Goal: Task Accomplishment & Management: Use online tool/utility

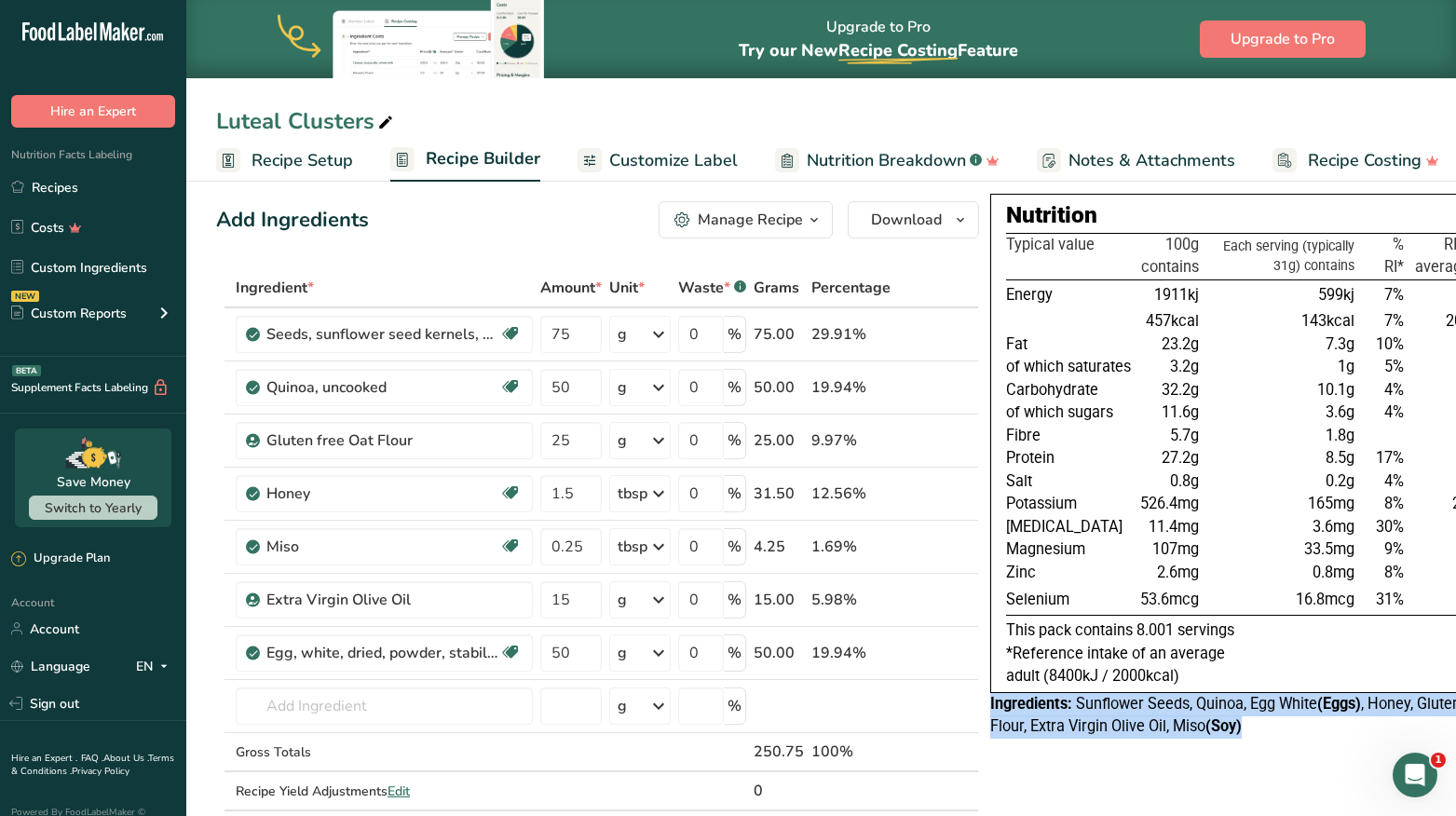
scroll to position [0, 65]
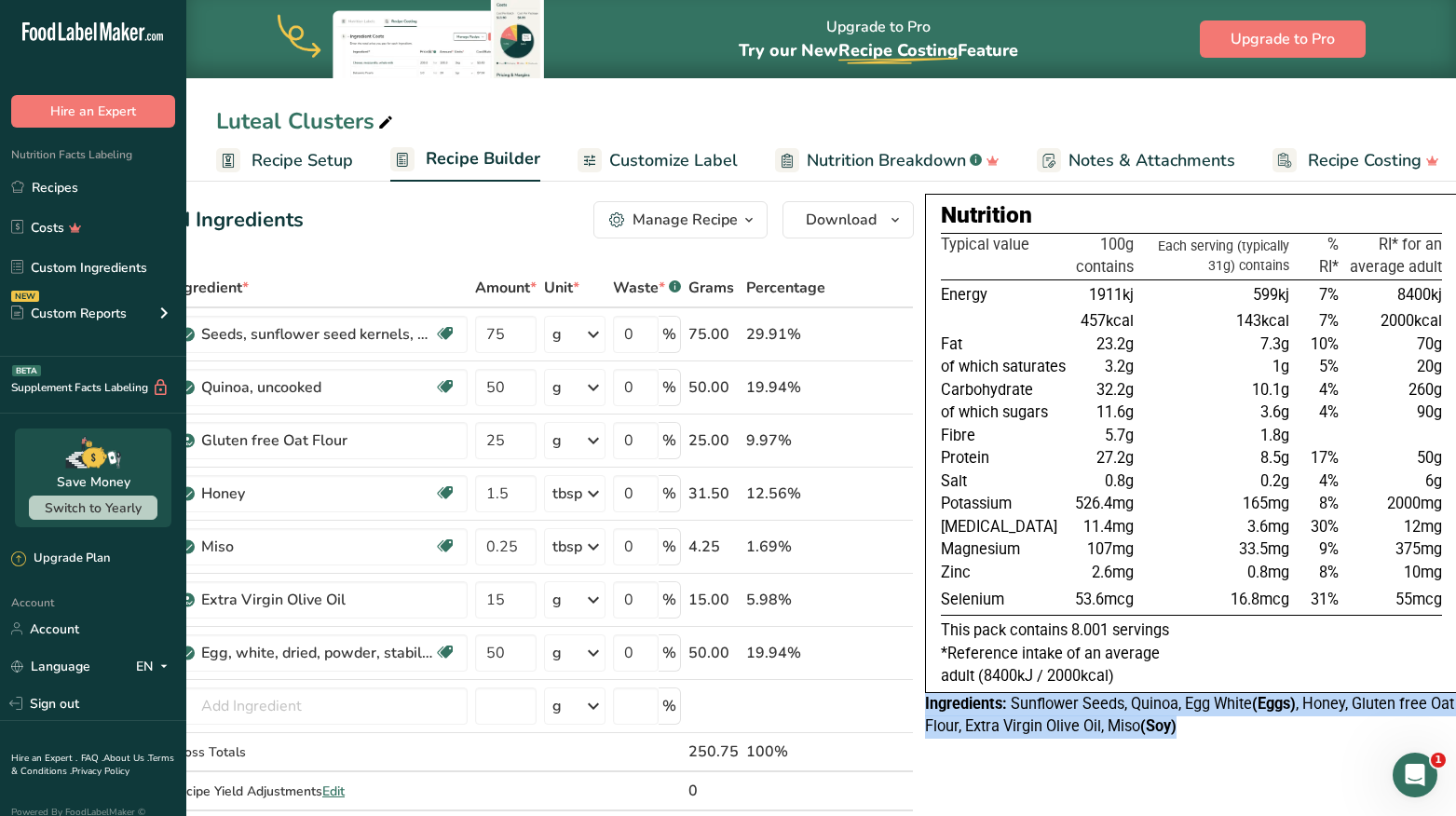
click at [388, 121] on icon at bounding box center [385, 123] width 16 height 26
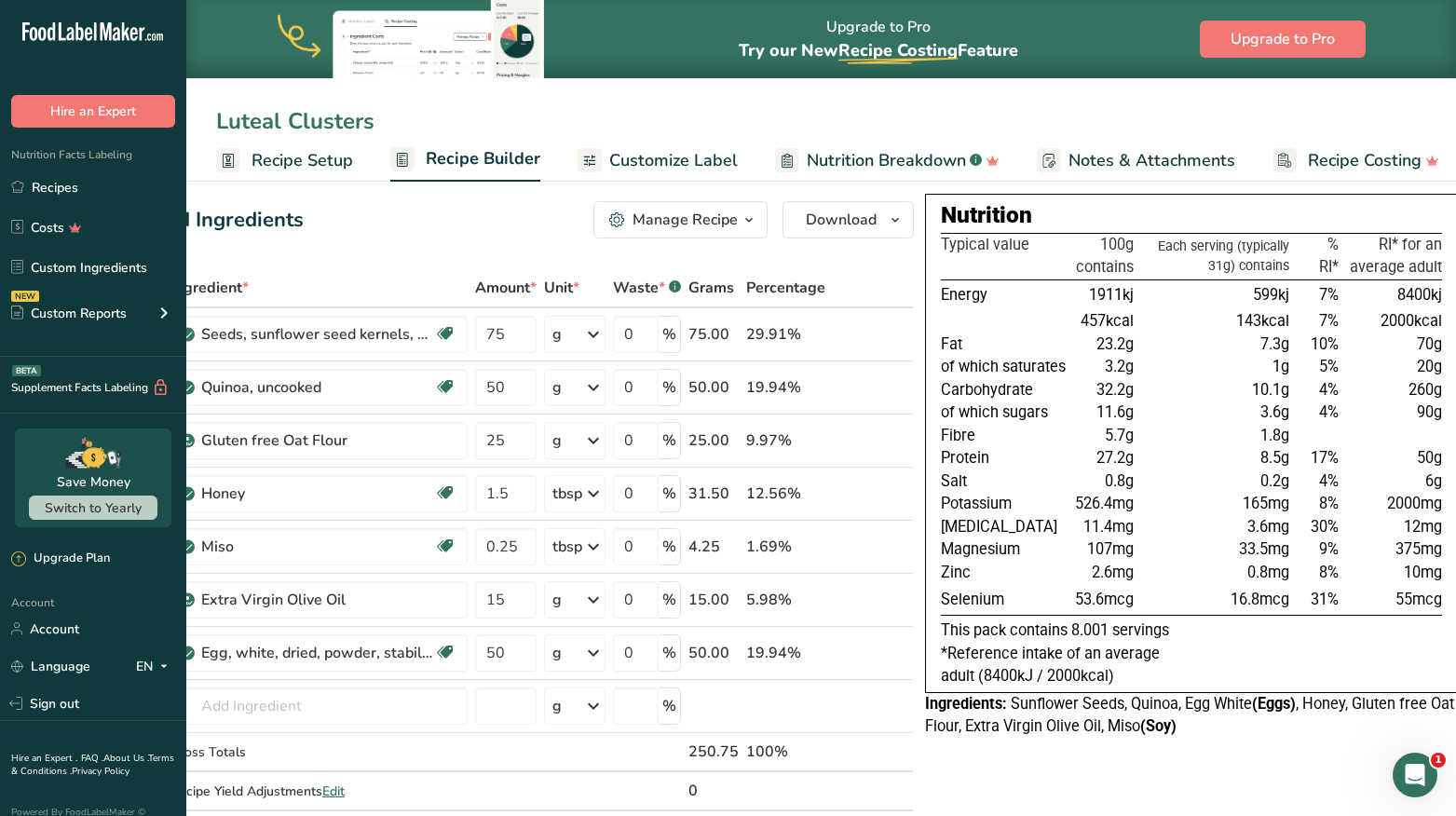
click at [435, 112] on input "Luteal Clusters" at bounding box center [821, 121] width 1210 height 34
click at [656, 111] on input "Luteal Clusters" at bounding box center [821, 121] width 1210 height 34
click at [83, 193] on link "Recipes" at bounding box center [93, 187] width 186 height 35
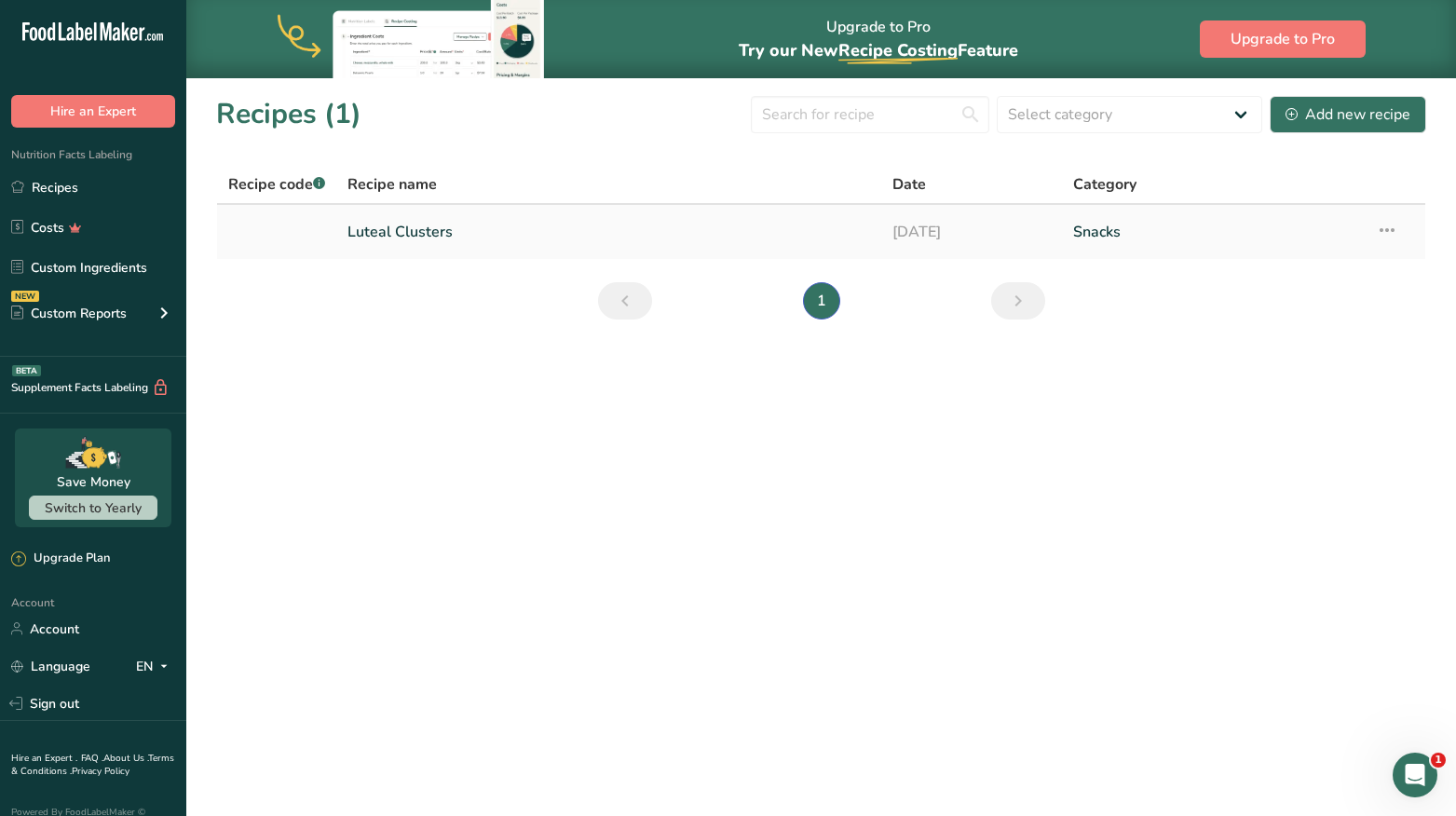
click at [1391, 236] on icon at bounding box center [1387, 229] width 22 height 34
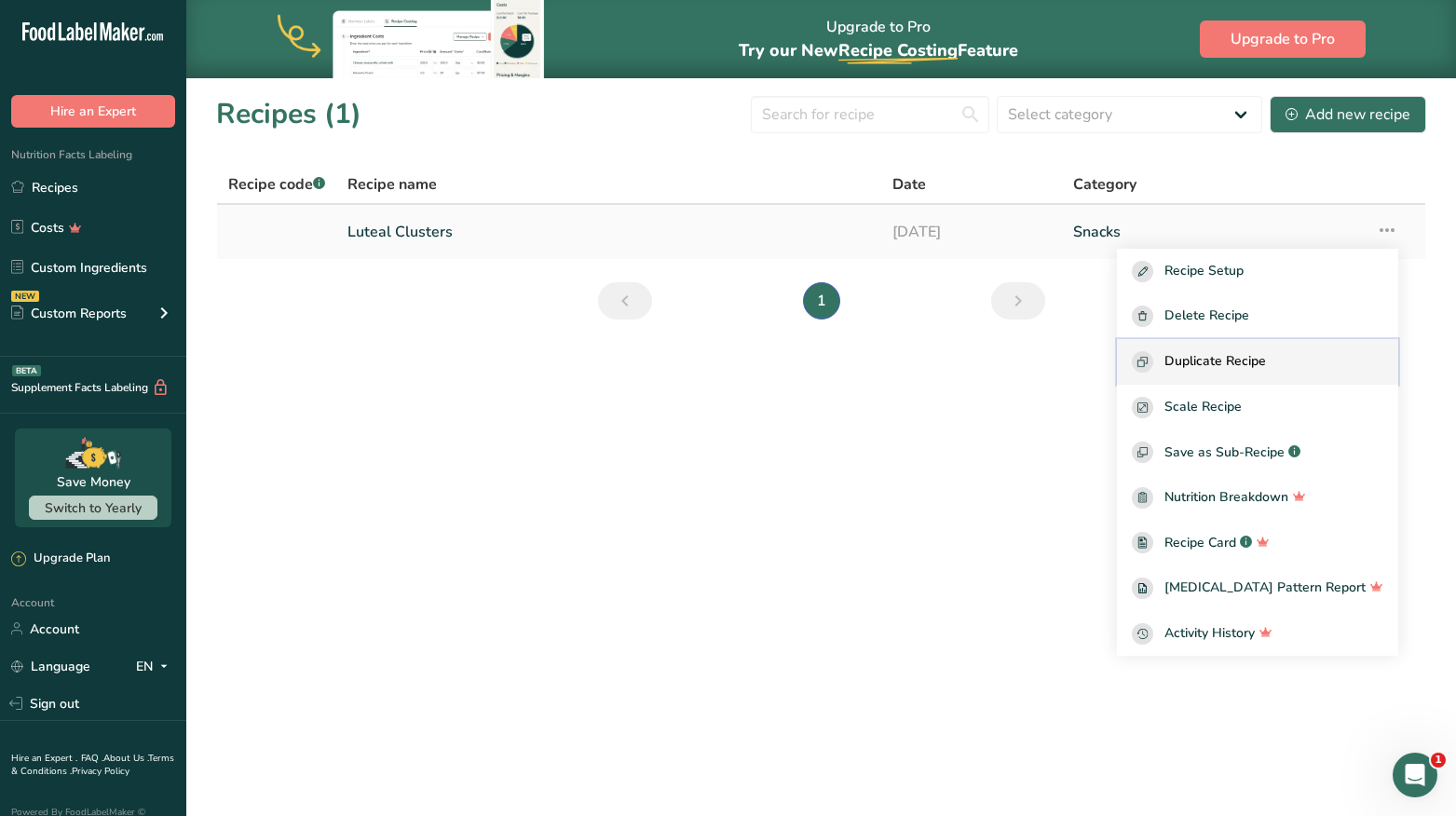
click at [1330, 372] on div "Duplicate Recipe" at bounding box center [1257, 361] width 251 height 21
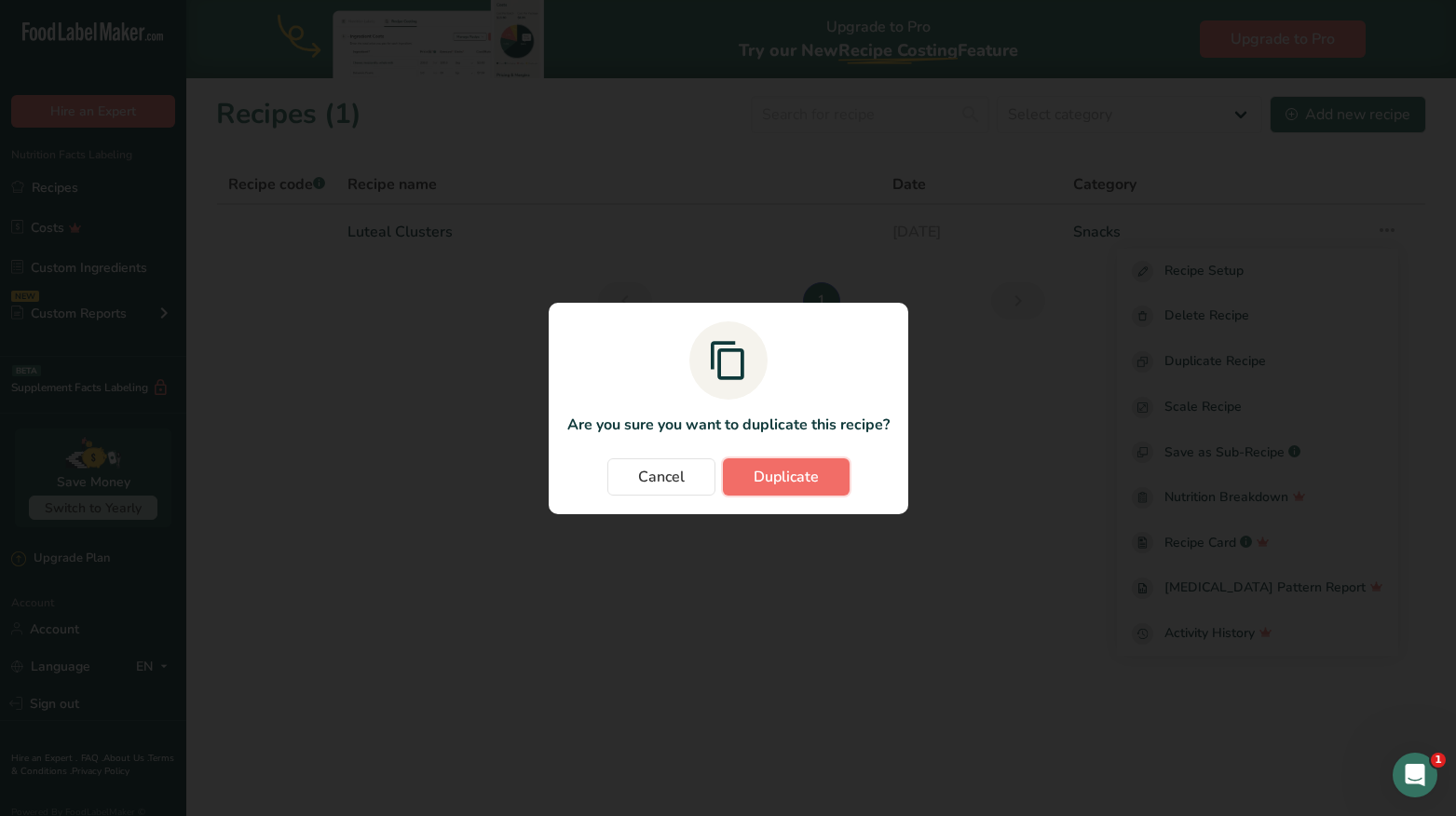
click at [787, 484] on span "Duplicate" at bounding box center [787, 477] width 65 height 22
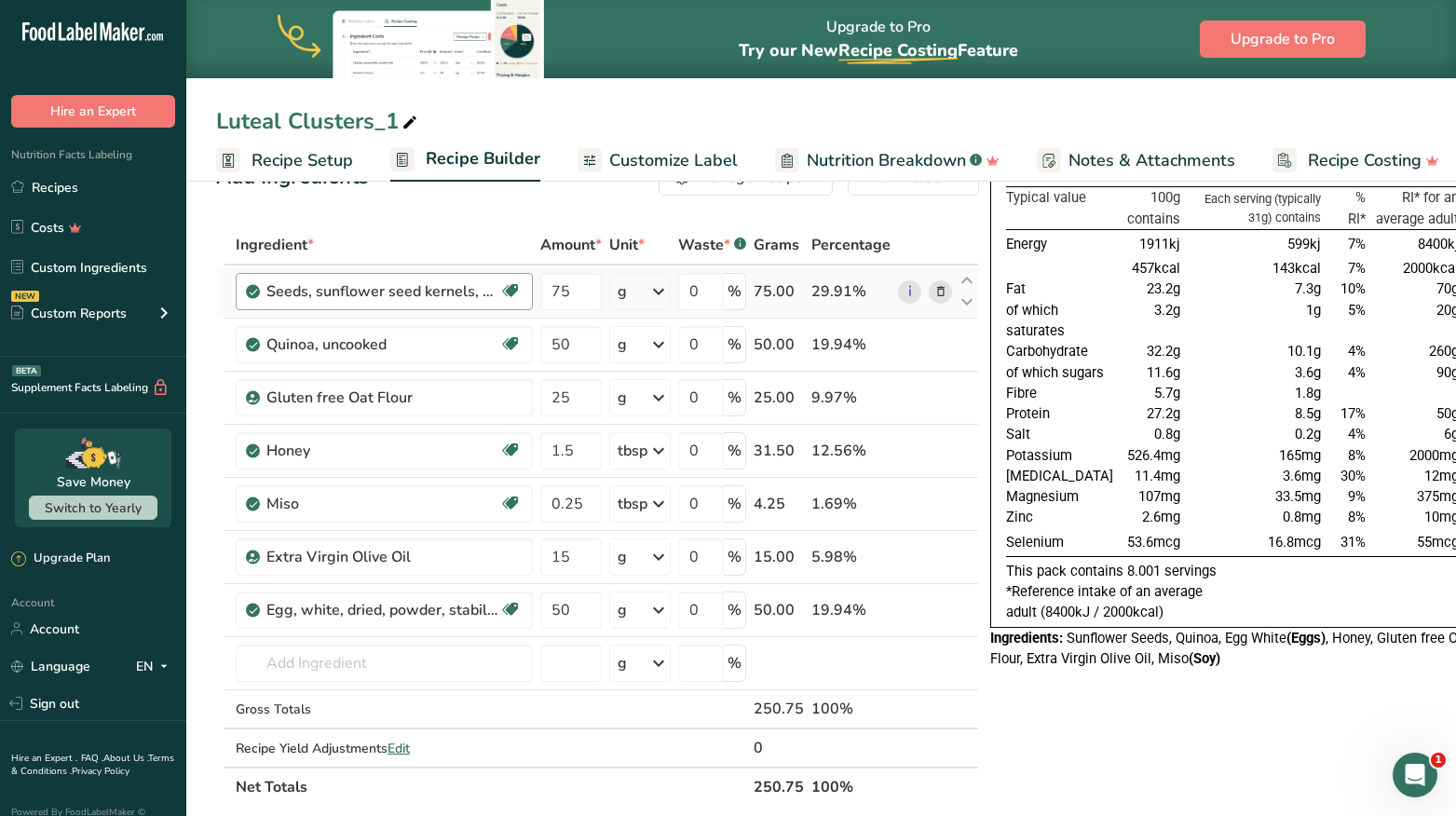
scroll to position [51, 0]
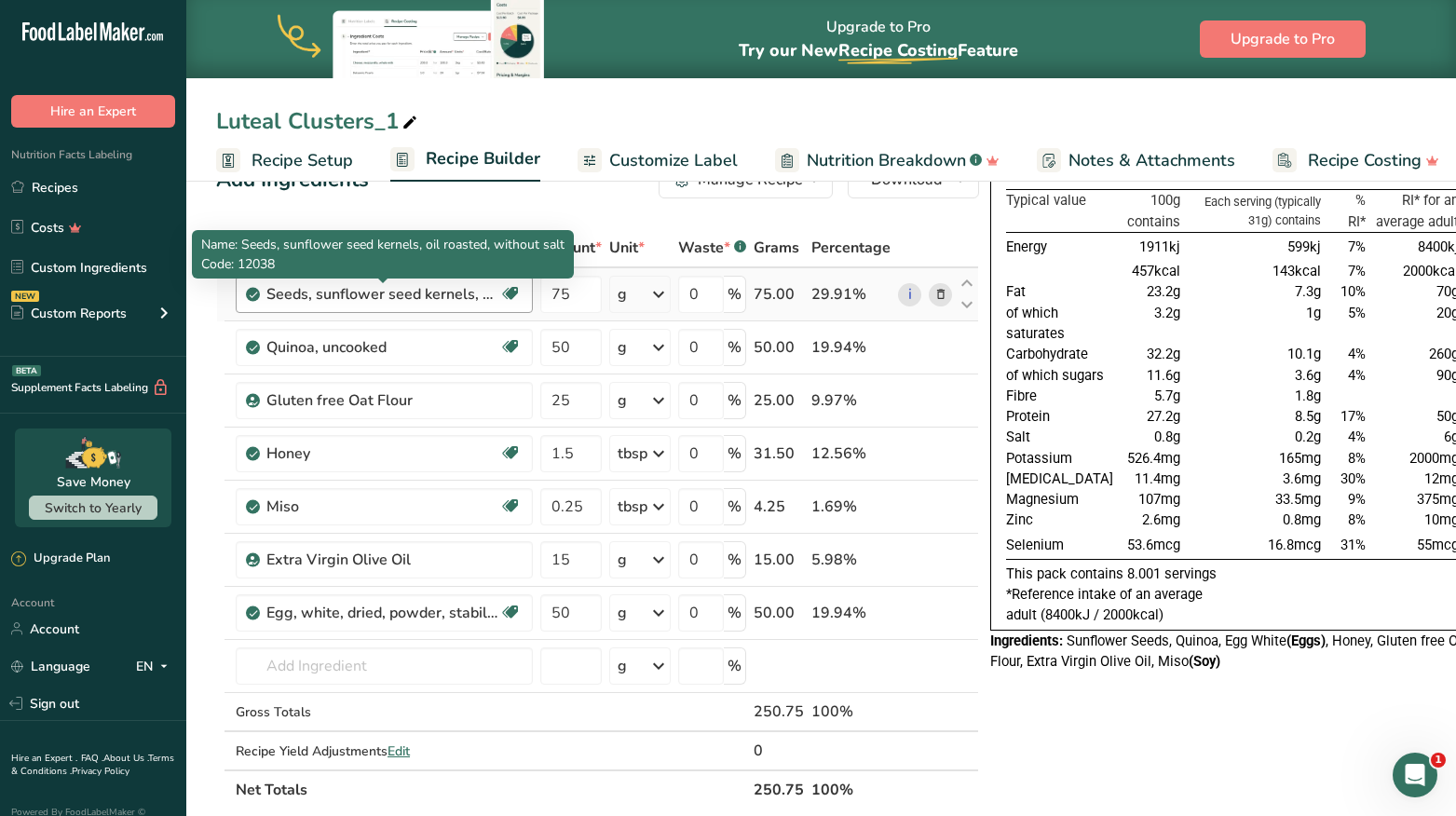
click at [452, 290] on div "Seeds, sunflower seed kernels, oil roasted, without salt" at bounding box center [383, 293] width 233 height 22
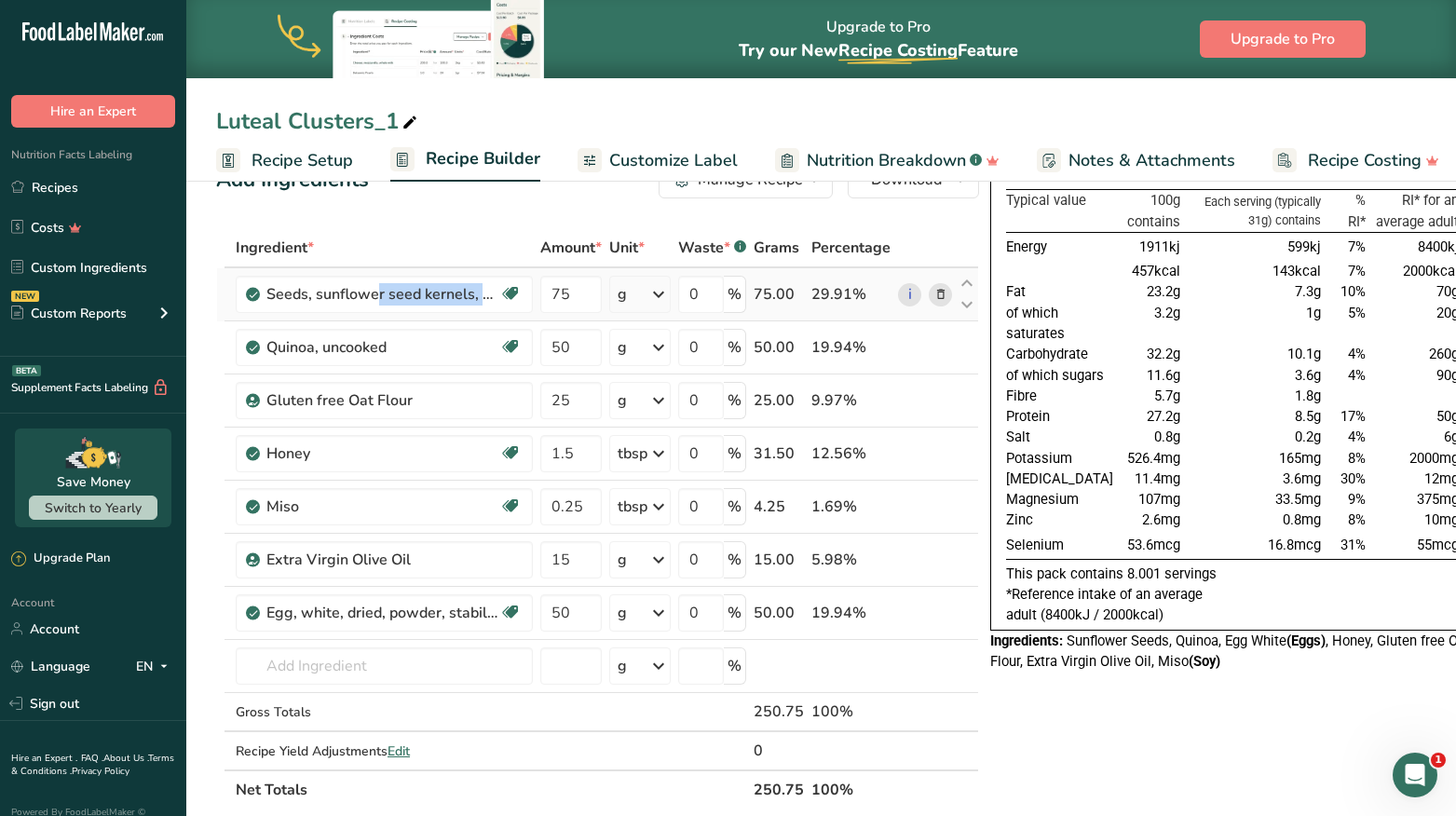
click at [934, 291] on icon at bounding box center [941, 294] width 13 height 19
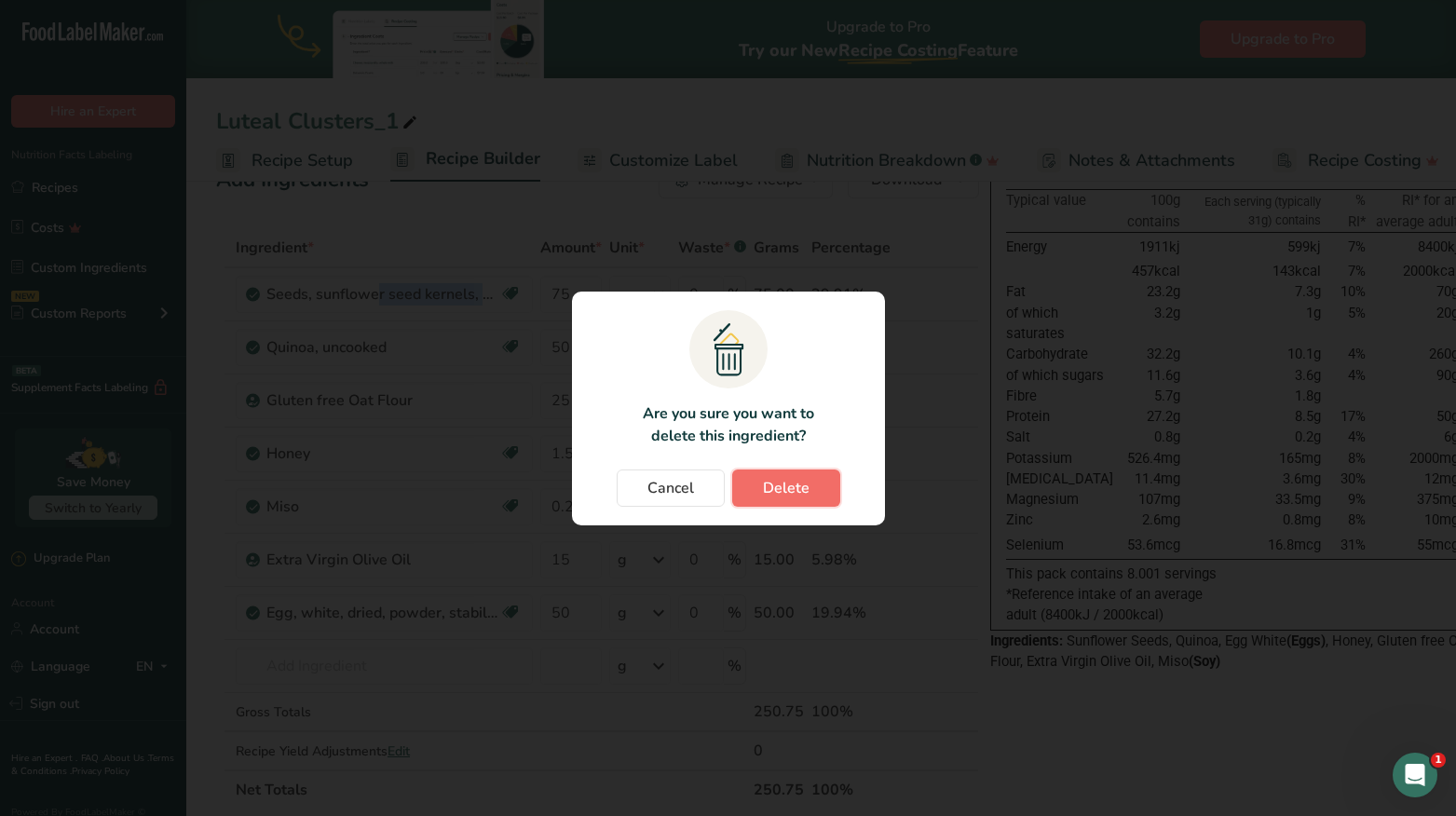
click at [763, 493] on span "Delete" at bounding box center [786, 487] width 47 height 22
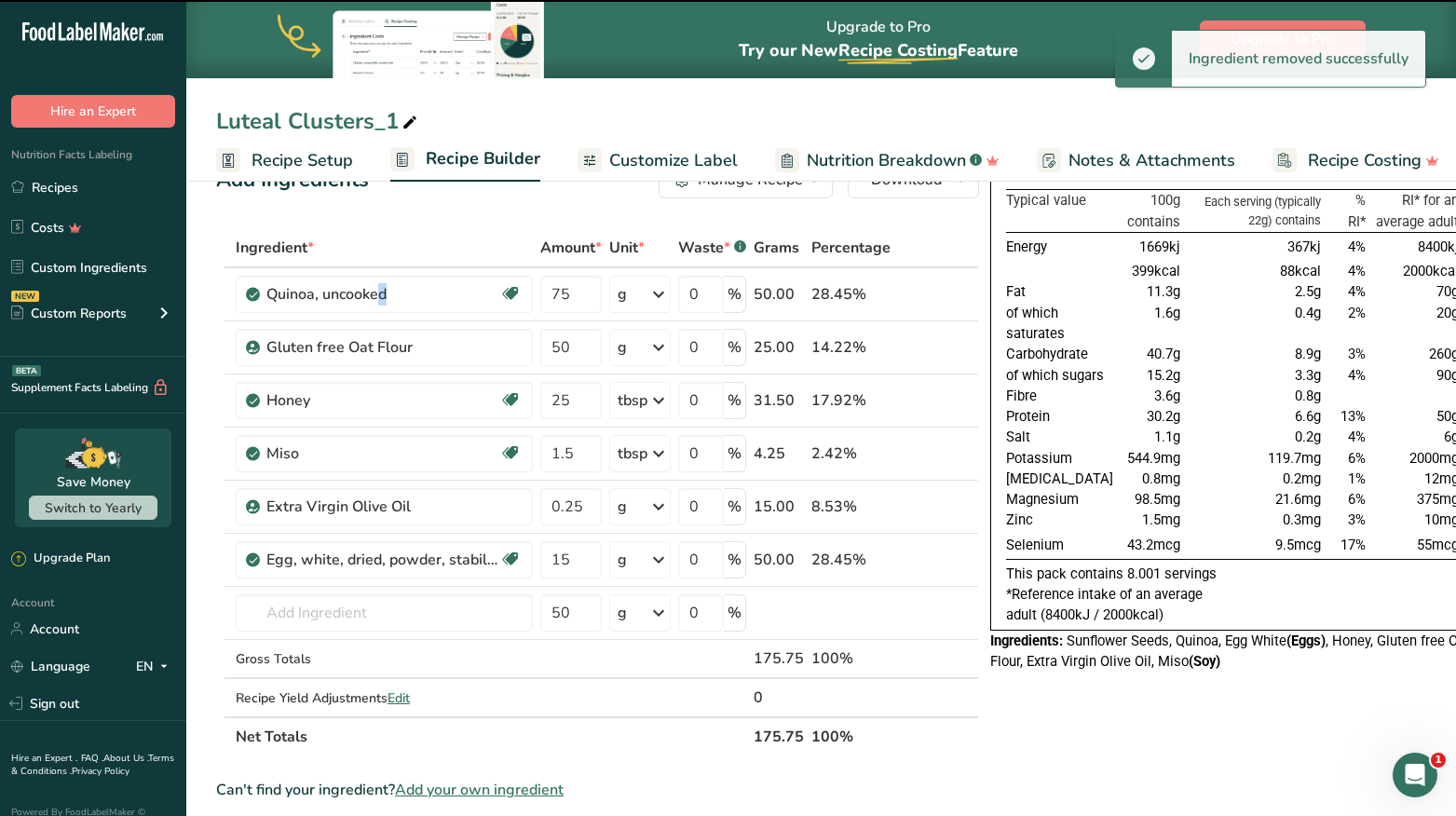
type input "50"
type input "25"
type input "1.5"
type input "0.25"
type input "15"
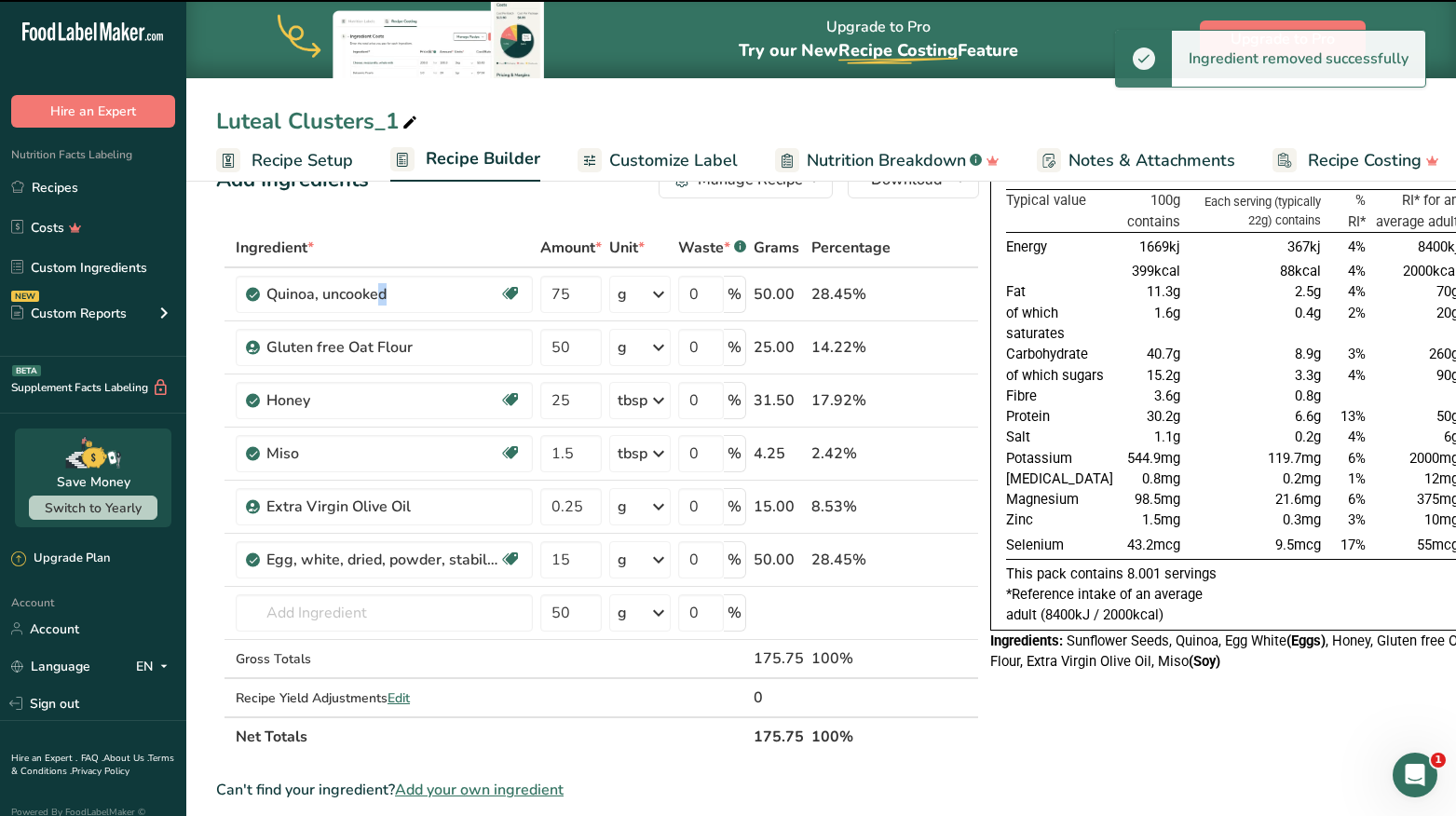
type input "50"
click at [341, 614] on input "text" at bounding box center [385, 613] width 297 height 37
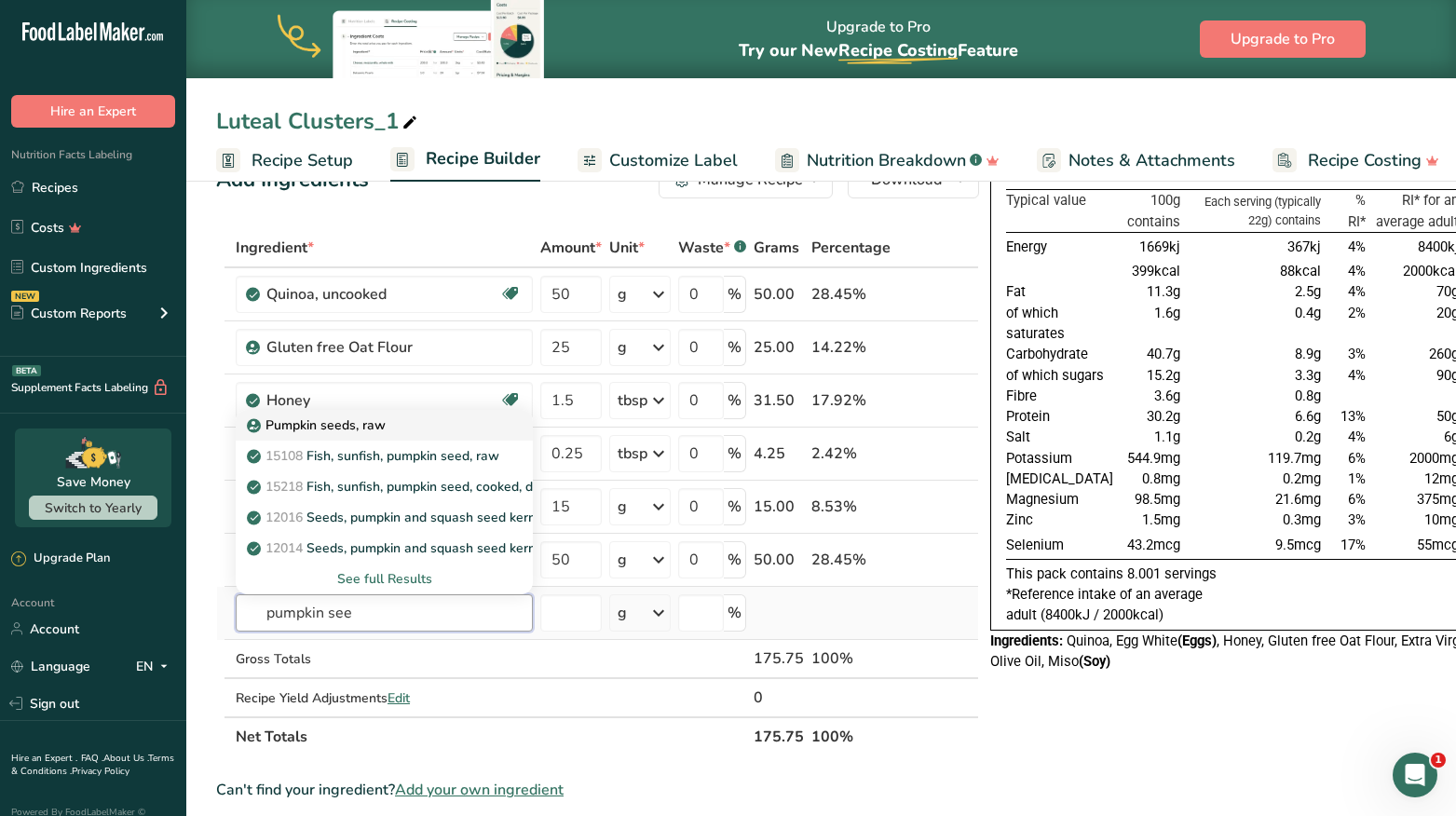
type input "pumpkin see"
click at [388, 430] on div "Pumpkin seeds, raw" at bounding box center [369, 425] width 238 height 19
type input "Pumpkin seeds, raw"
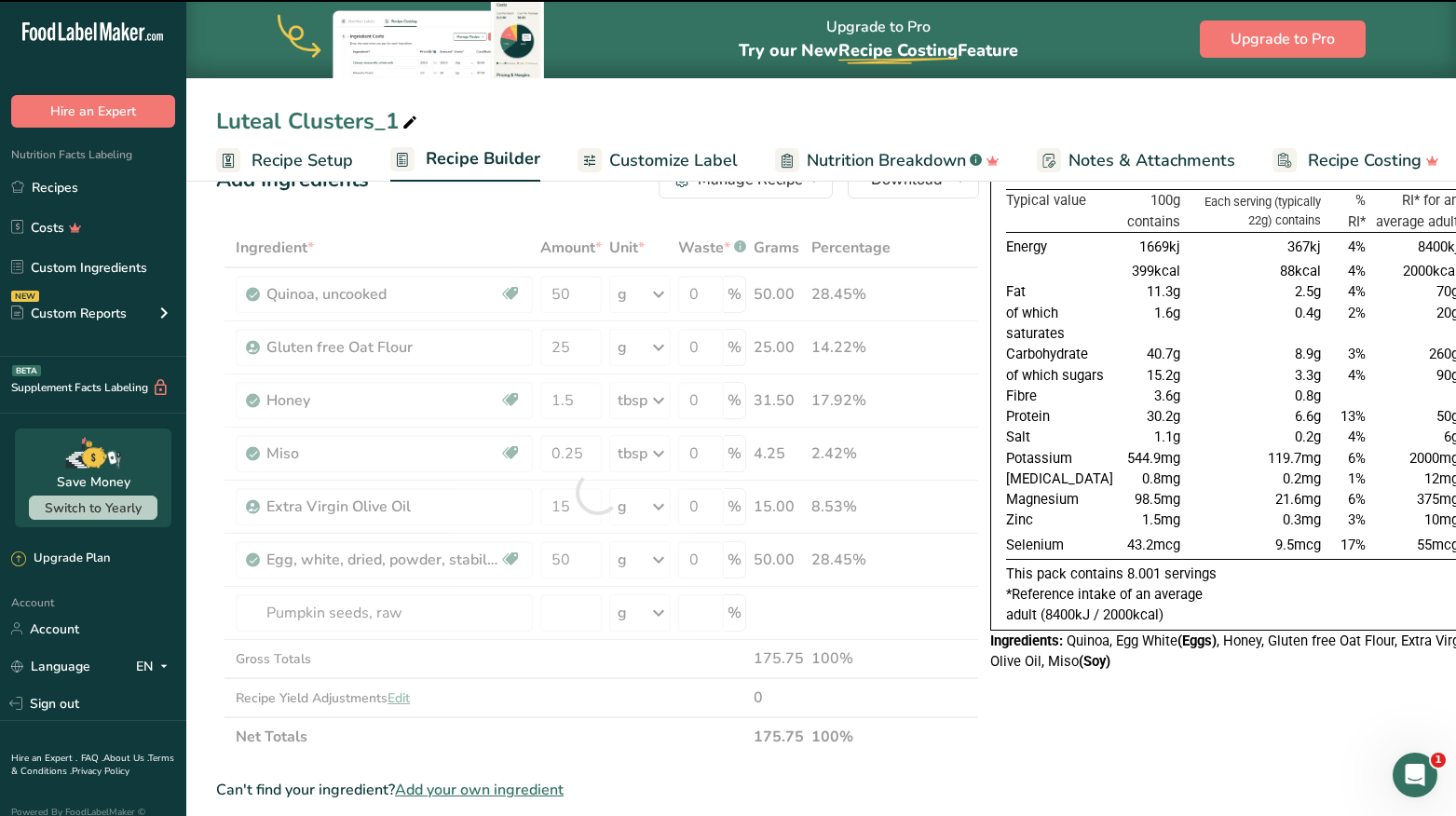
type input "0"
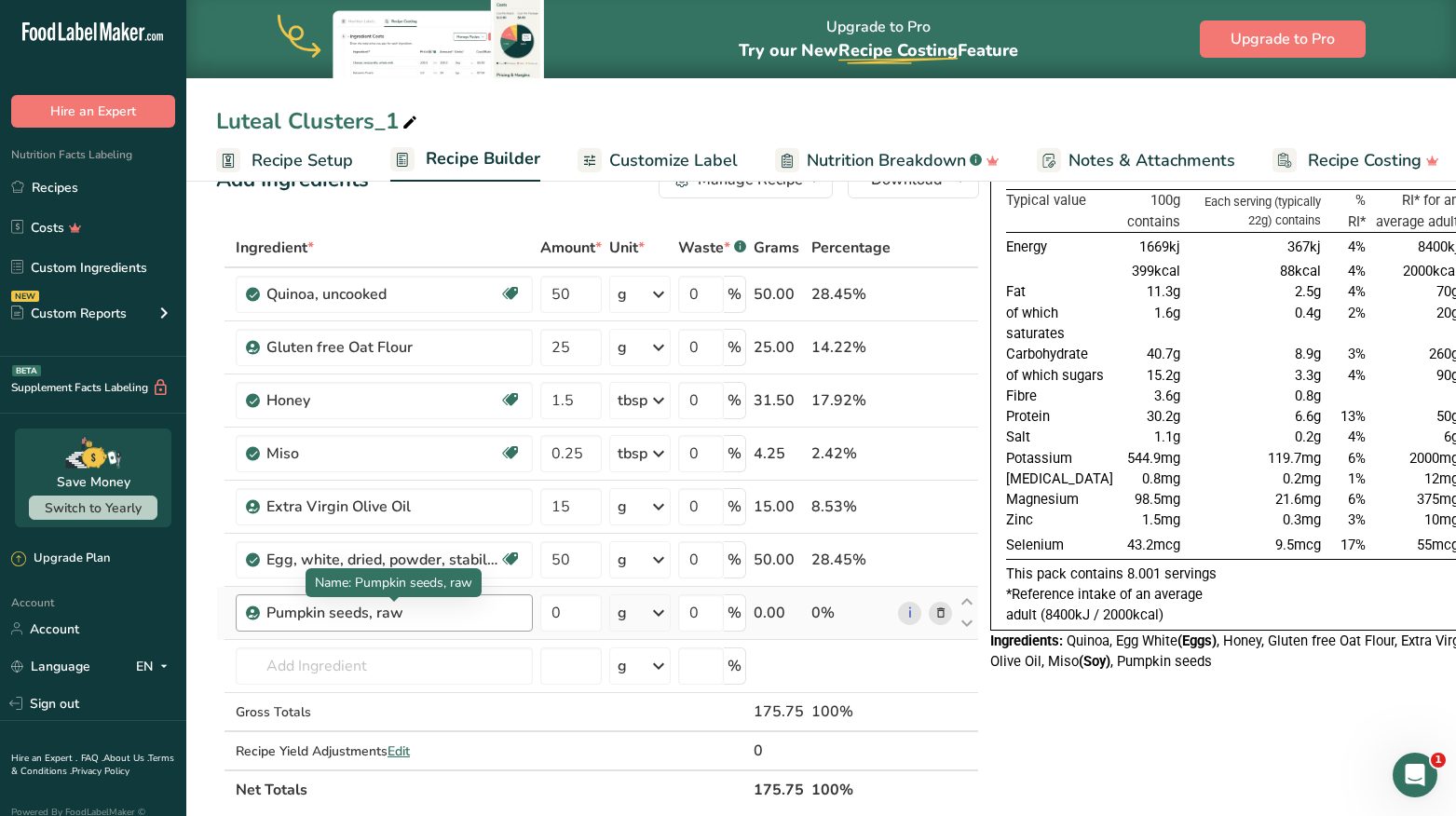
click at [449, 615] on div "Pumpkin seeds, raw" at bounding box center [383, 612] width 233 height 22
click at [934, 611] on icon at bounding box center [941, 613] width 13 height 19
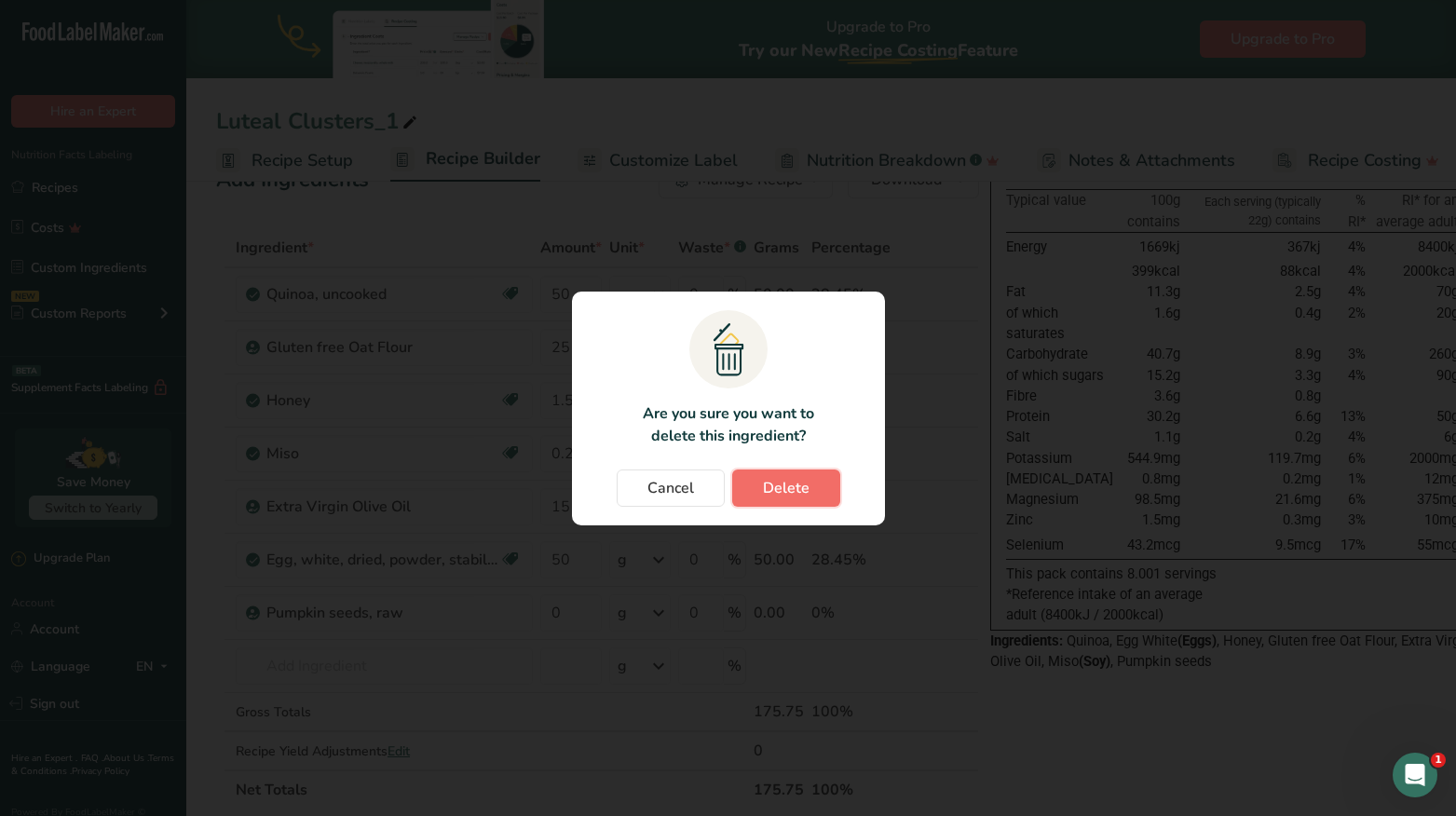
click at [797, 497] on span "Delete" at bounding box center [786, 487] width 47 height 22
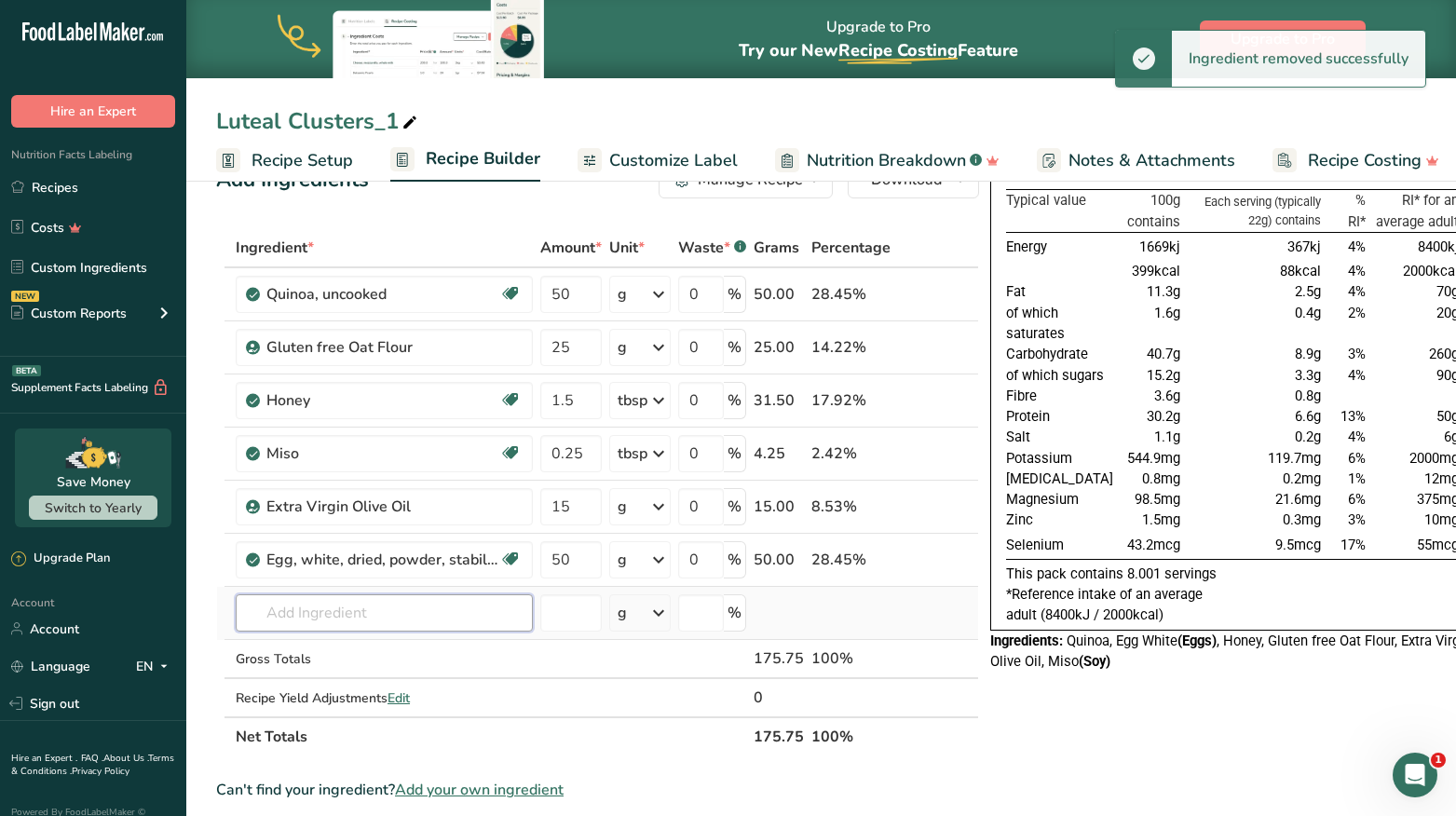
click at [364, 614] on input "text" at bounding box center [385, 613] width 297 height 37
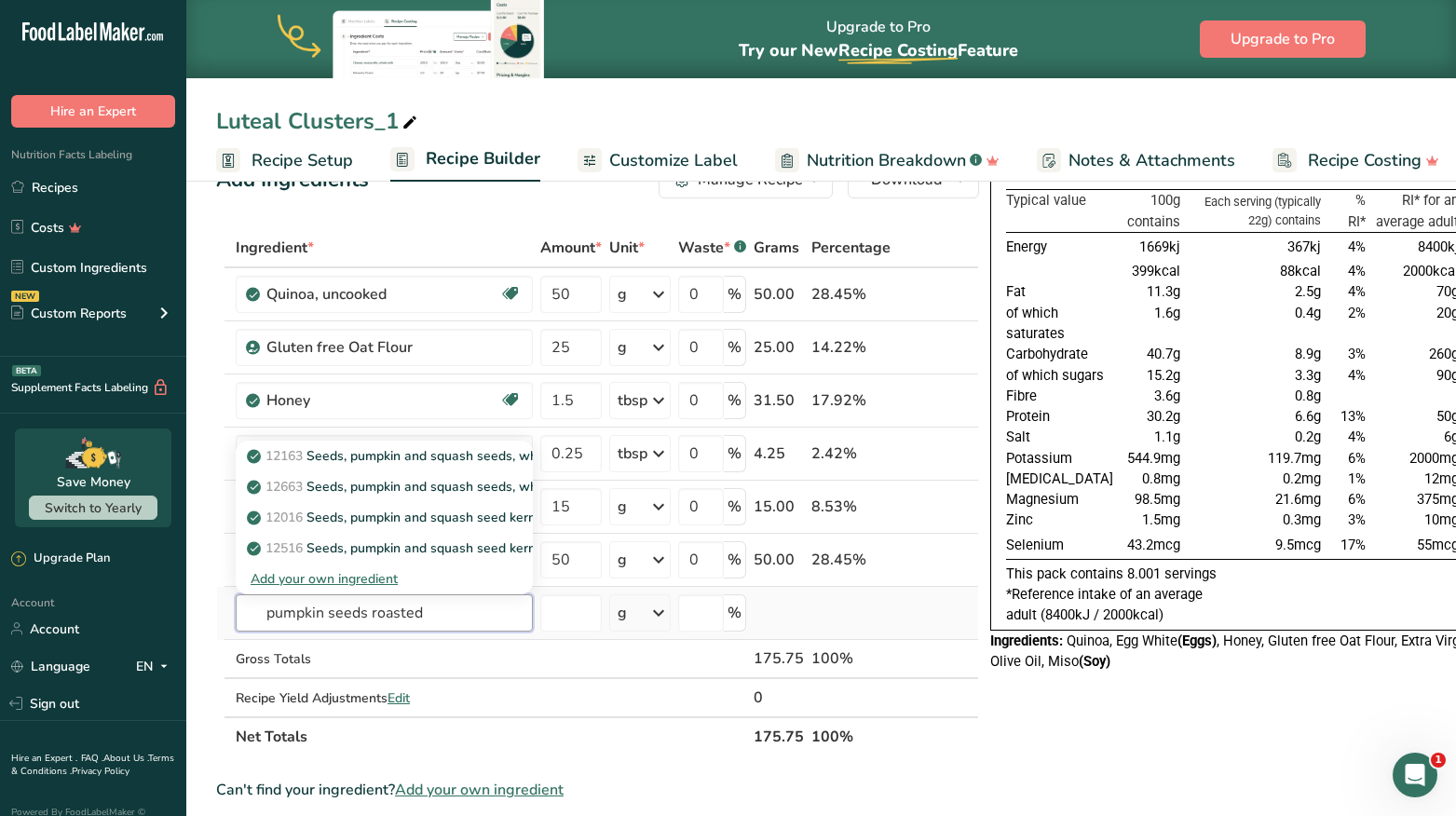
drag, startPoint x: 396, startPoint y: 617, endPoint x: 367, endPoint y: 616, distance: 29.0
click at [367, 616] on input "pumpkin seeds roasted" at bounding box center [385, 613] width 297 height 37
type input "pumpkin seeds"
click at [365, 431] on p "Pumpkin seeds, raw" at bounding box center [317, 425] width 135 height 19
type input "Pumpkin seeds, raw"
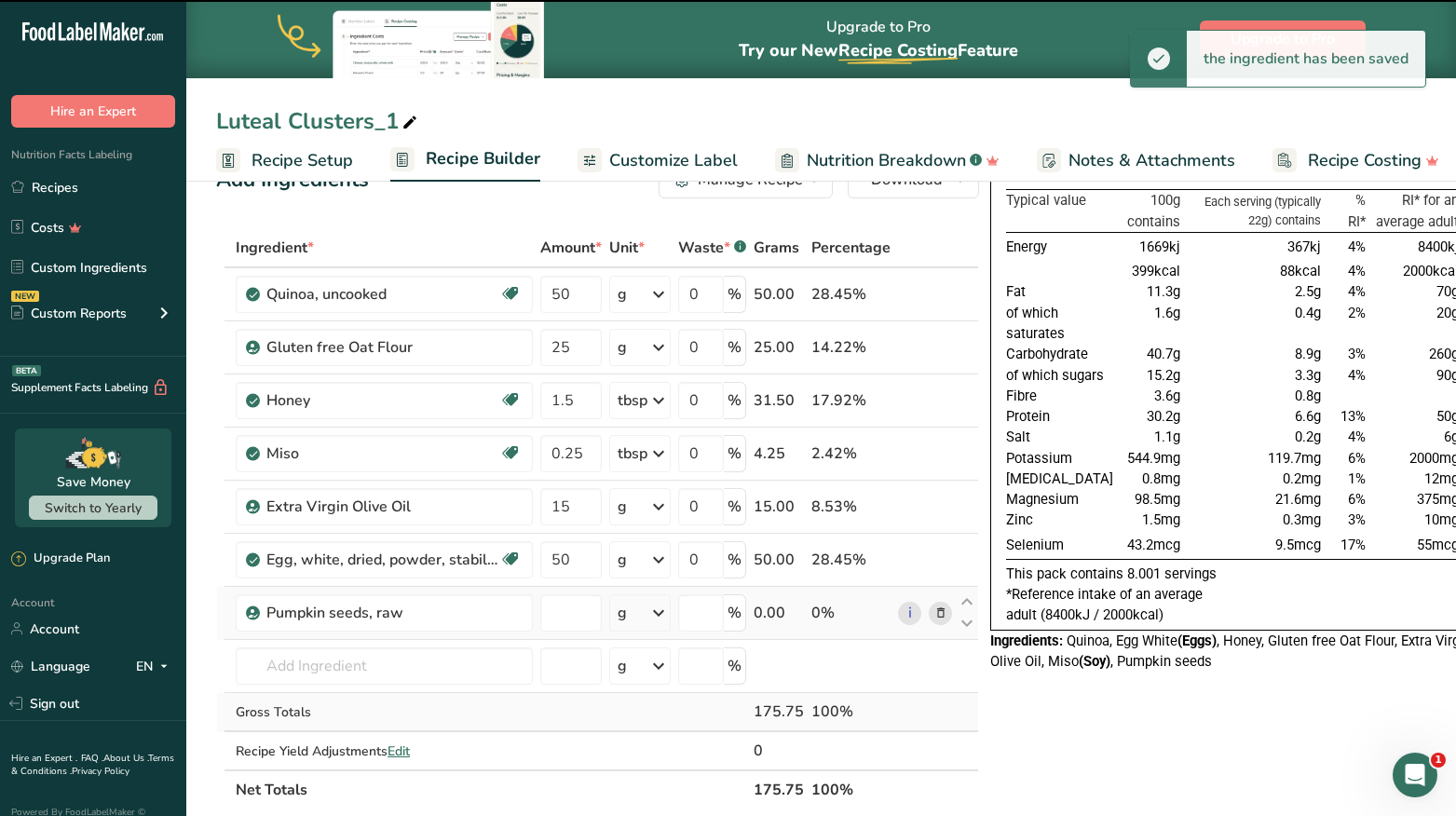
type input "0"
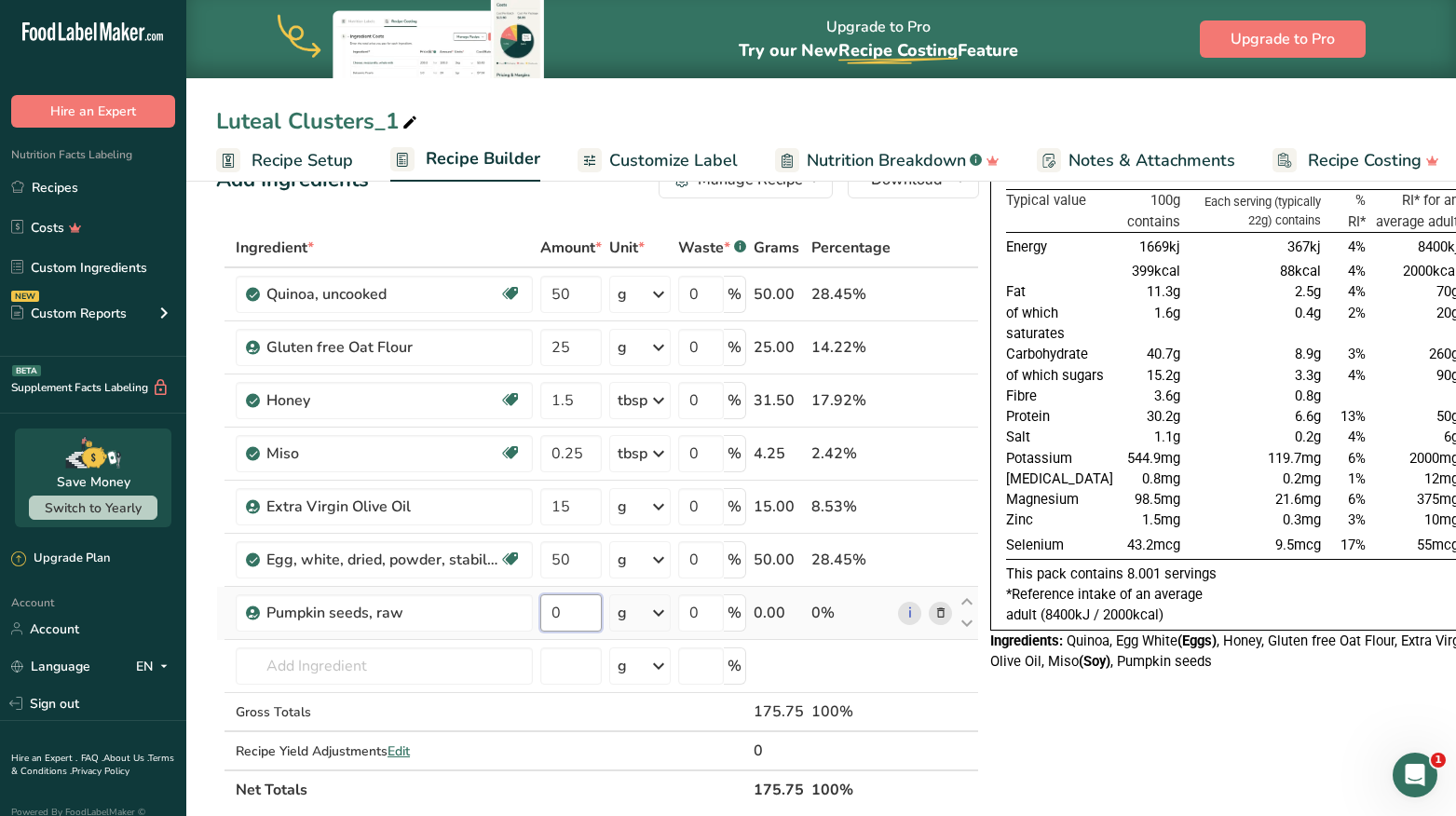
drag, startPoint x: 582, startPoint y: 609, endPoint x: 544, endPoint y: 612, distance: 38.1
click at [544, 612] on input "0" at bounding box center [571, 613] width 61 height 37
type input "75"
click at [1041, 705] on div "Nutrition Typical value 100g contains Each serving (typically 22g) contains % R…" at bounding box center [1232, 806] width 484 height 1307
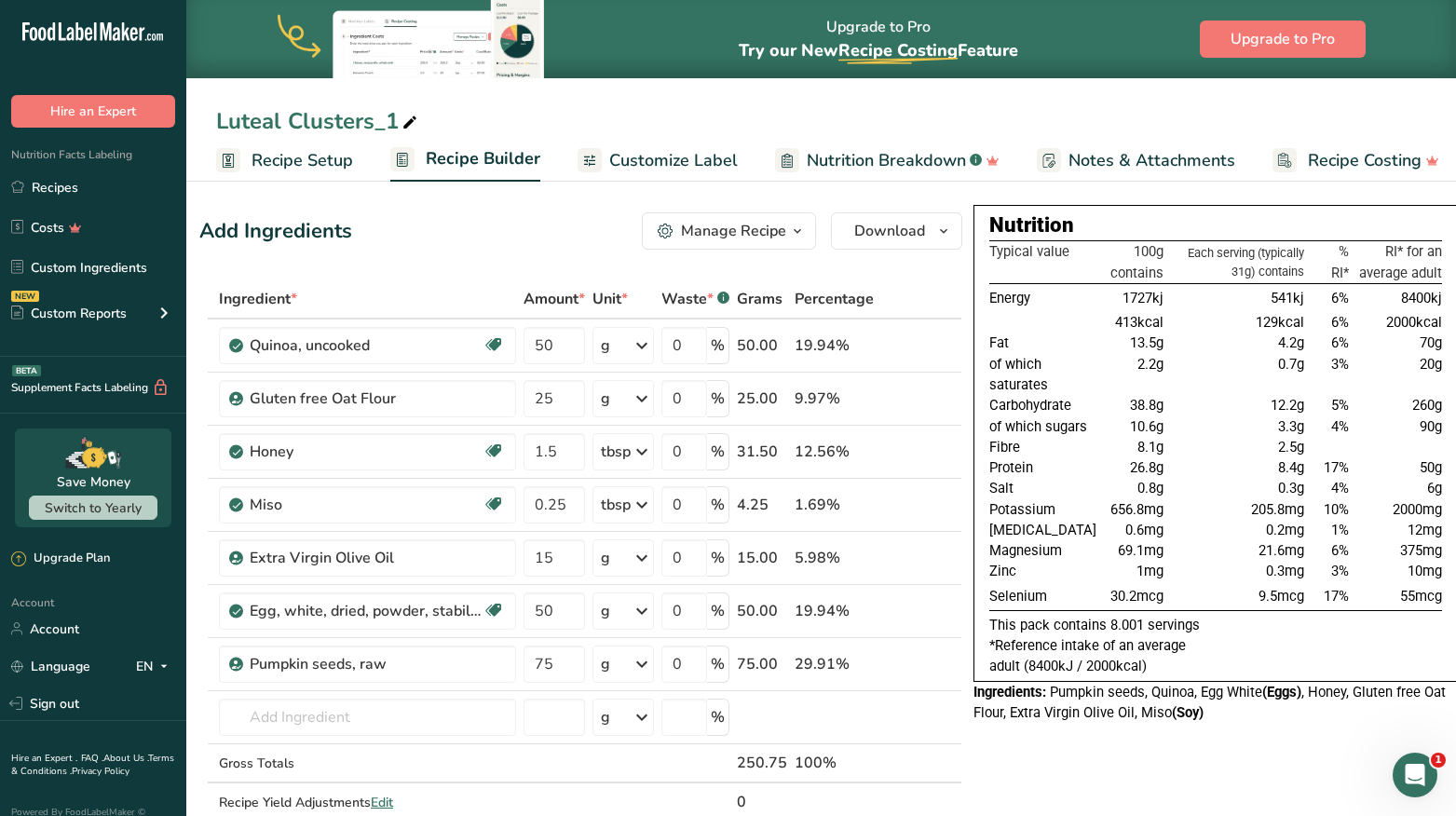
scroll to position [4, 0]
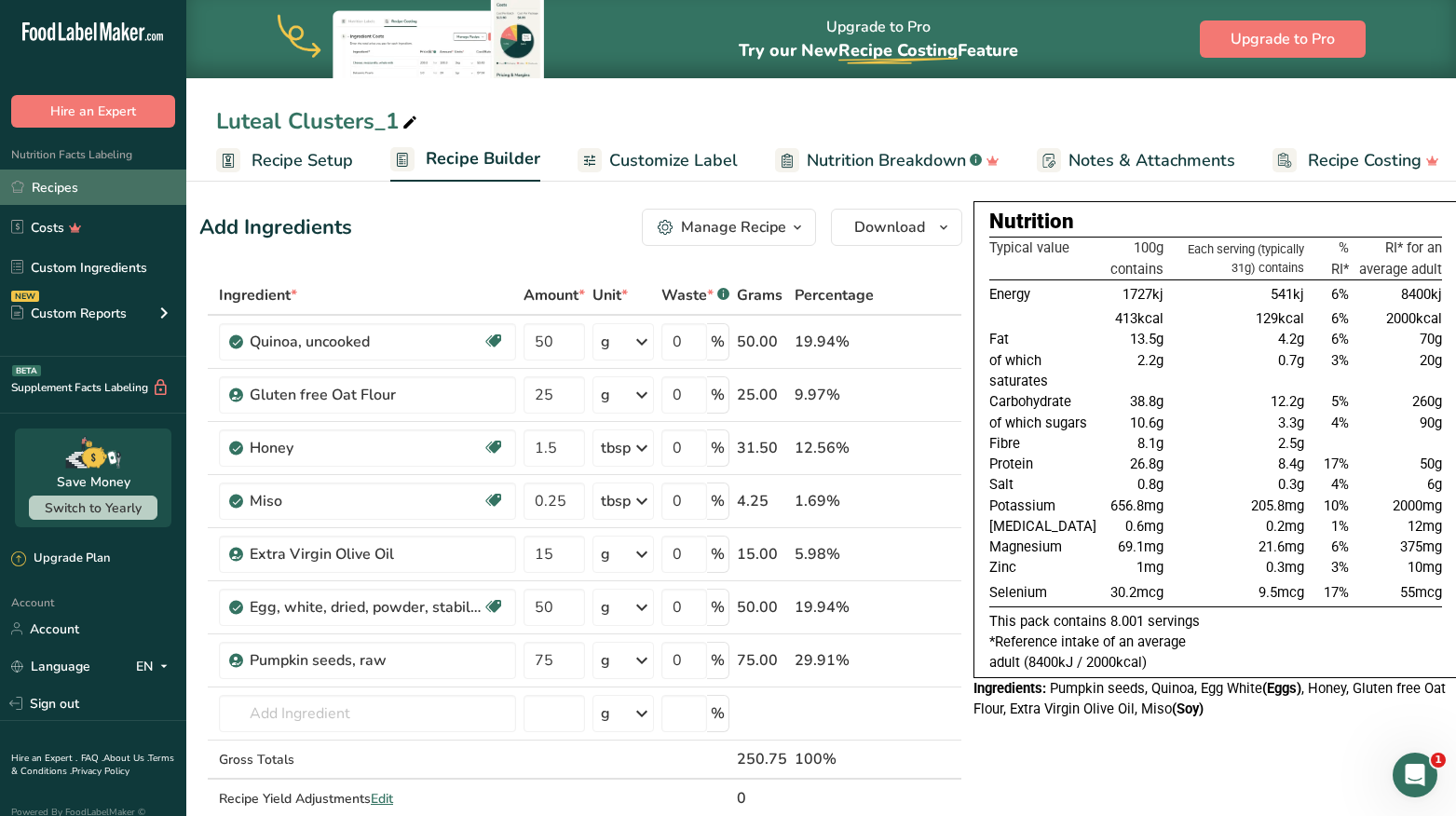
click at [74, 196] on link "Recipes" at bounding box center [93, 187] width 186 height 35
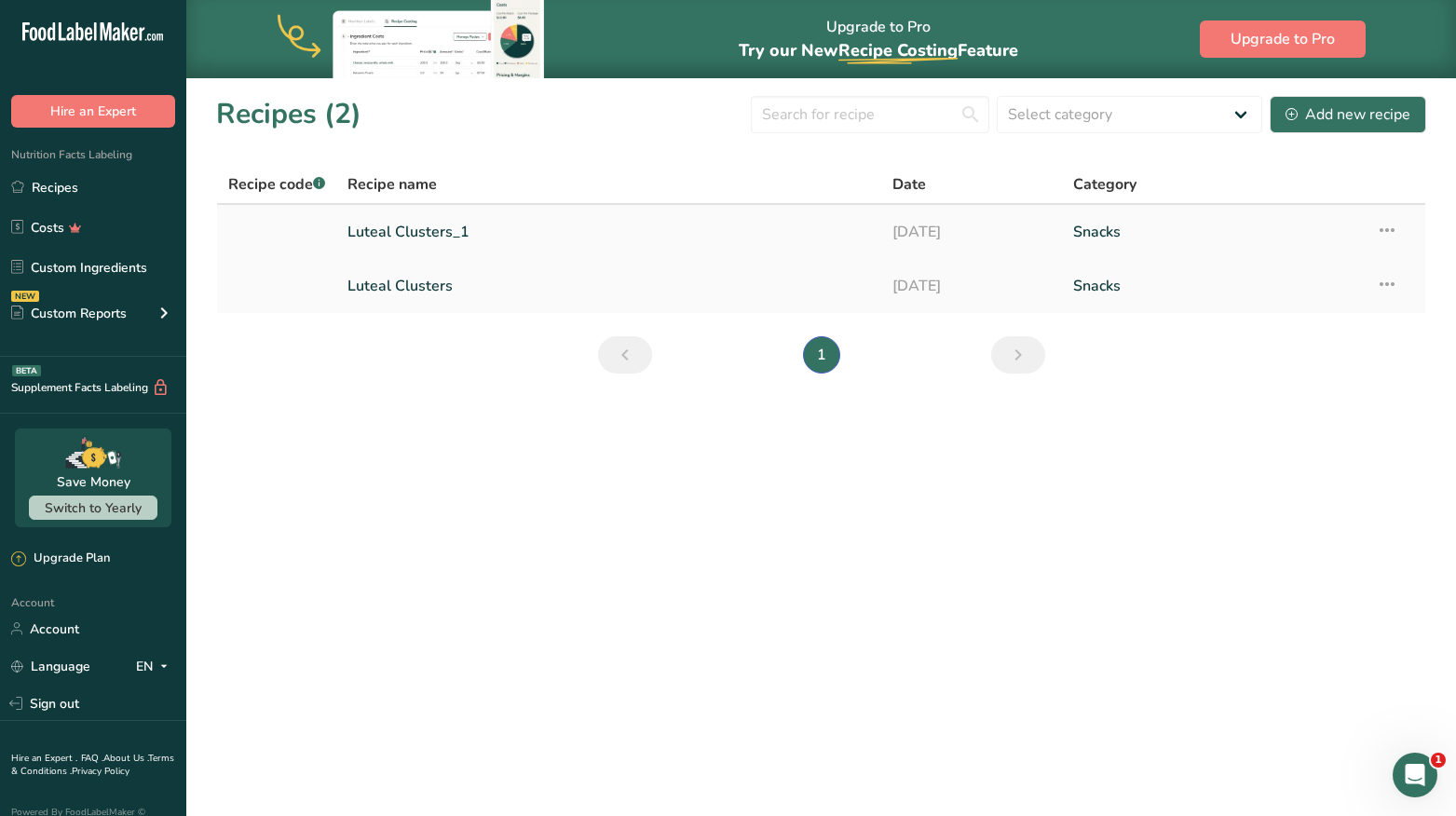
click at [448, 232] on link "Luteal Clusters_1" at bounding box center [608, 231] width 522 height 39
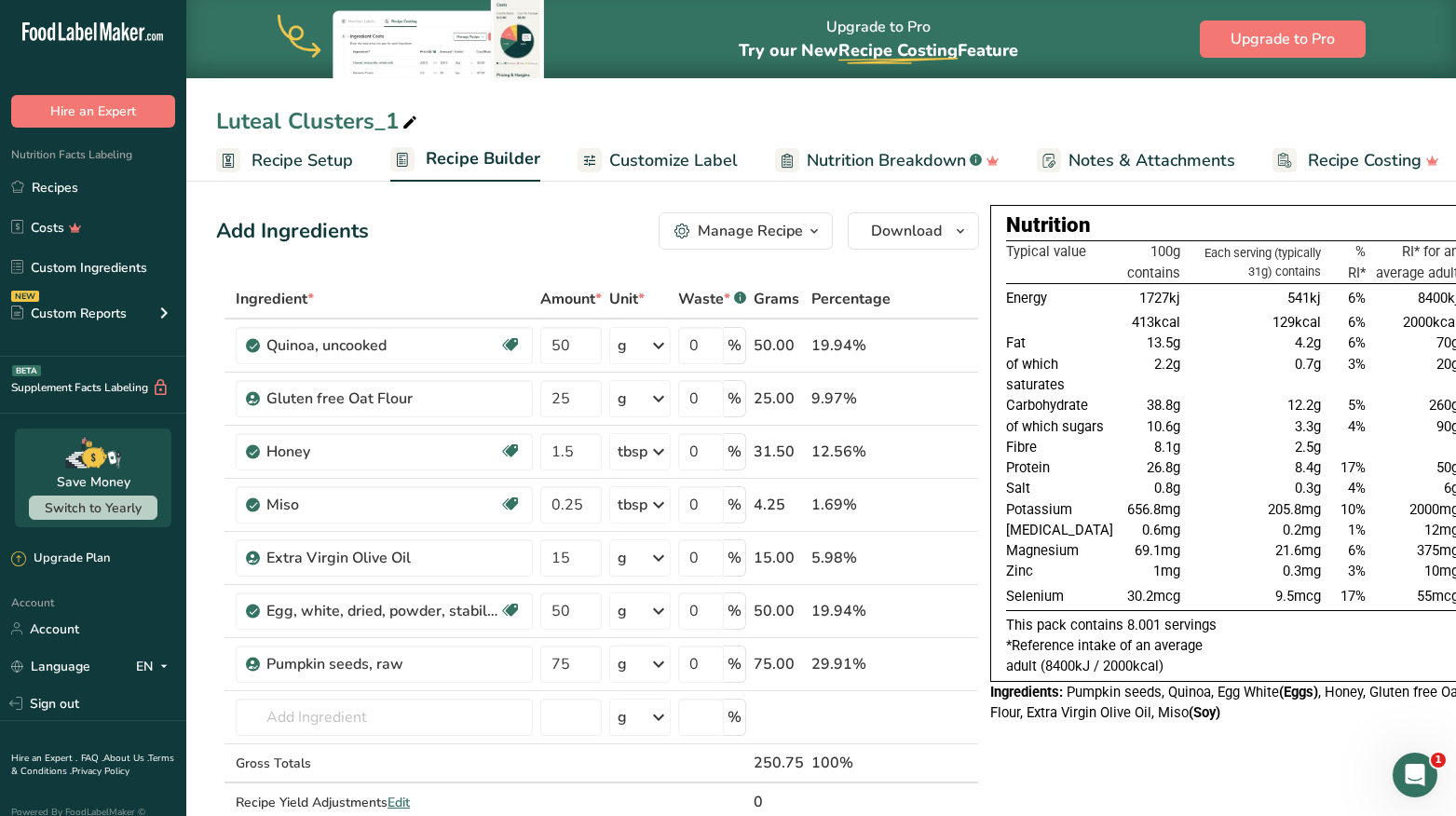
click at [370, 123] on div "Luteal Clusters_1" at bounding box center [318, 121] width 205 height 34
type input "Follicular/Ovulatory Honey Miso Clusters"
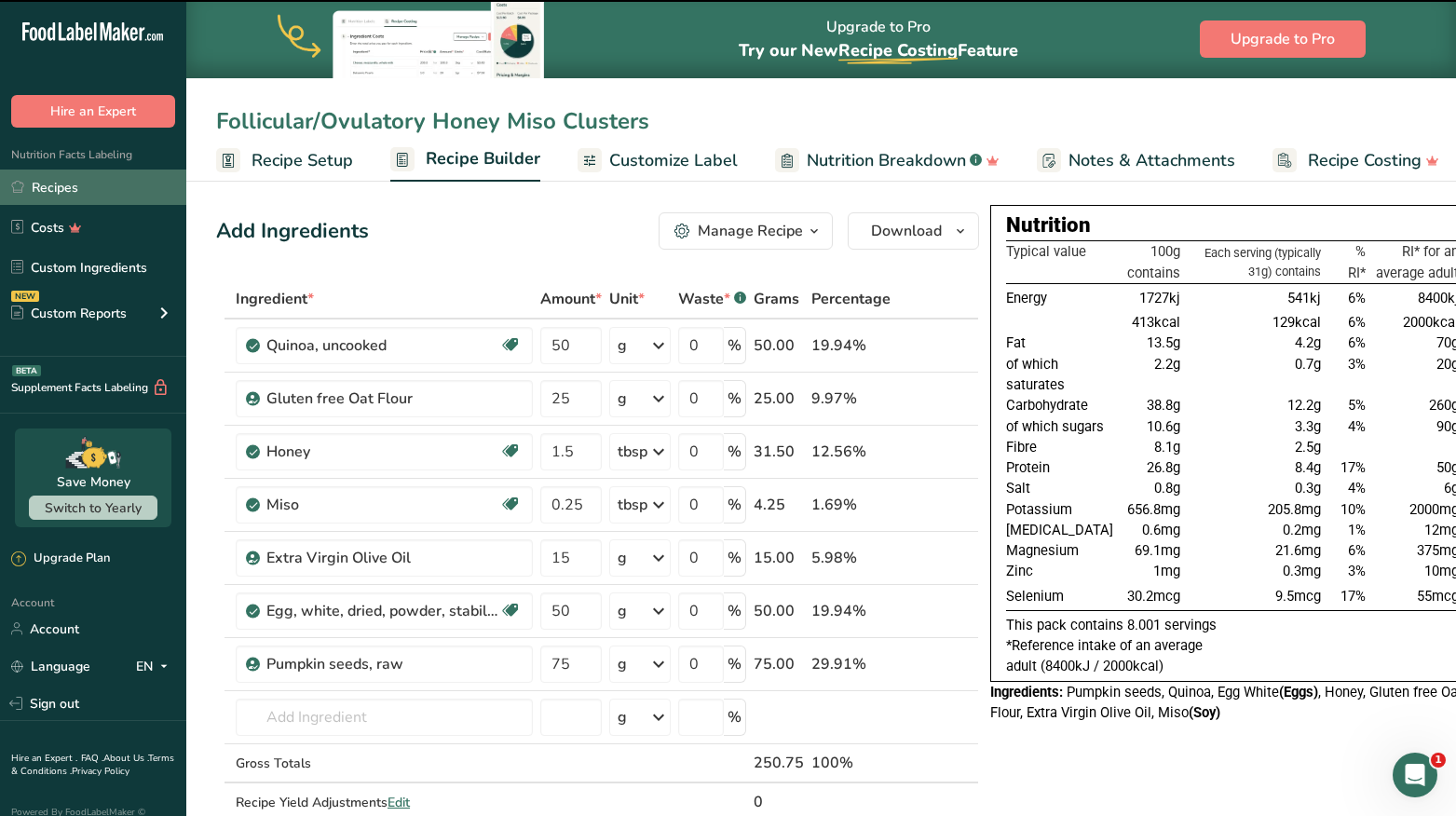
click at [75, 183] on link "Recipes" at bounding box center [93, 187] width 186 height 35
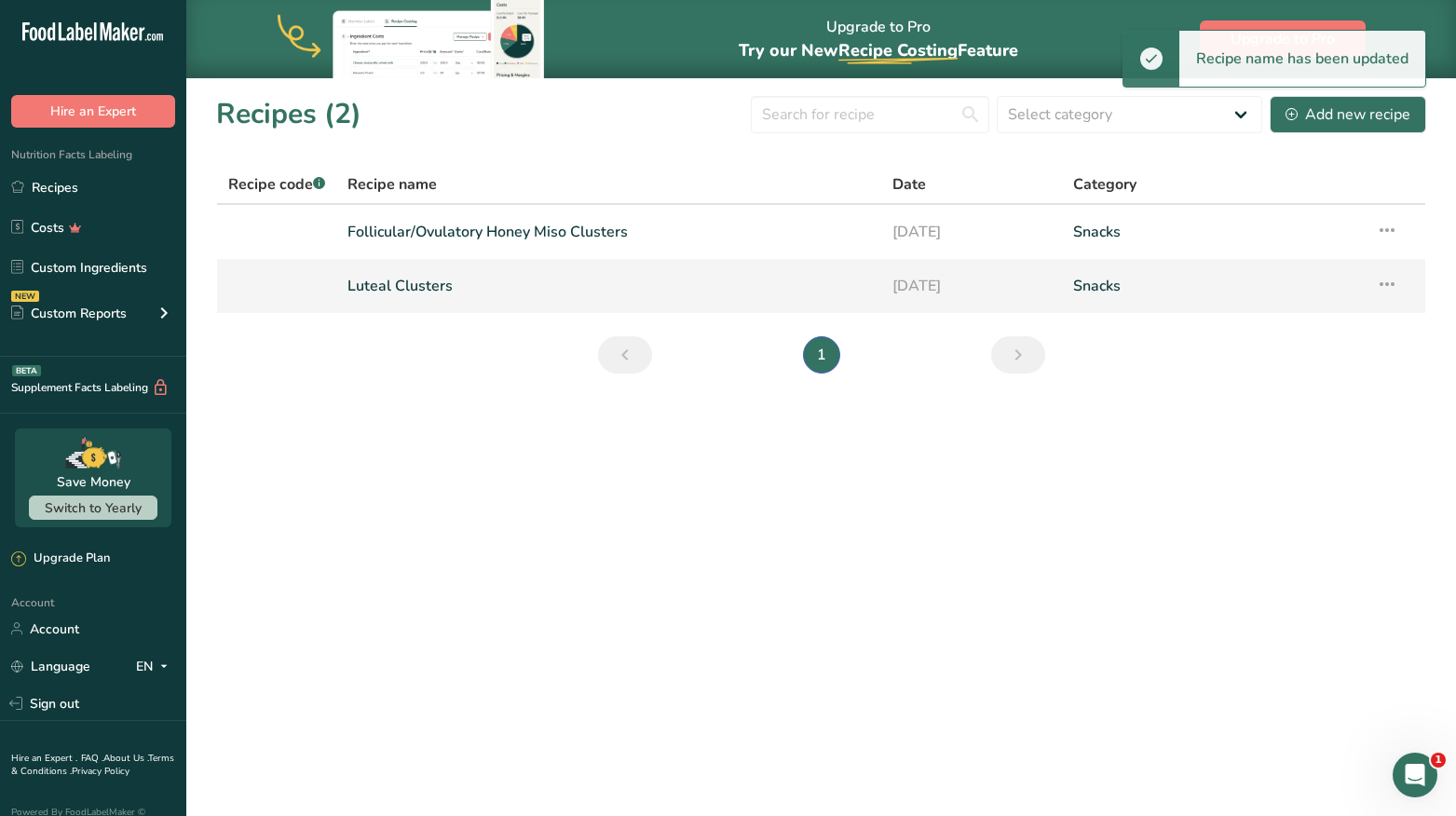
click at [396, 280] on link "Luteal Clusters" at bounding box center [608, 286] width 522 height 39
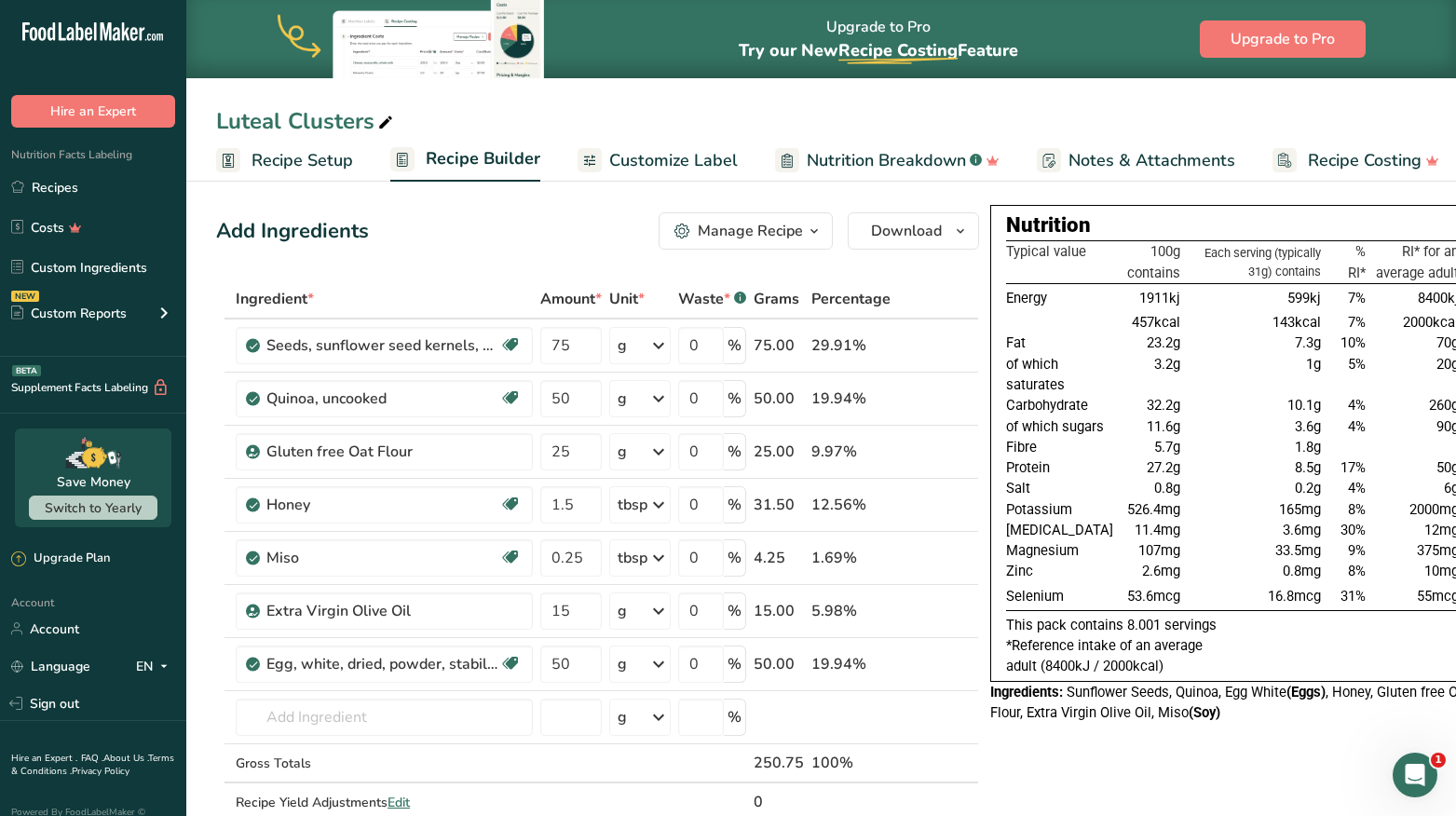
click at [389, 123] on icon at bounding box center [385, 123] width 16 height 26
click at [283, 123] on input "Luteal Clusters" at bounding box center [821, 121] width 1210 height 34
type input "Luteal/Menstrual Honey Miso Clusters"
click at [65, 189] on link "Recipes" at bounding box center [93, 187] width 186 height 35
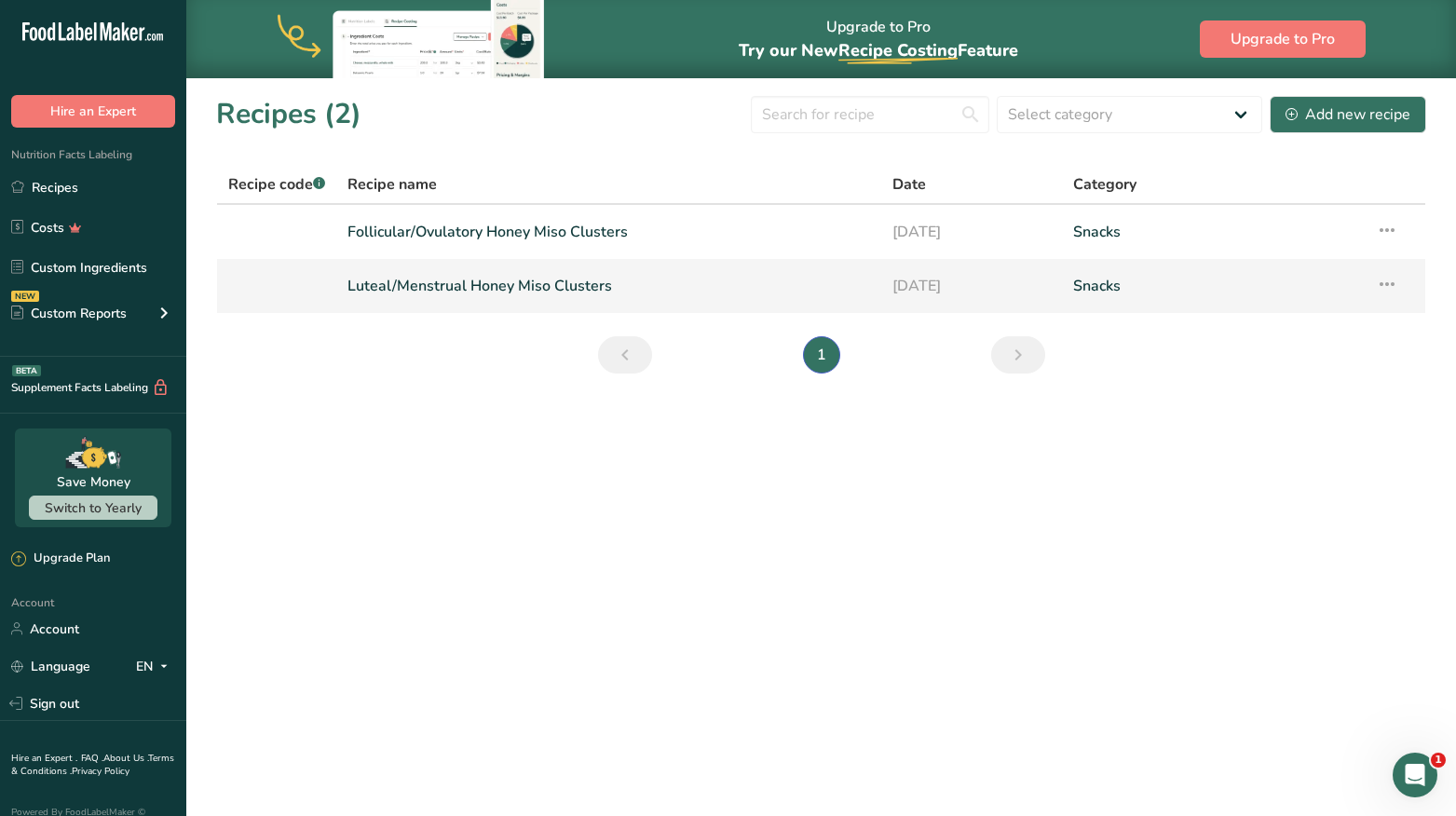
click at [1382, 282] on icon at bounding box center [1387, 284] width 22 height 34
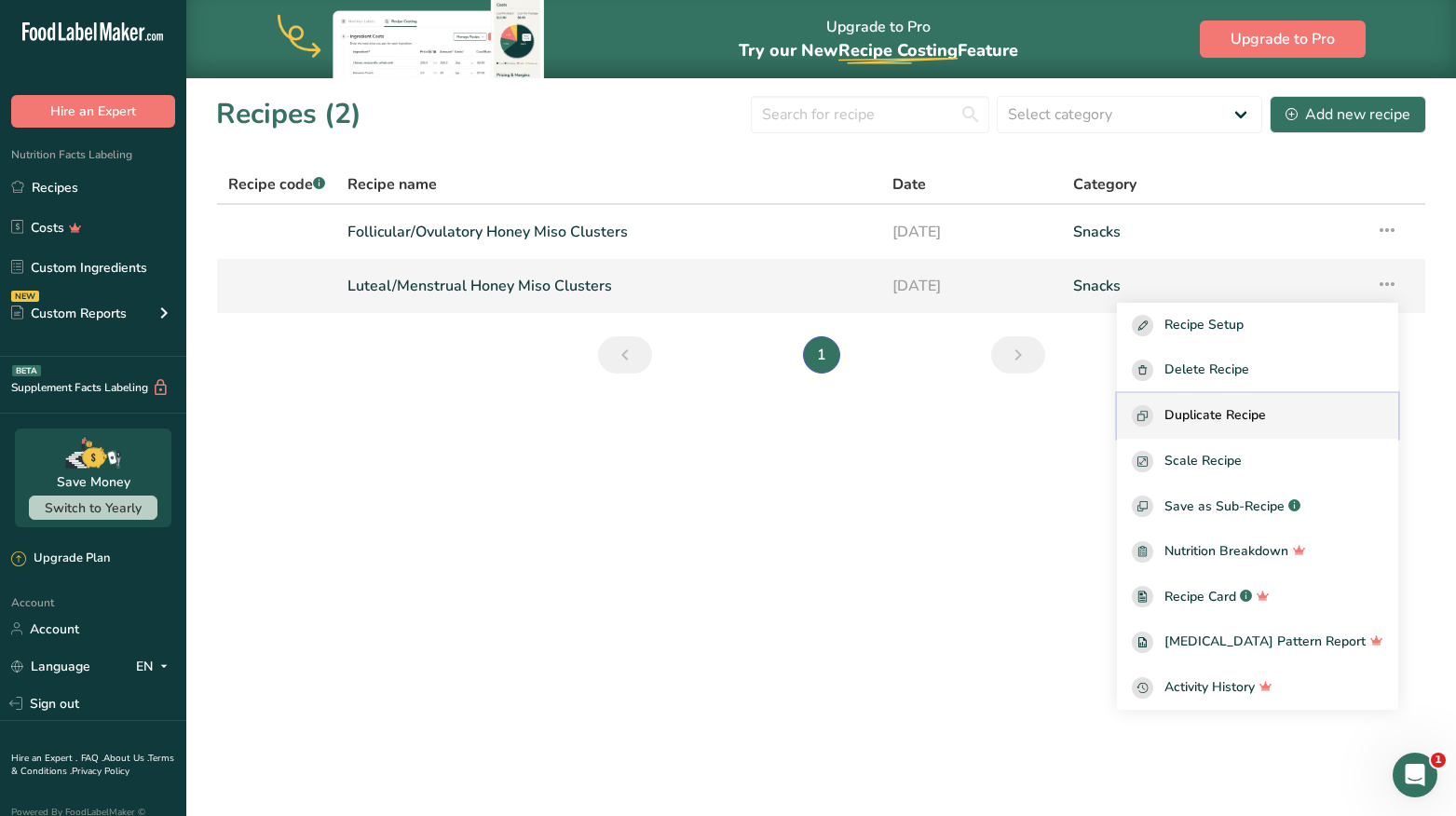
click at [1358, 412] on div "Duplicate Recipe" at bounding box center [1257, 415] width 251 height 21
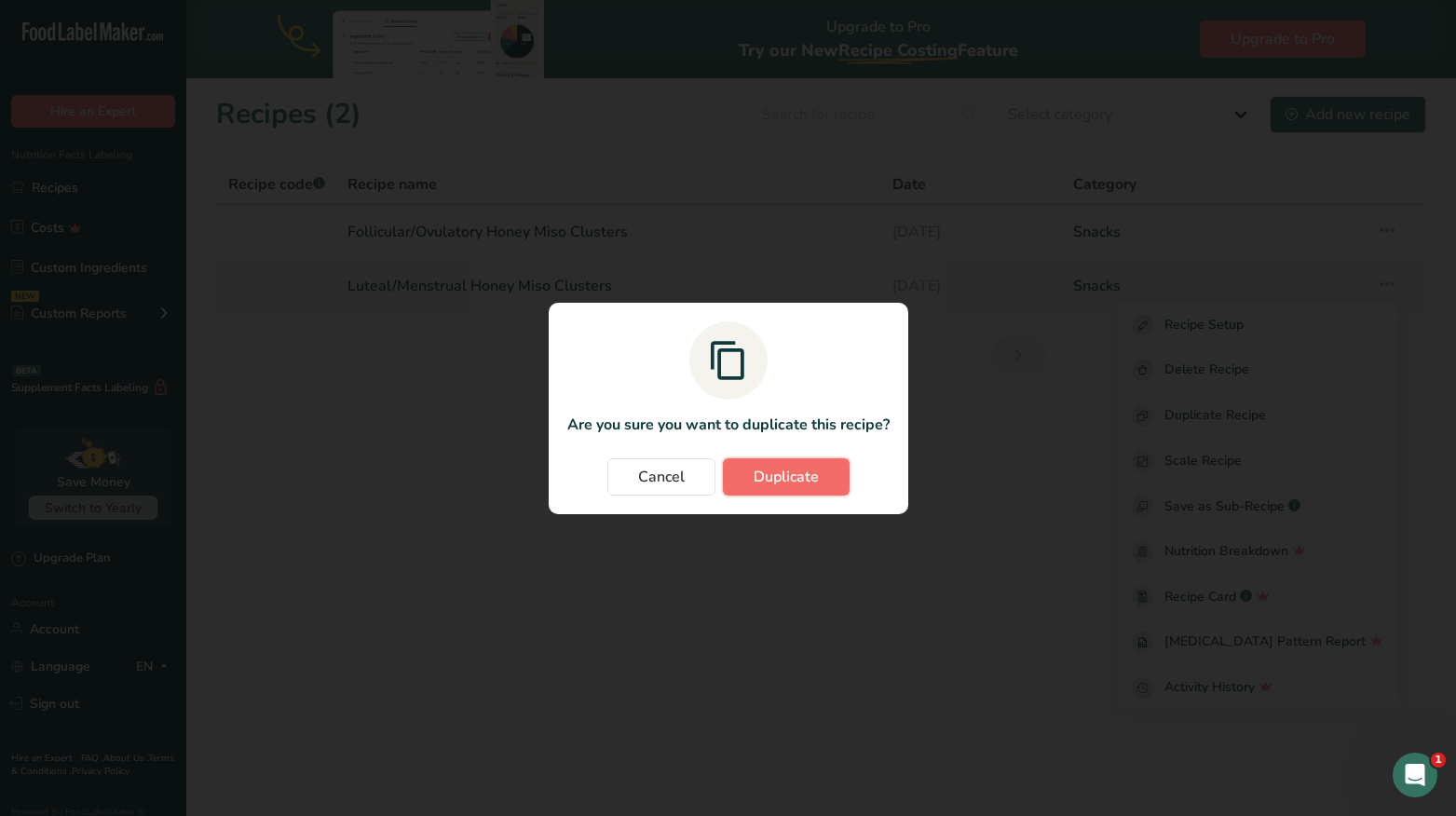
click at [811, 482] on span "Duplicate" at bounding box center [787, 477] width 65 height 22
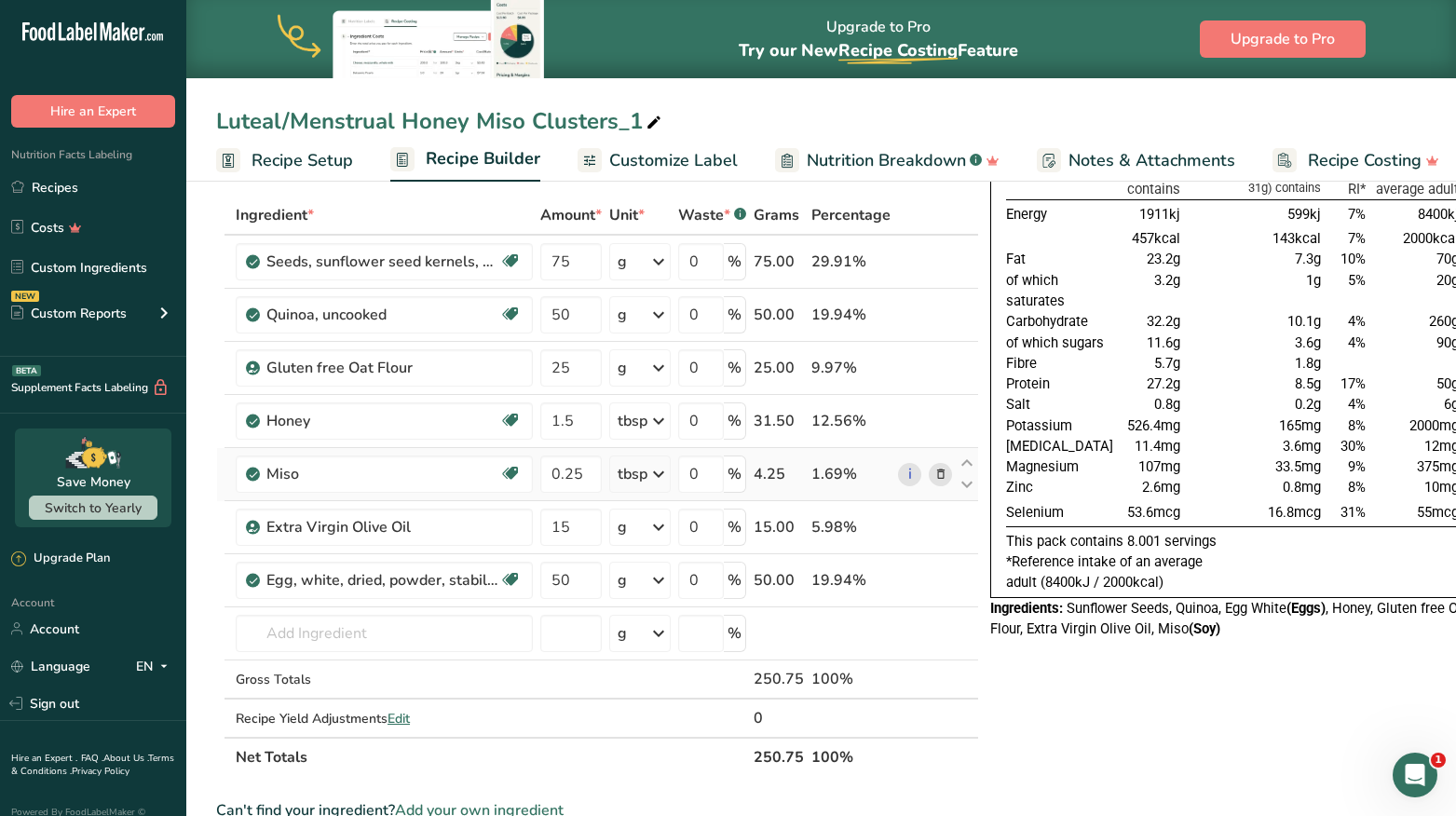
scroll to position [82, 0]
click at [948, 480] on span at bounding box center [940, 476] width 22 height 22
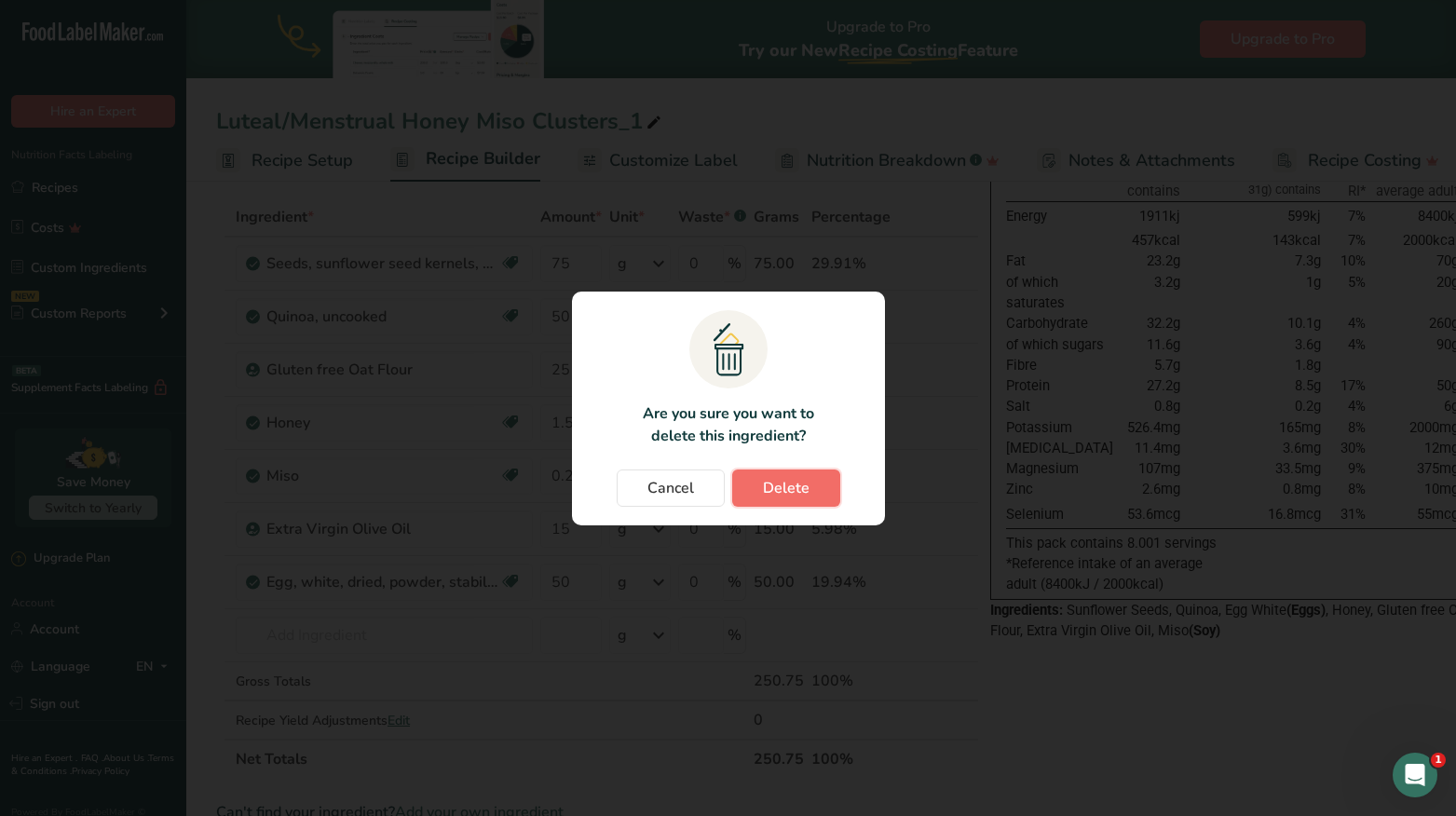
click at [808, 492] on span "Delete" at bounding box center [786, 487] width 47 height 22
type input "15"
type input "50"
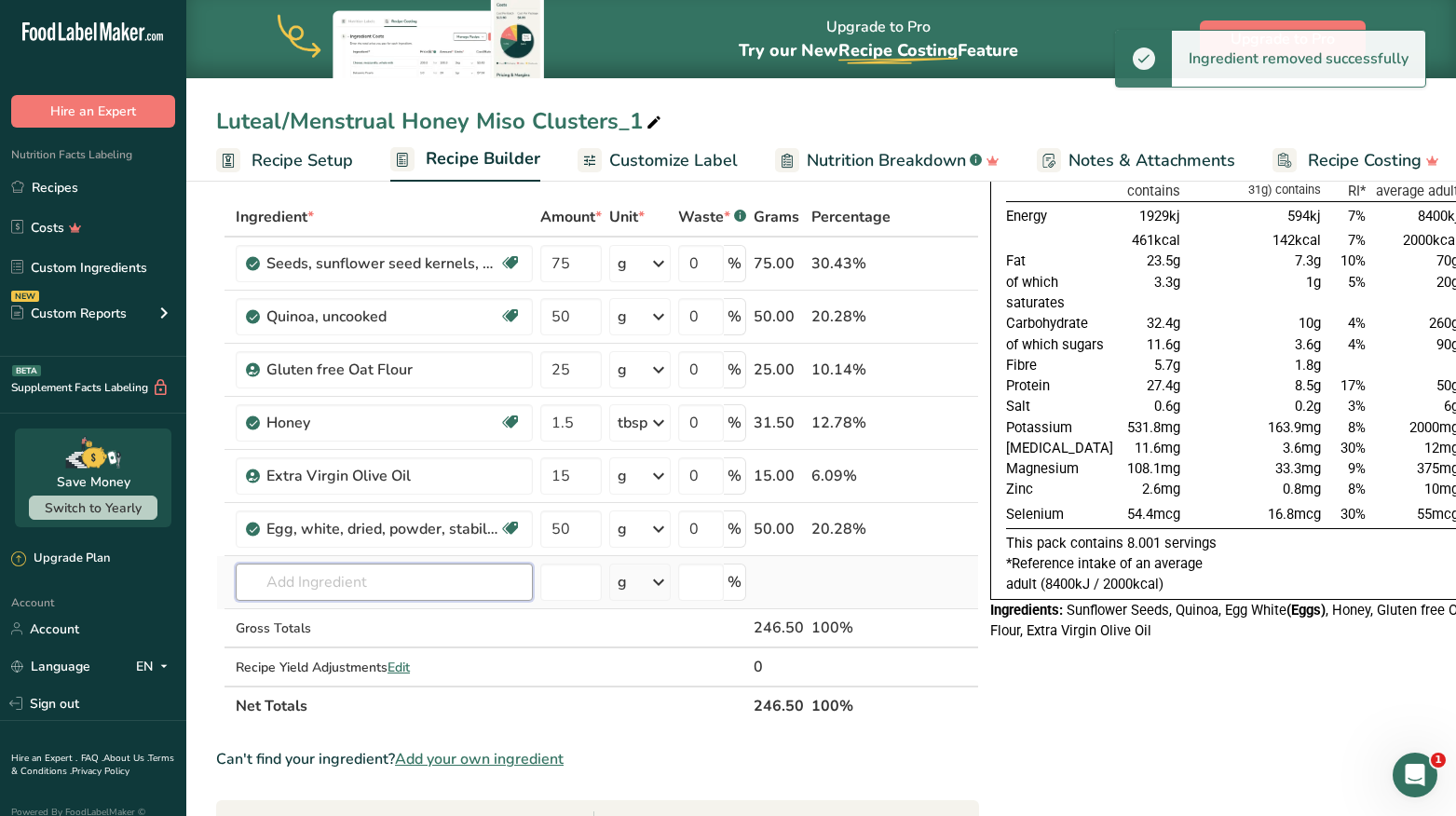
click at [384, 570] on input "text" at bounding box center [385, 582] width 297 height 37
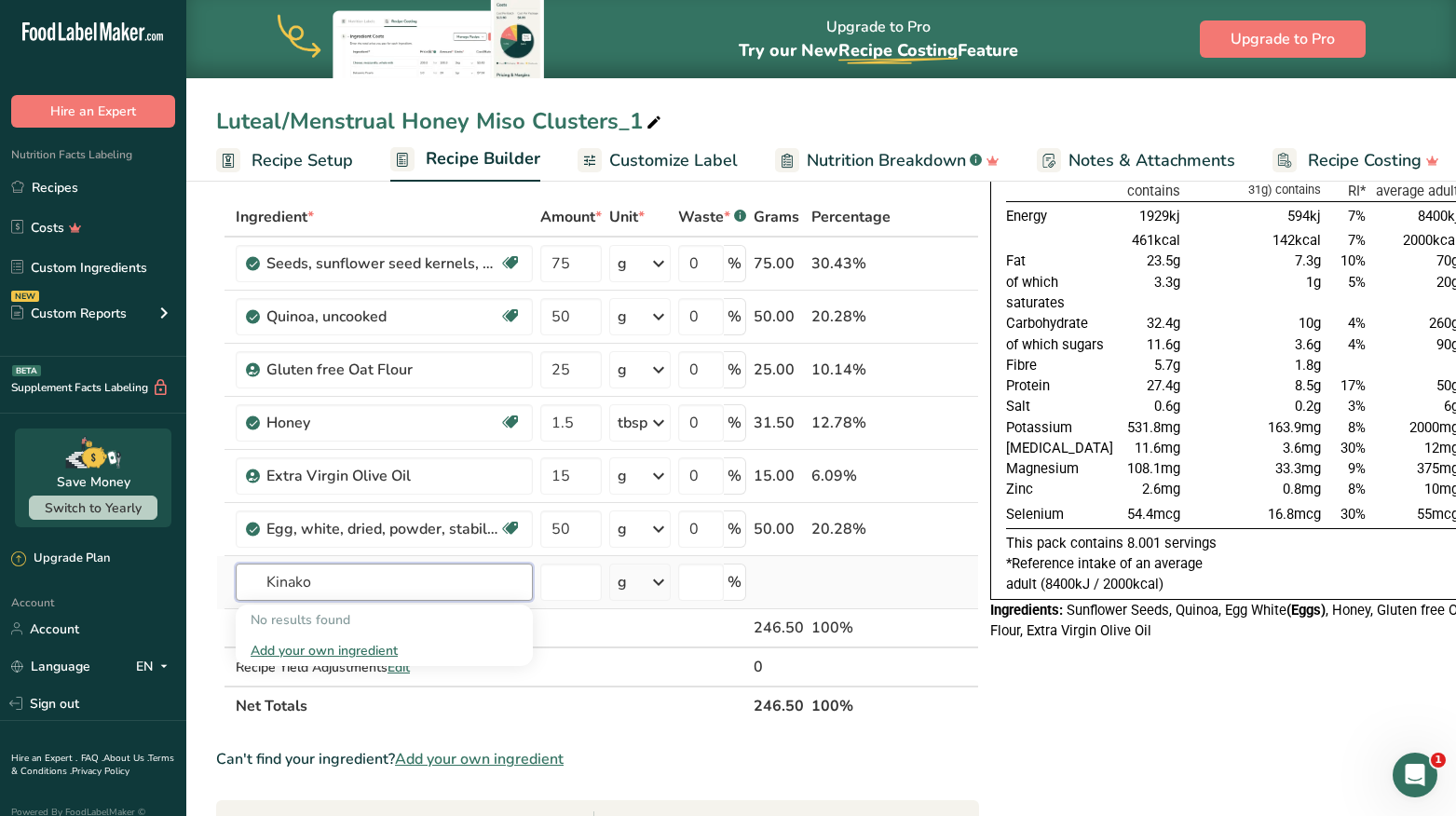
type input "Kinako"
click at [384, 647] on div "Add your own ingredient" at bounding box center [384, 650] width 268 height 19
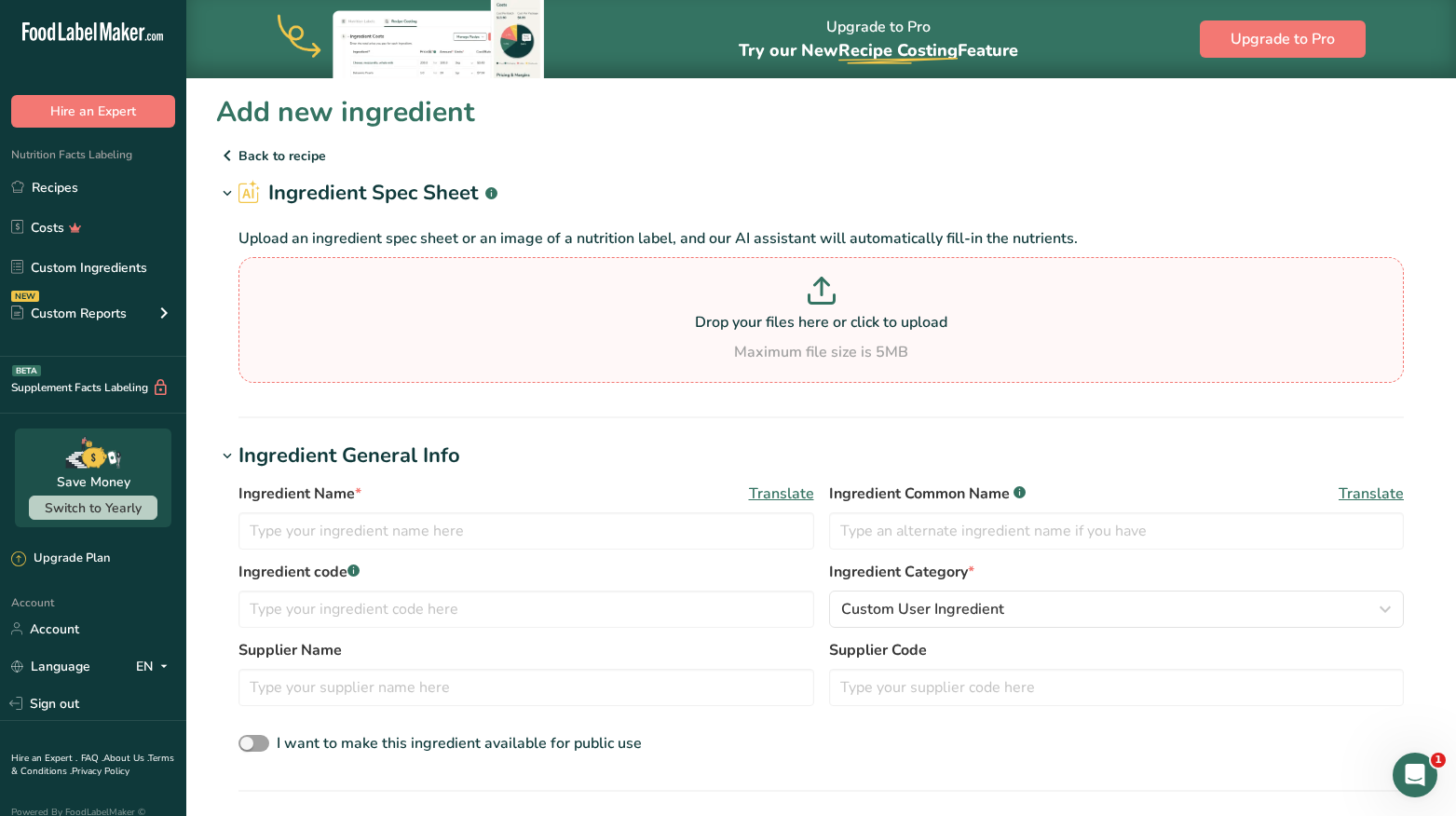
scroll to position [62, 0]
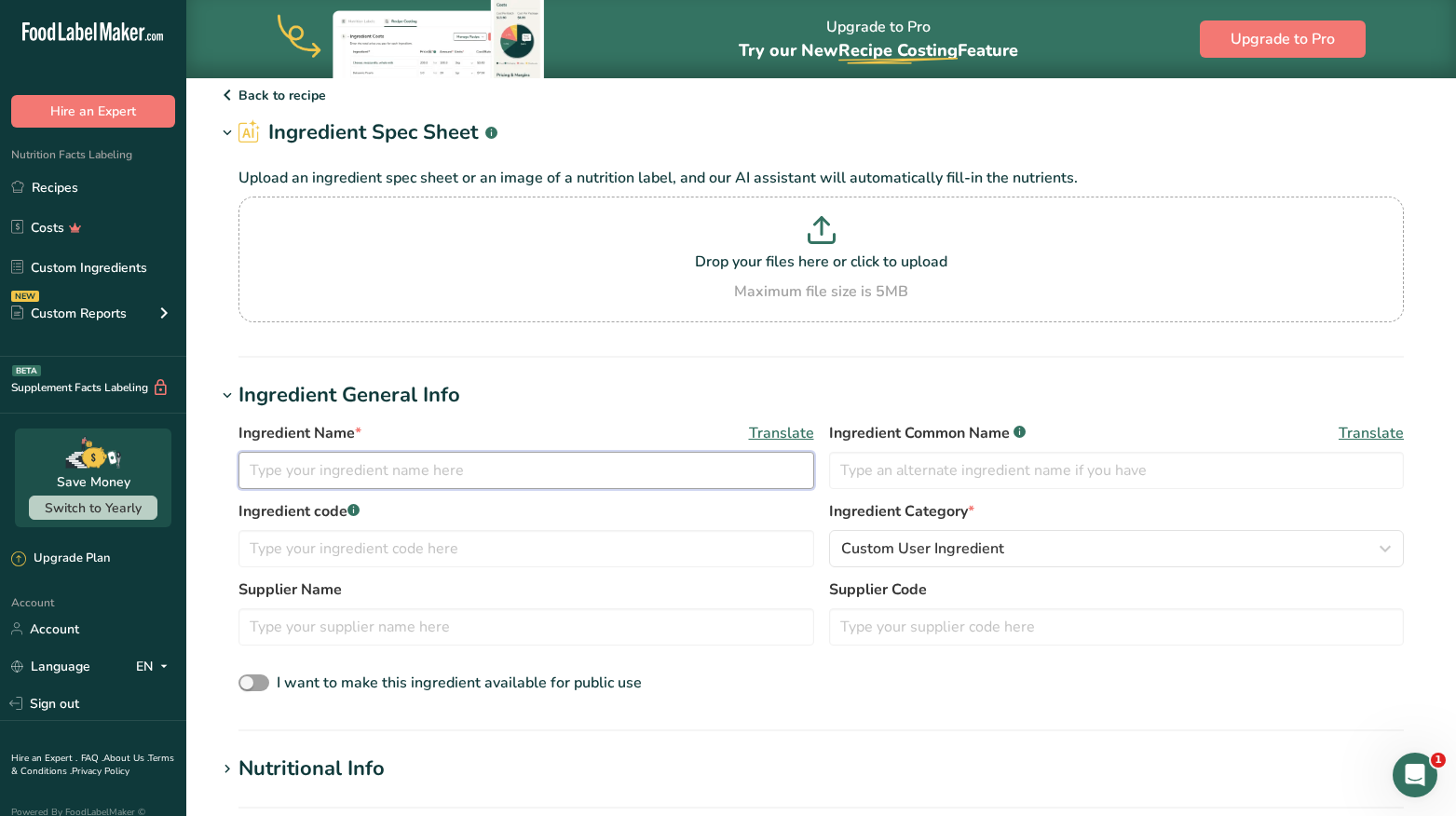
click at [467, 469] on input "text" at bounding box center [527, 470] width 575 height 37
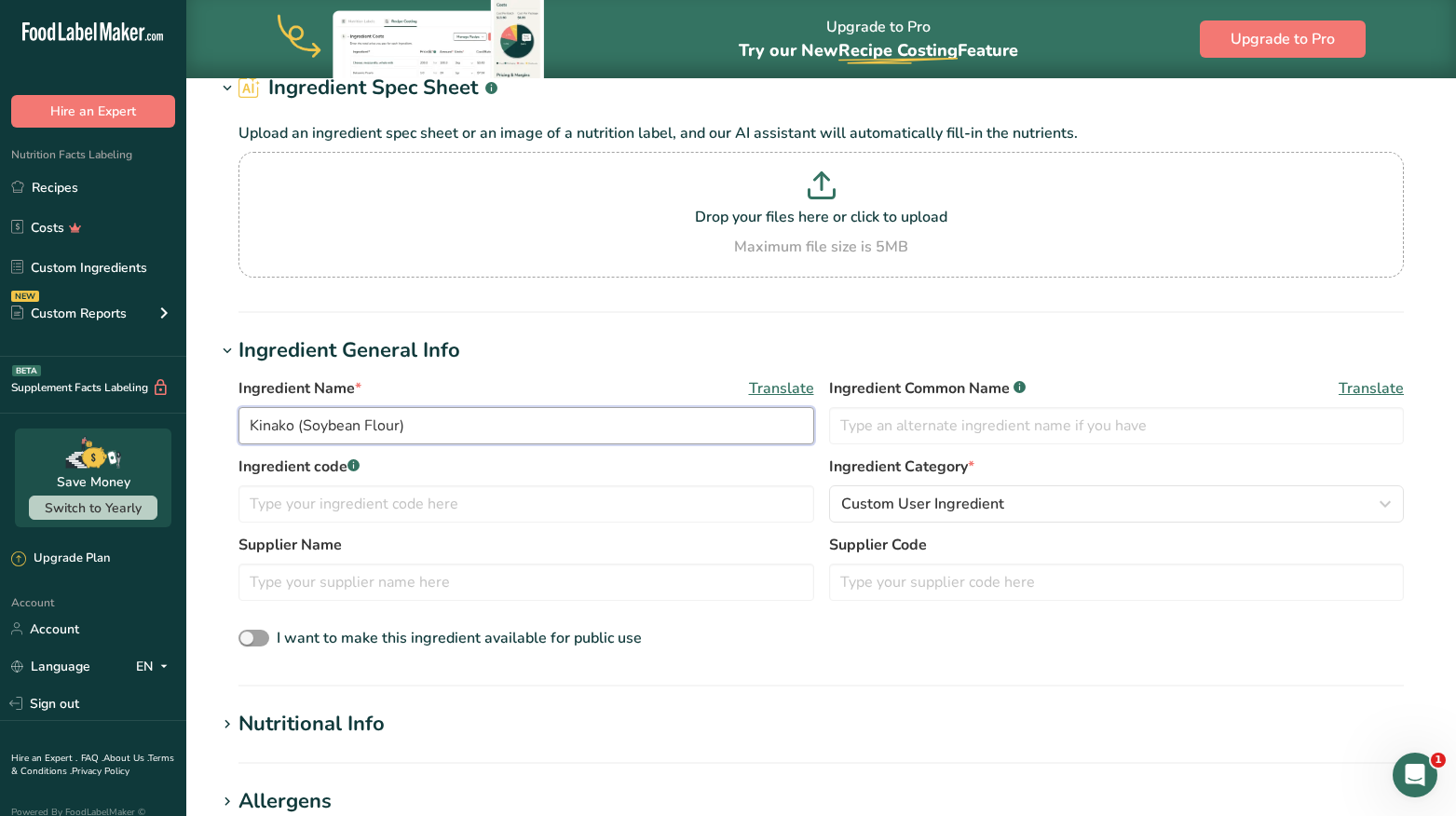
scroll to position [117, 0]
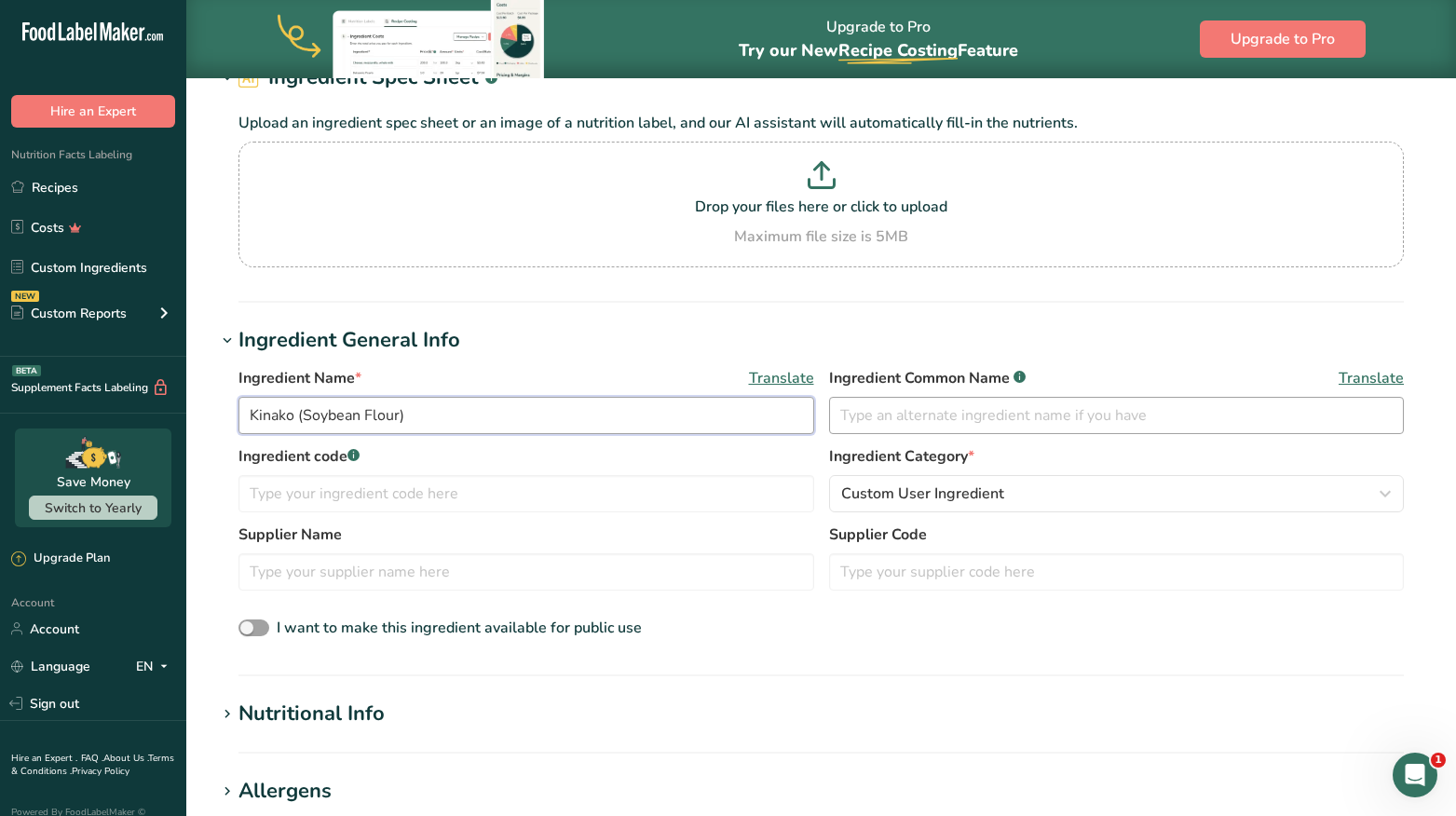
type input "Kinako (Soybean Flour)"
click at [866, 417] on input "text" at bounding box center [1116, 415] width 575 height 37
type input "Soybean Flour"
drag, startPoint x: 382, startPoint y: 410, endPoint x: 303, endPoint y: 416, distance: 79.2
click at [303, 416] on input "Kinako (Soybean Flour)" at bounding box center [527, 415] width 575 height 37
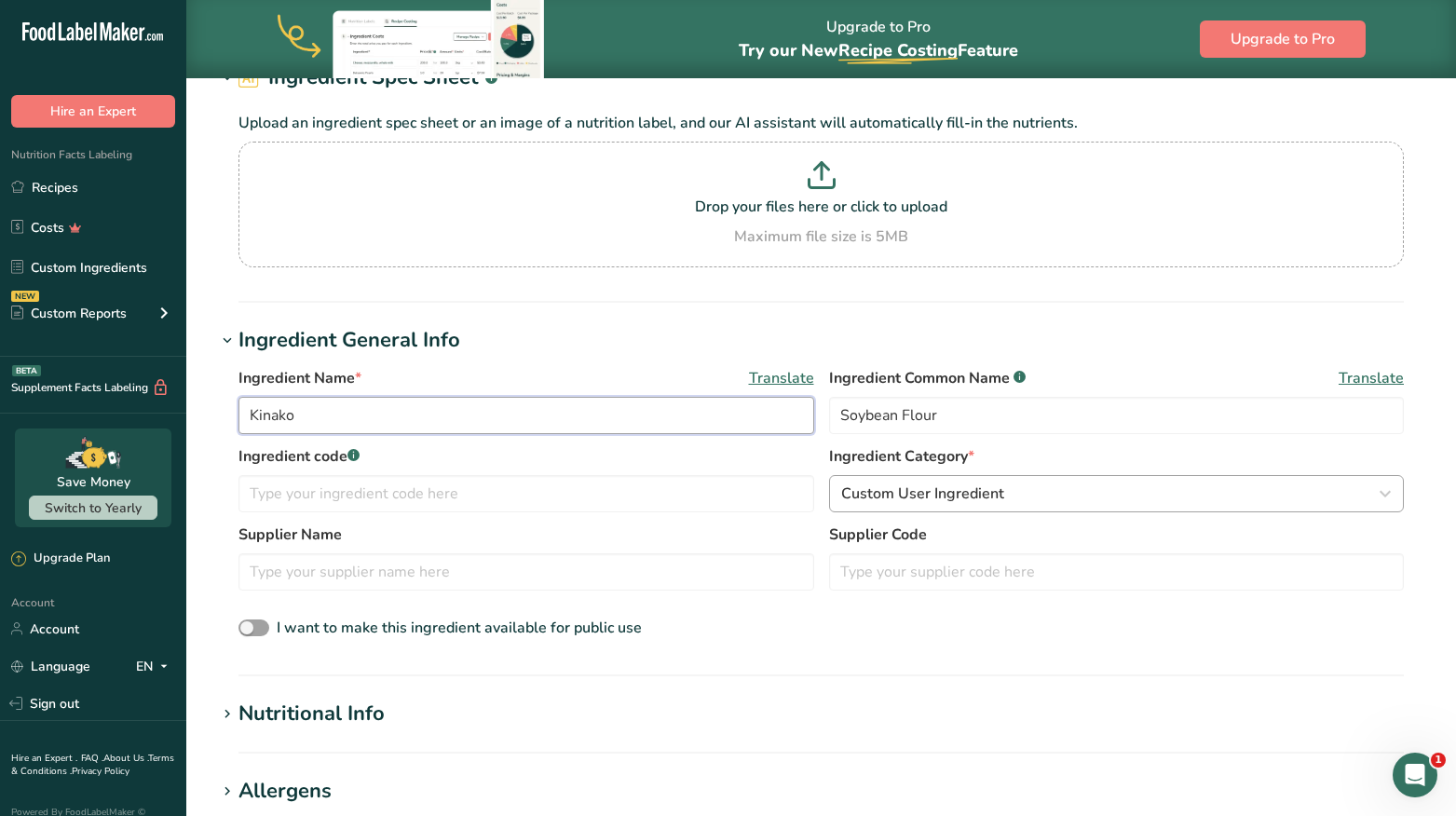
type input "Kinako"
click at [937, 500] on span "Custom User Ingredient" at bounding box center [923, 493] width 163 height 22
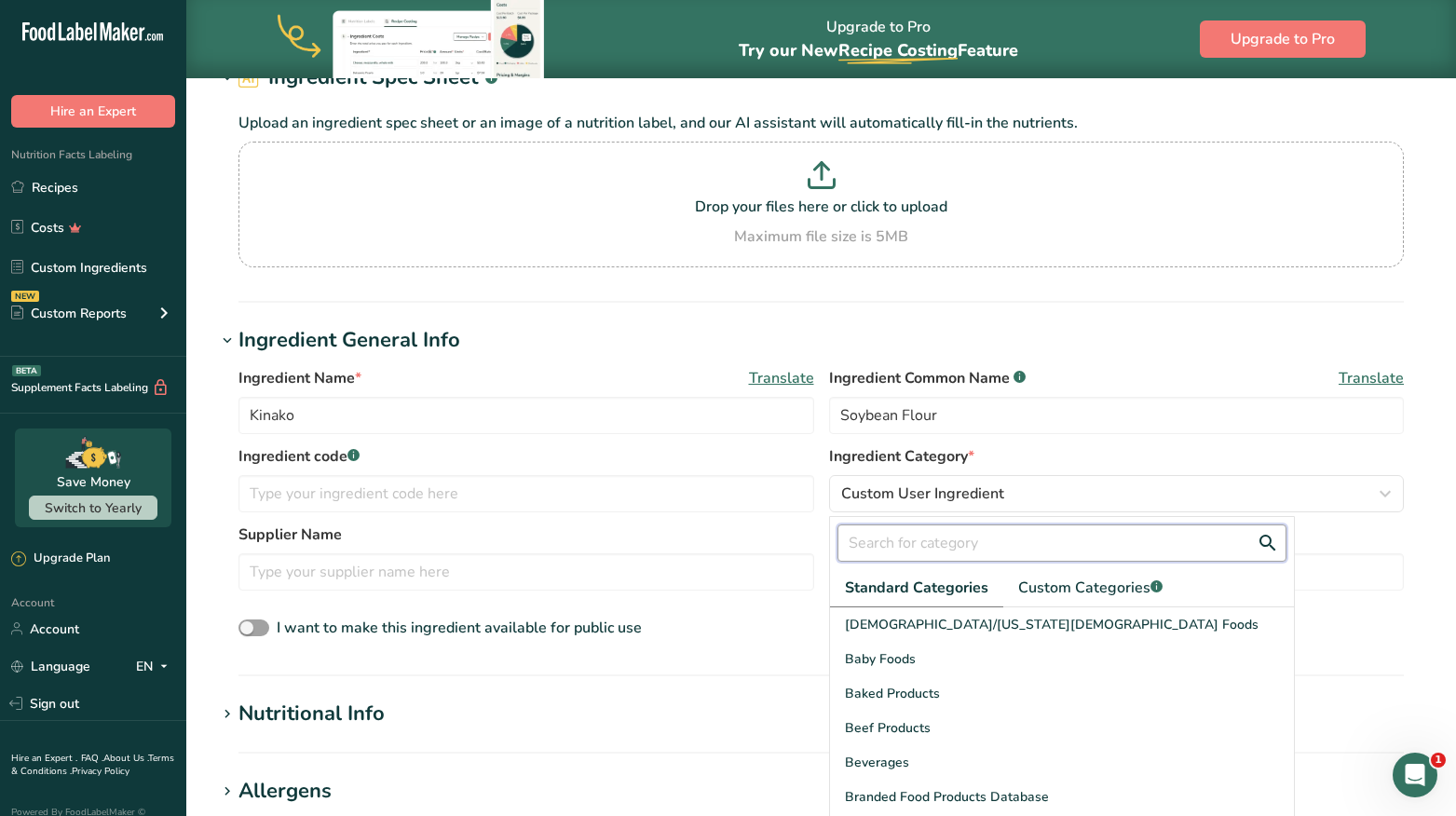
click at [973, 545] on input "text" at bounding box center [1062, 543] width 449 height 37
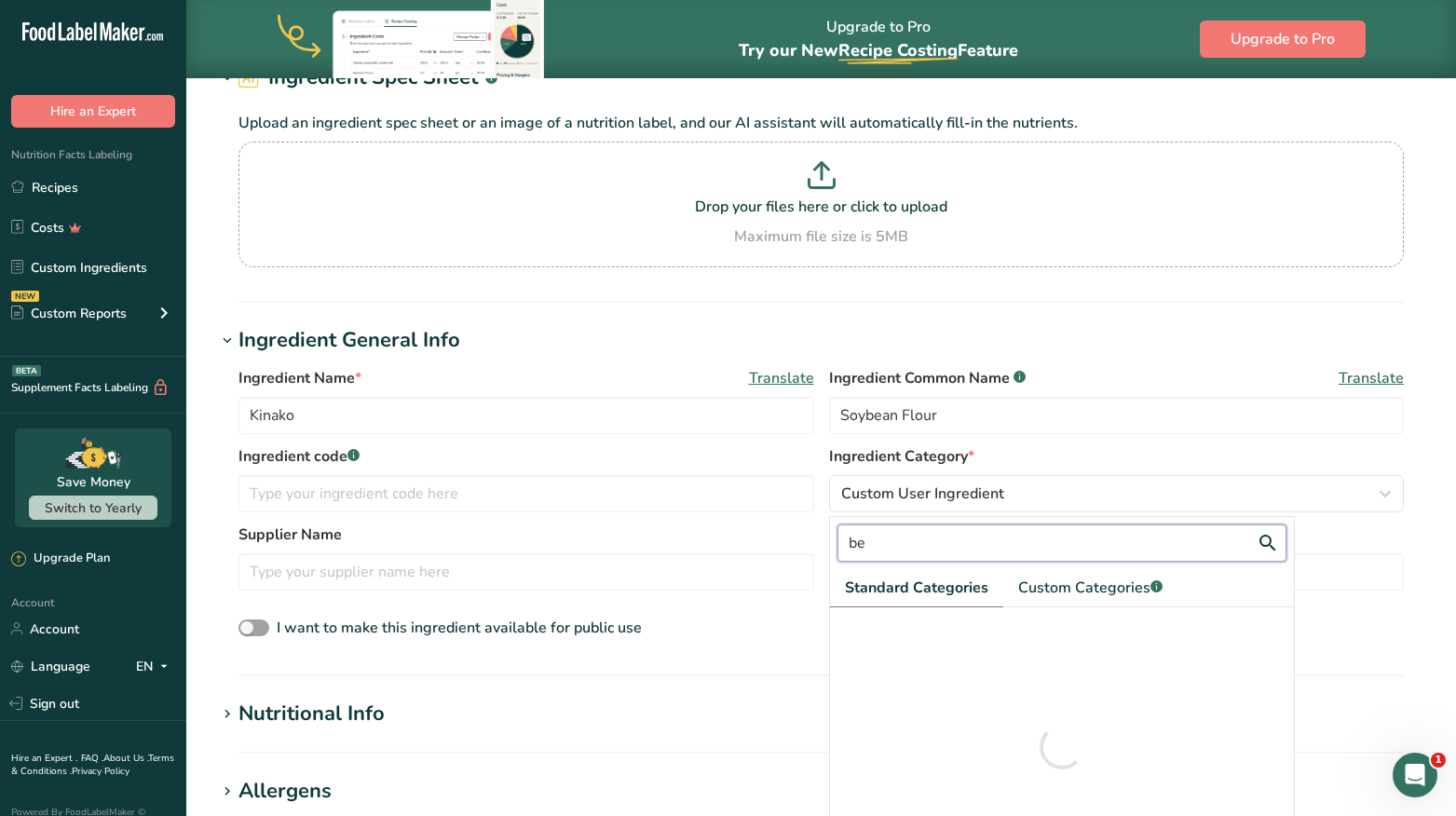
type input "b"
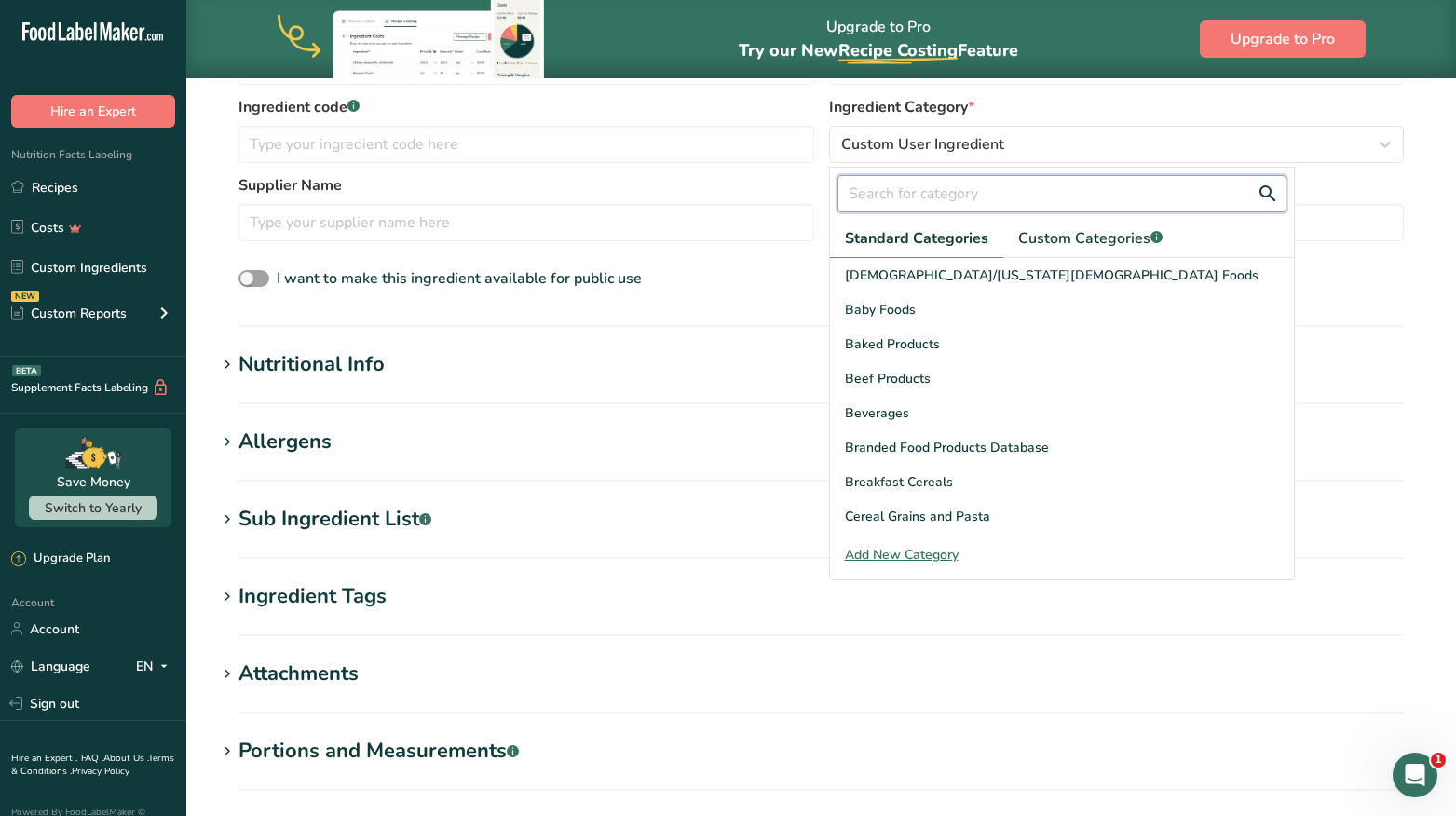
scroll to position [466, 0]
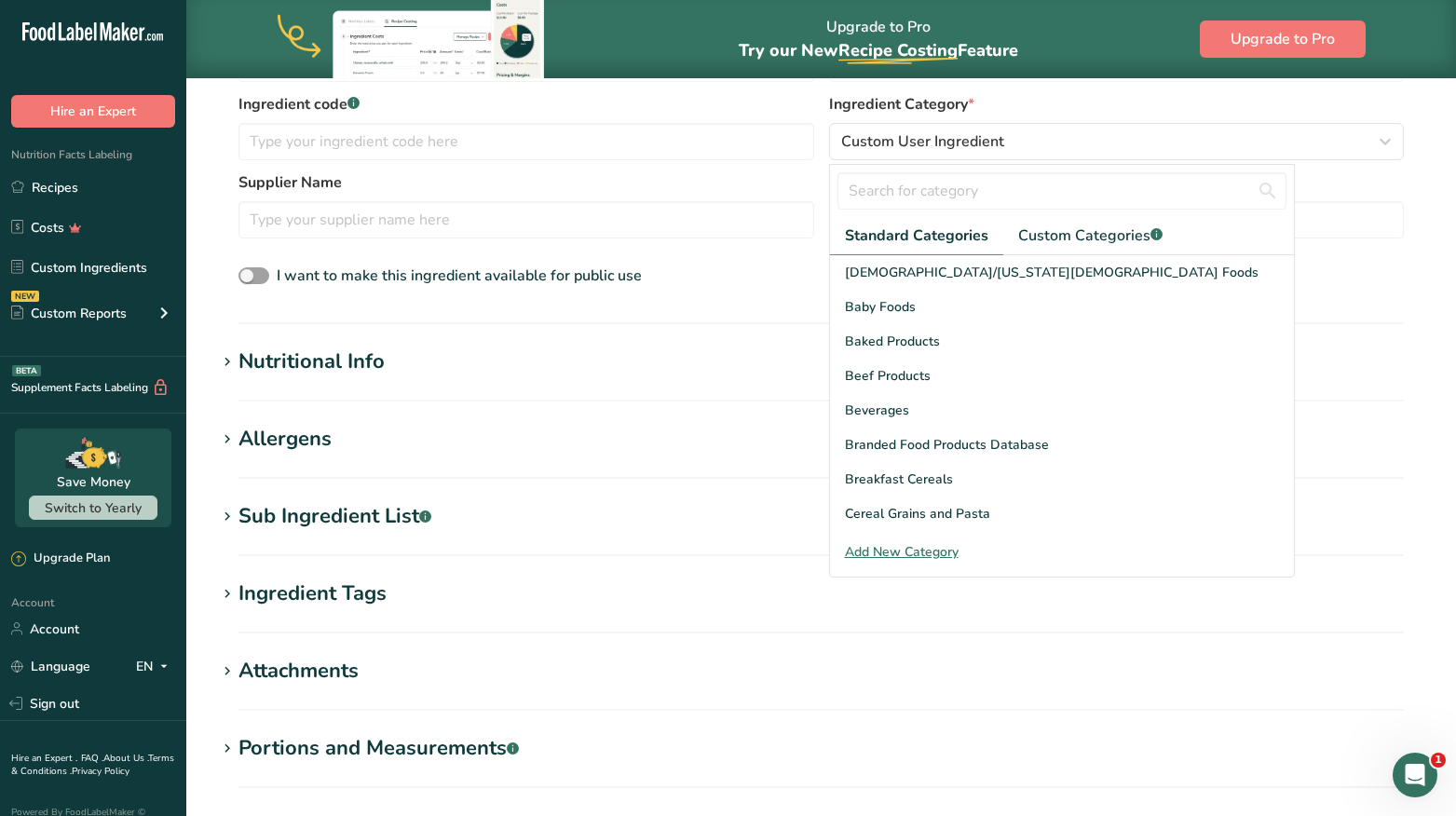
click at [992, 607] on h1 "Ingredient Tags" at bounding box center [821, 594] width 1210 height 31
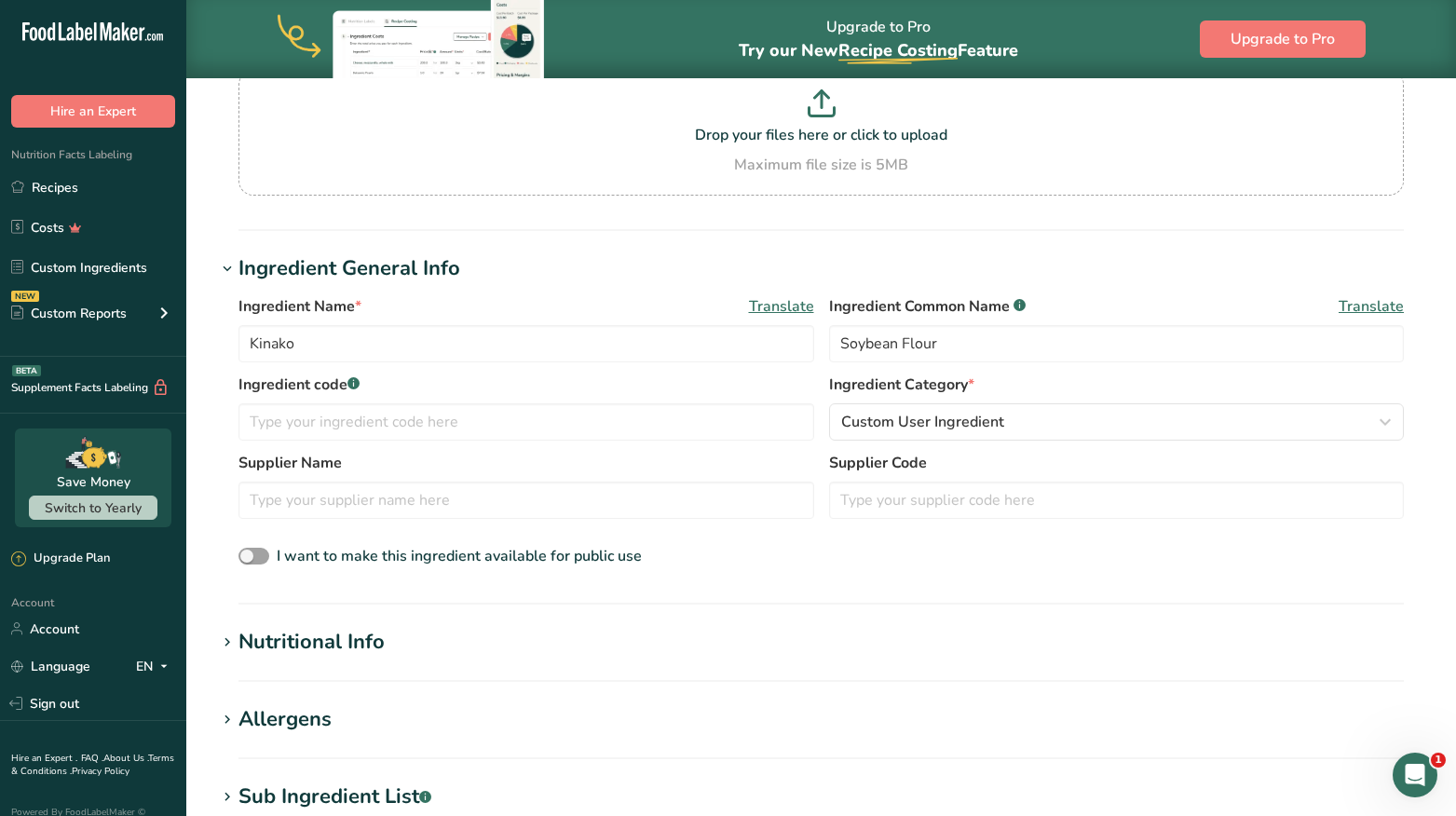
scroll to position [196, 0]
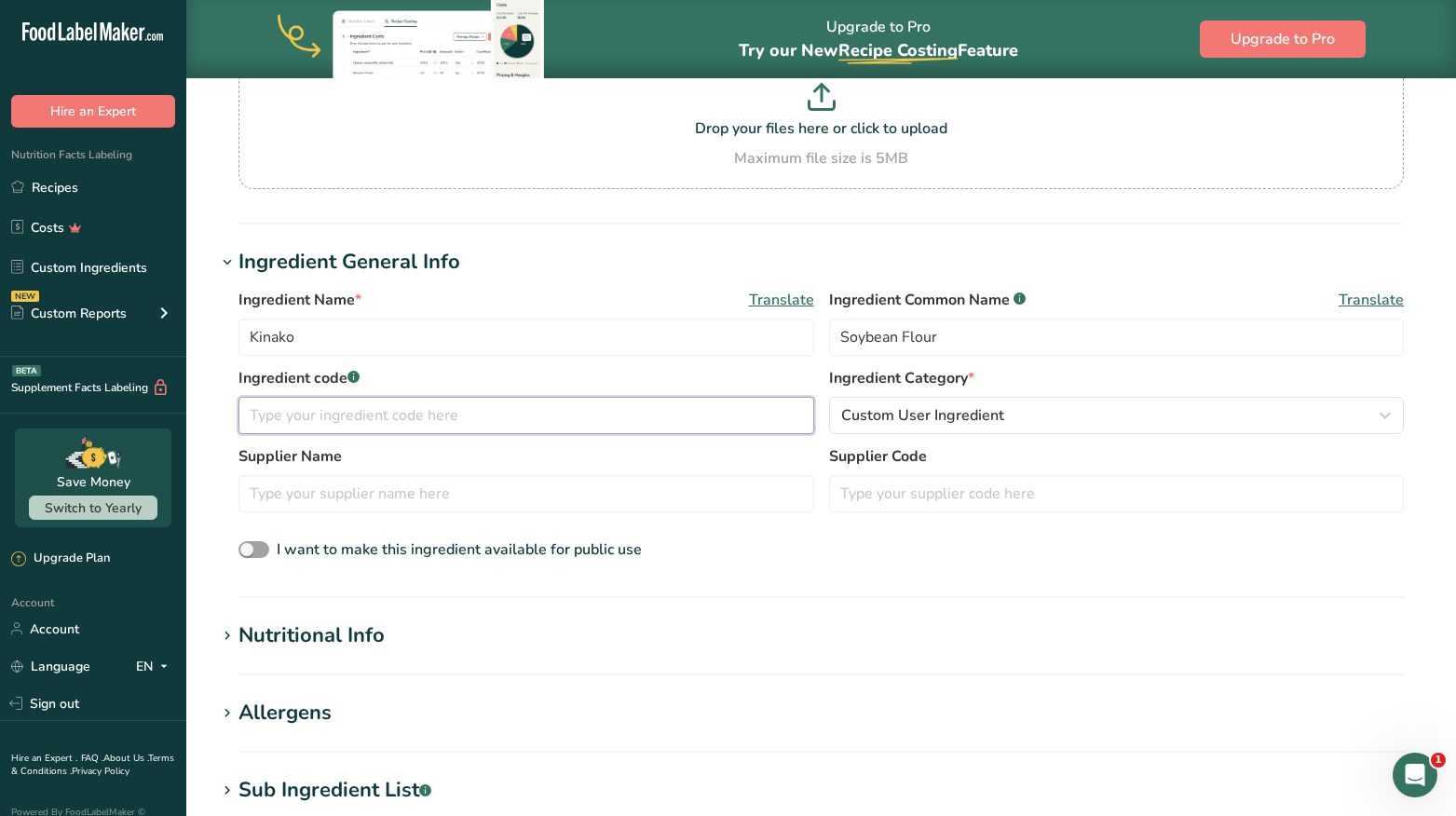
click at [646, 414] on input "text" at bounding box center [527, 415] width 575 height 37
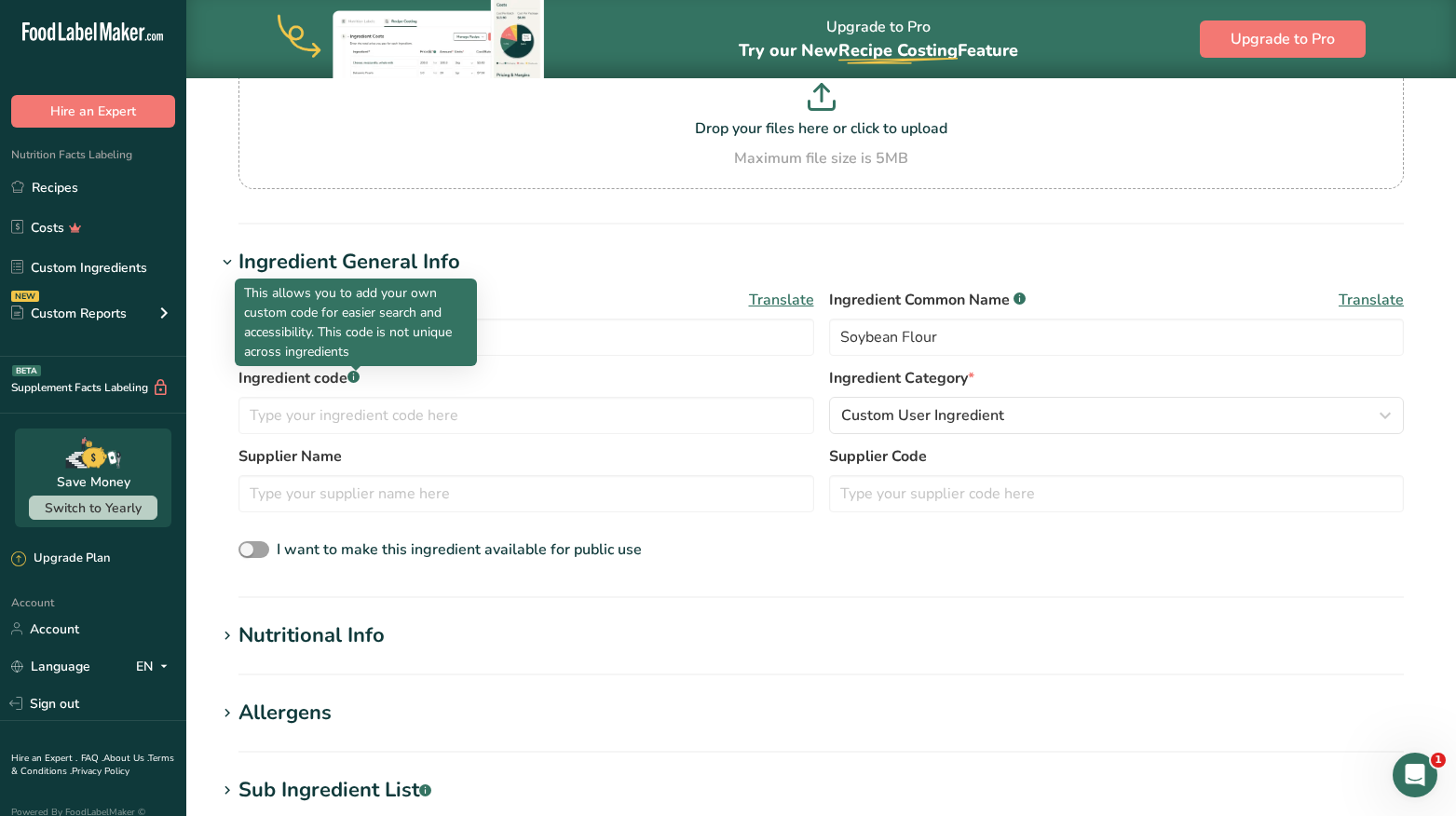
click at [359, 378] on rect at bounding box center [353, 377] width 12 height 12
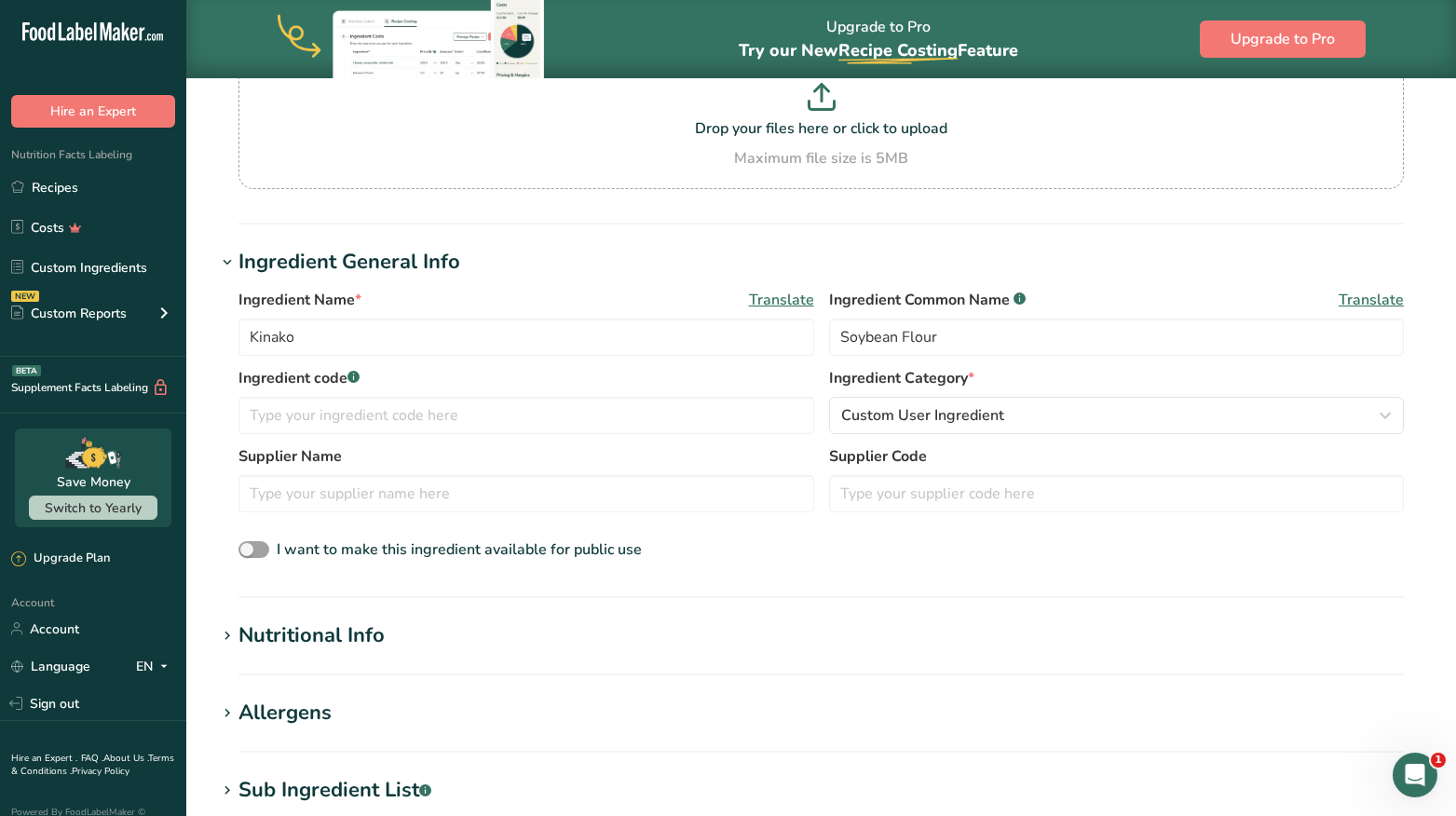
click at [773, 565] on div "Ingredient Name * Translate Kinako Ingredient Common Name .a-a{fill:#347362;}.b…" at bounding box center [821, 425] width 1210 height 296
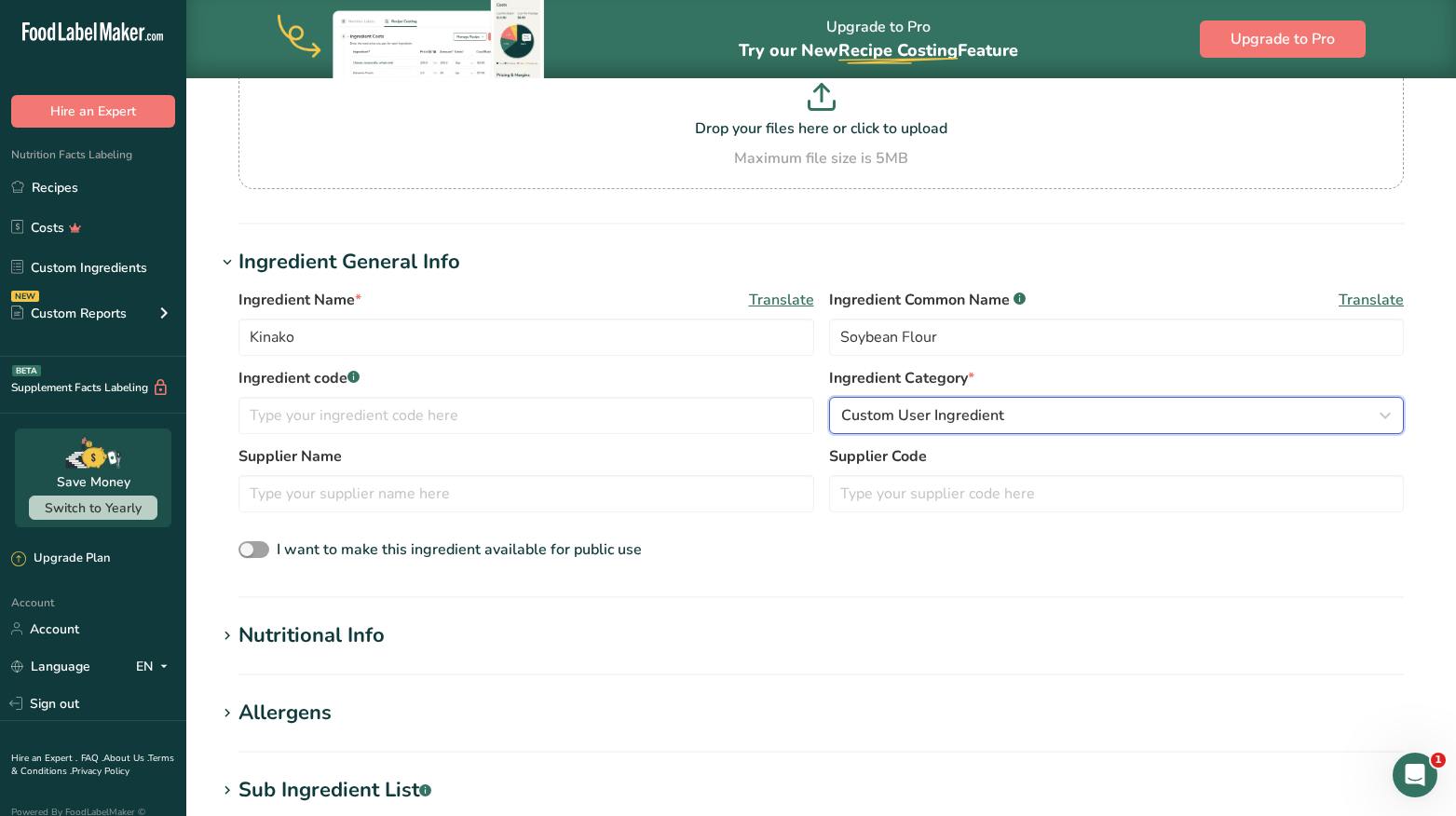
click at [969, 416] on span "Custom User Ingredient" at bounding box center [923, 415] width 163 height 22
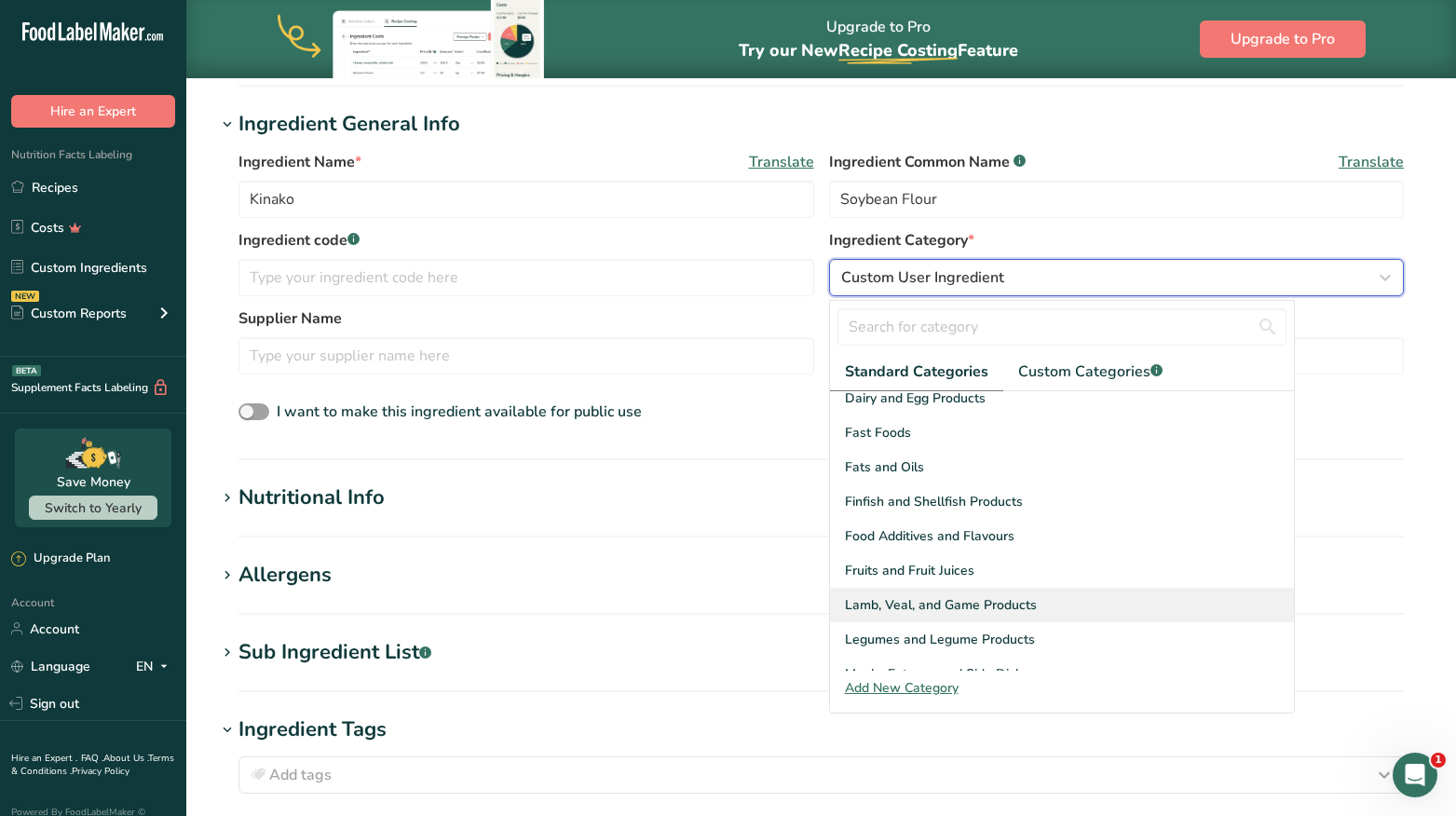
scroll to position [311, 0]
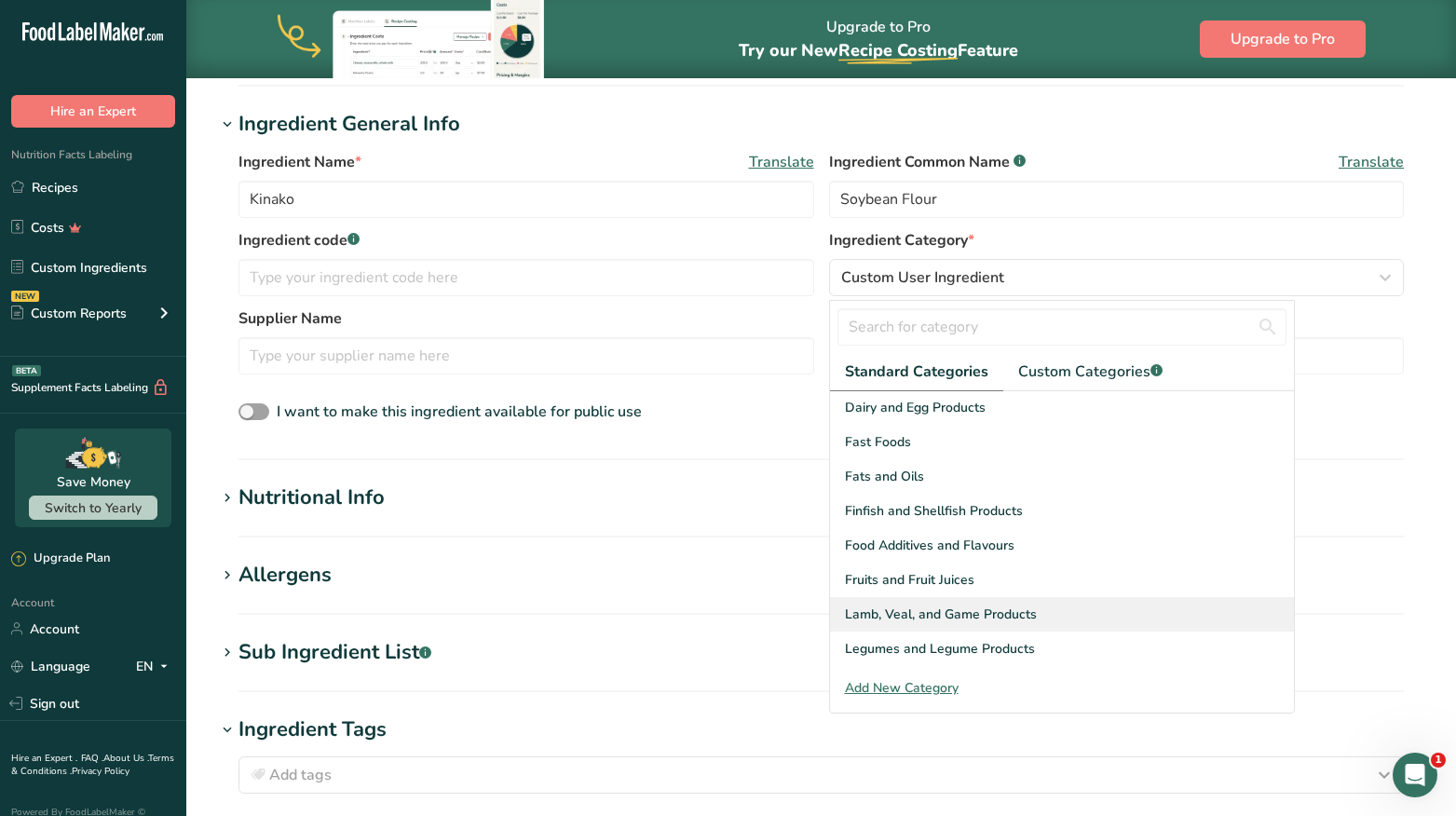
click at [1213, 646] on div "Legumes and Legume Products" at bounding box center [1062, 649] width 464 height 35
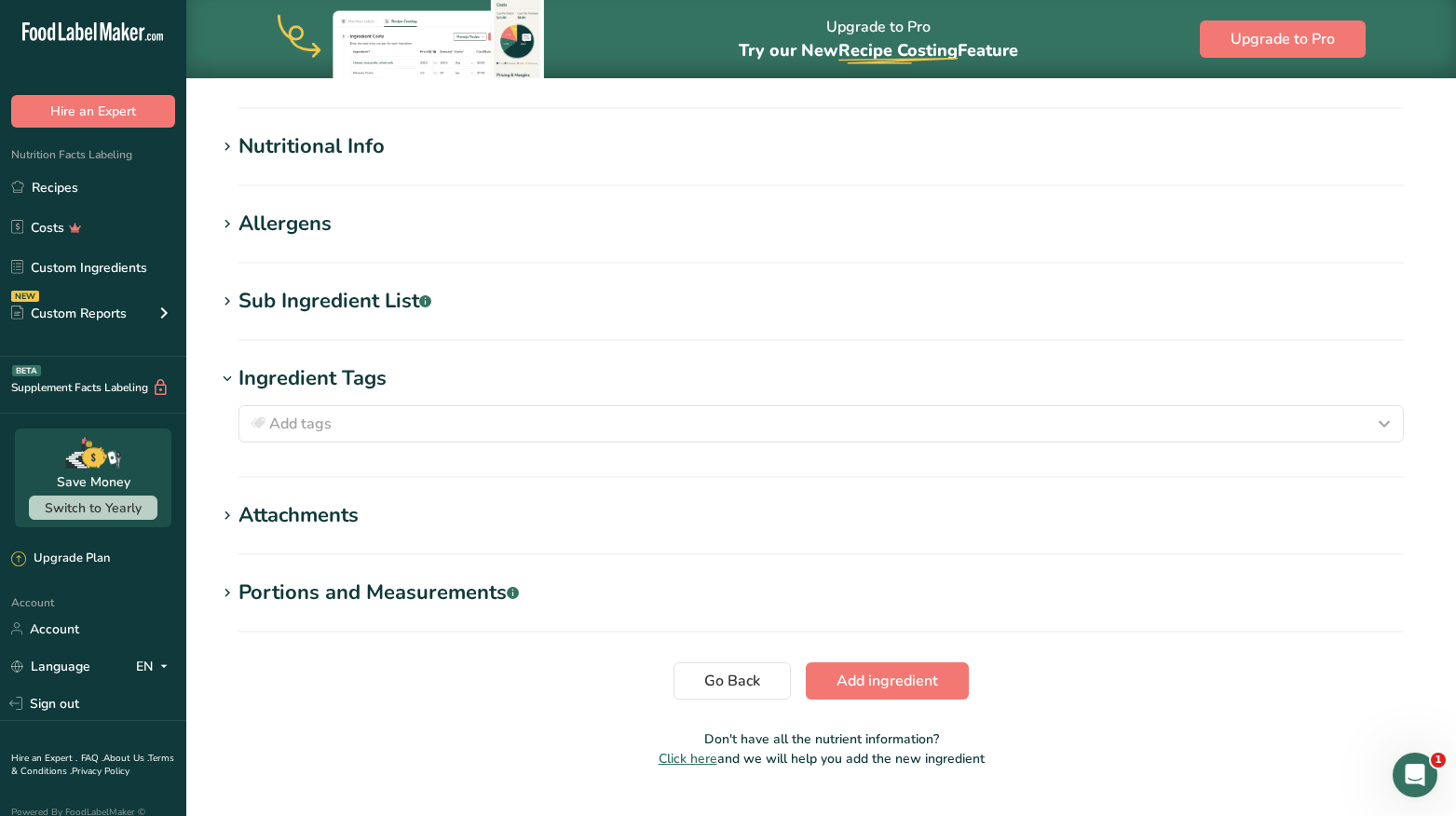
scroll to position [625, 0]
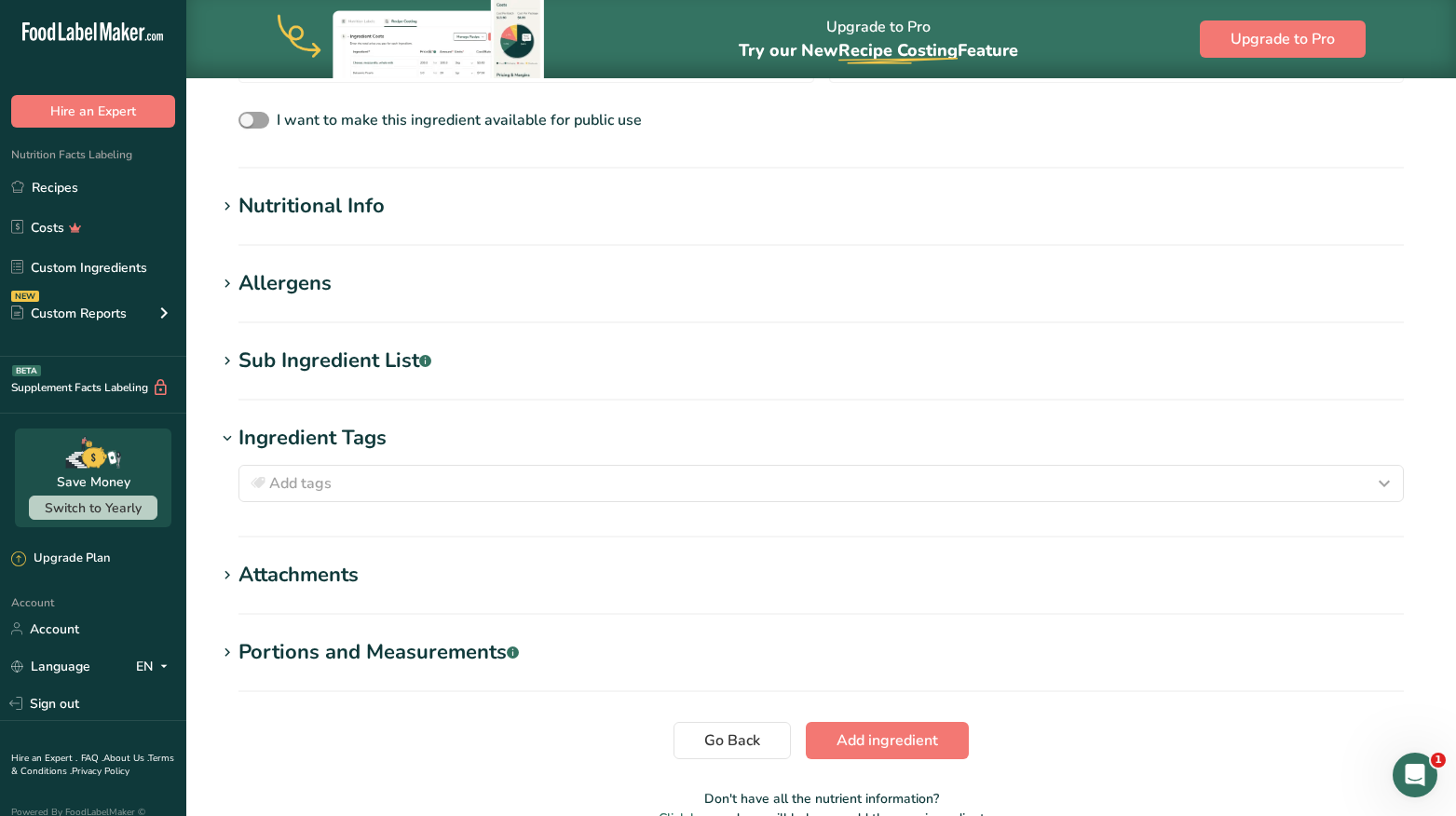
click at [486, 199] on h1 "Nutritional Info" at bounding box center [821, 206] width 1210 height 31
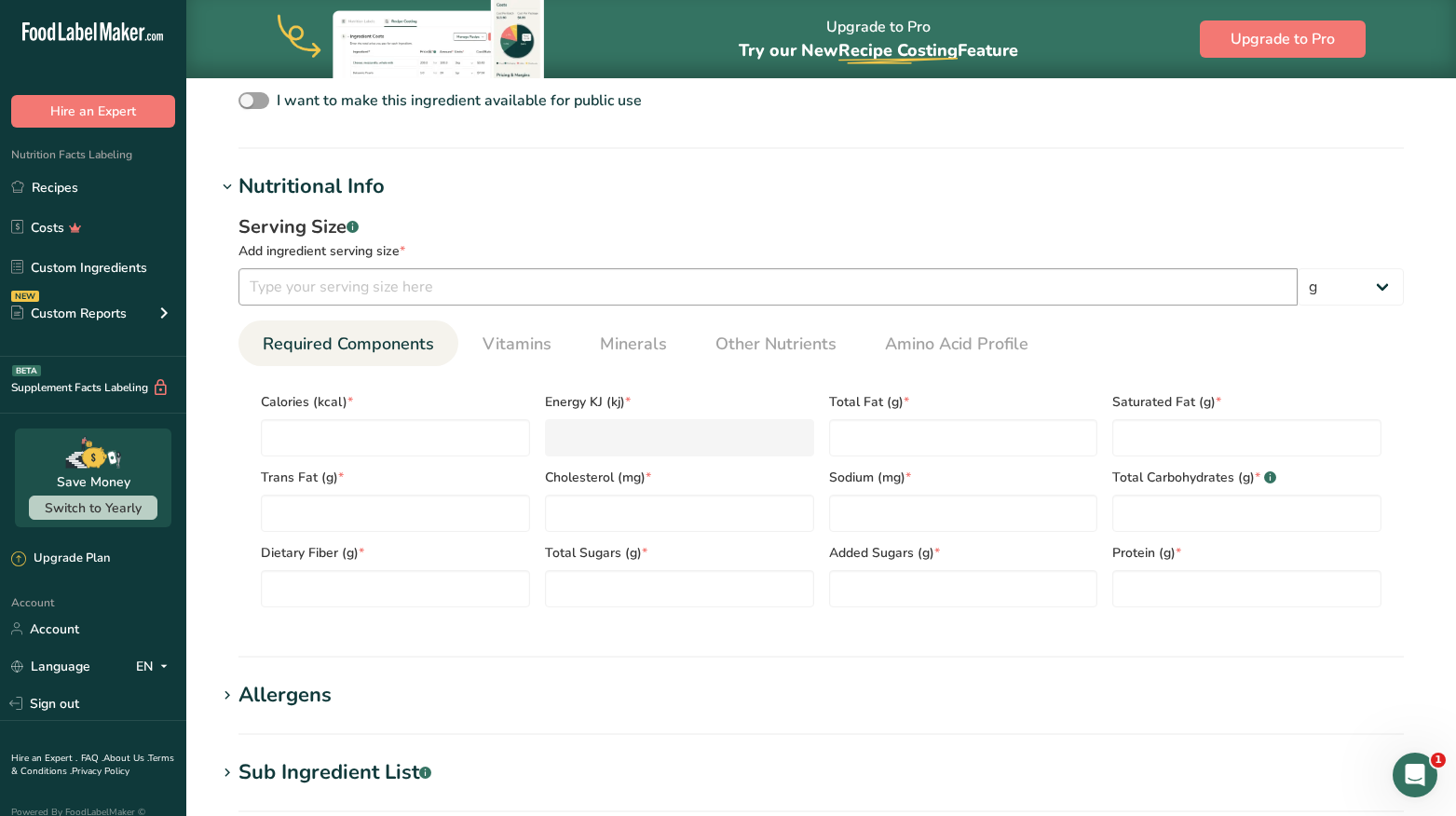
scroll to position [650, 0]
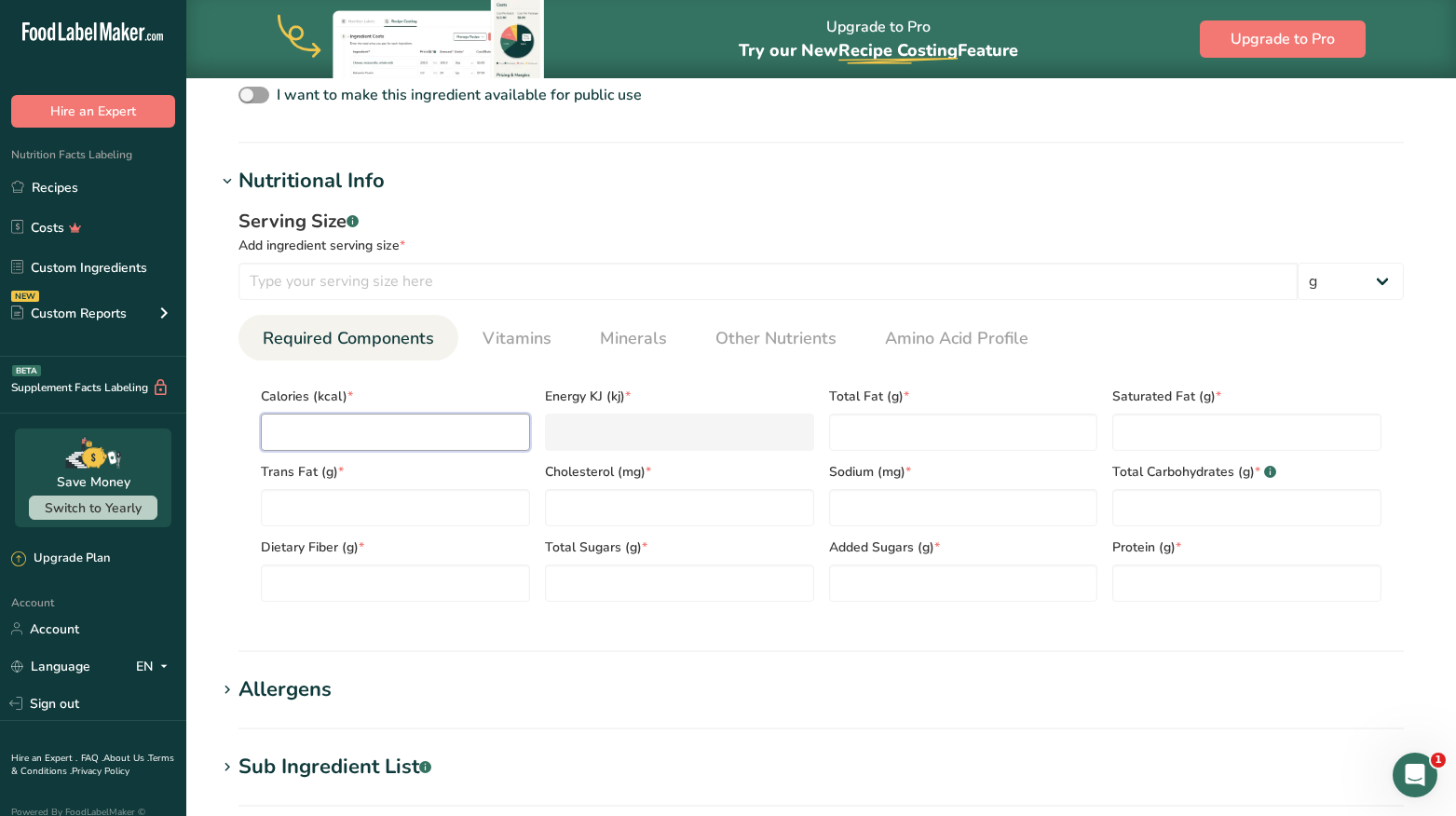
click at [435, 420] on input "number" at bounding box center [395, 431] width 270 height 37
type input "0.0002"
type KJ "0"
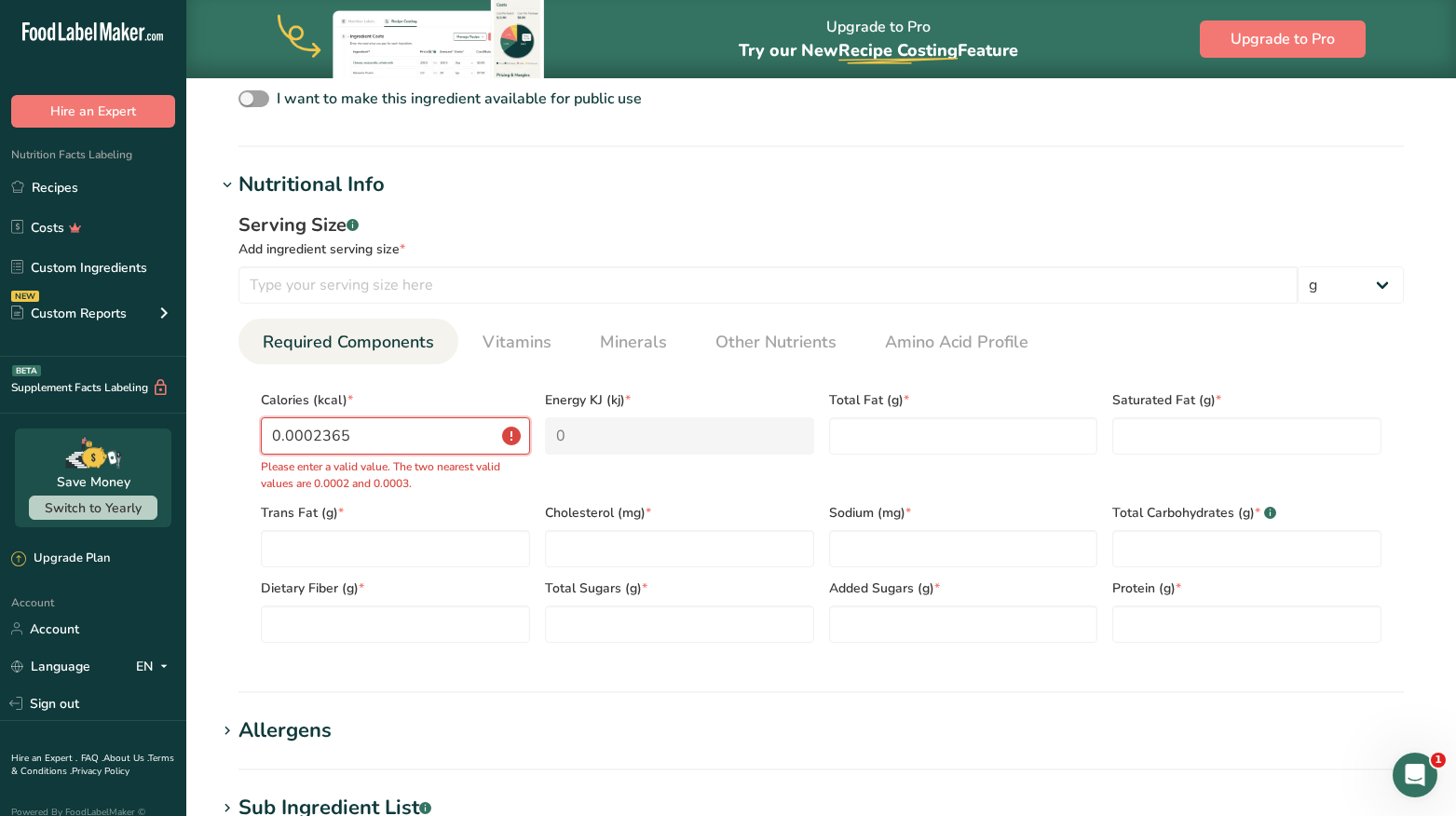
type input "3"
type KJ "12.6"
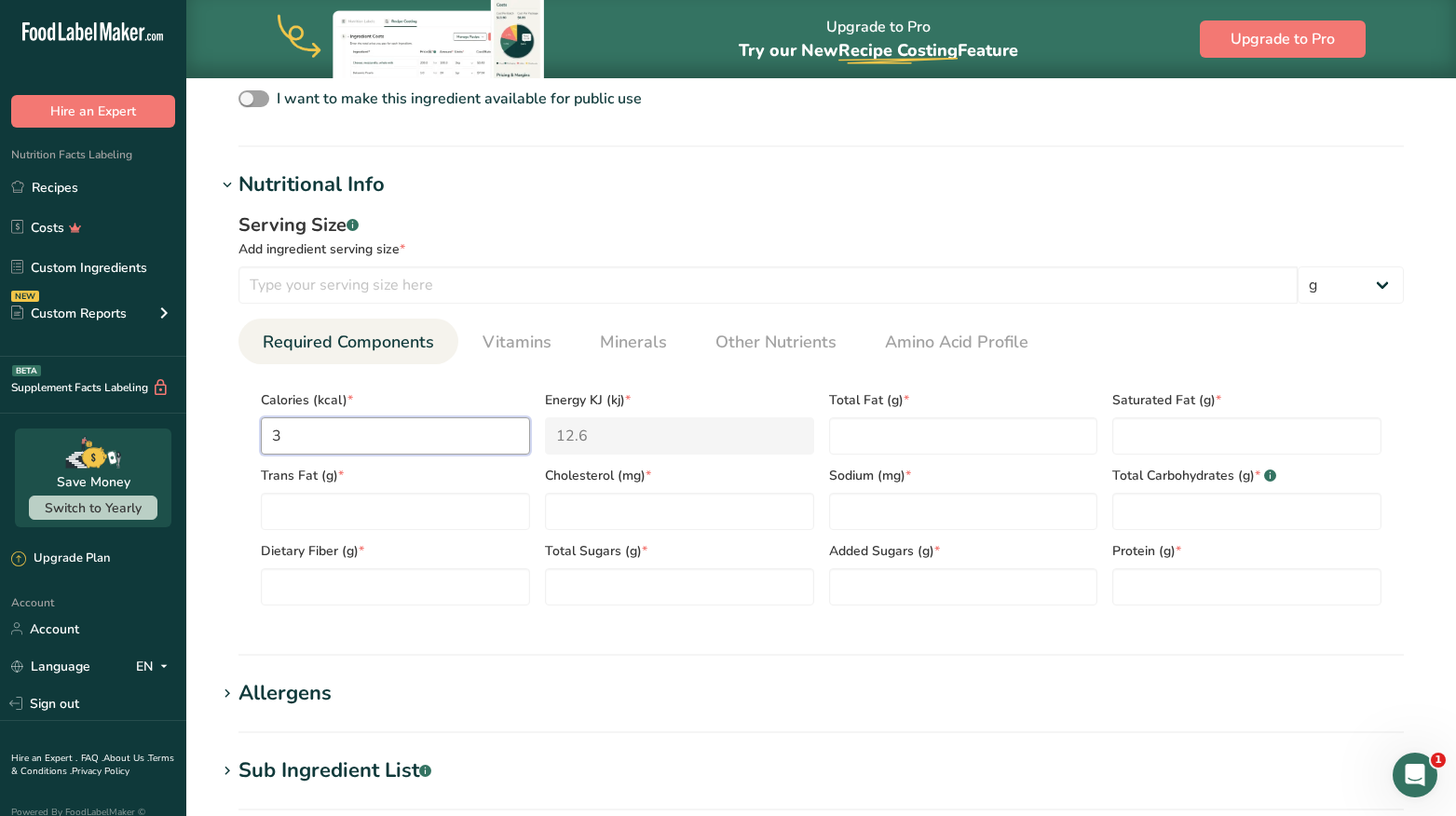
type input "36"
type KJ "150.6"
type input "365"
type KJ "1527.2"
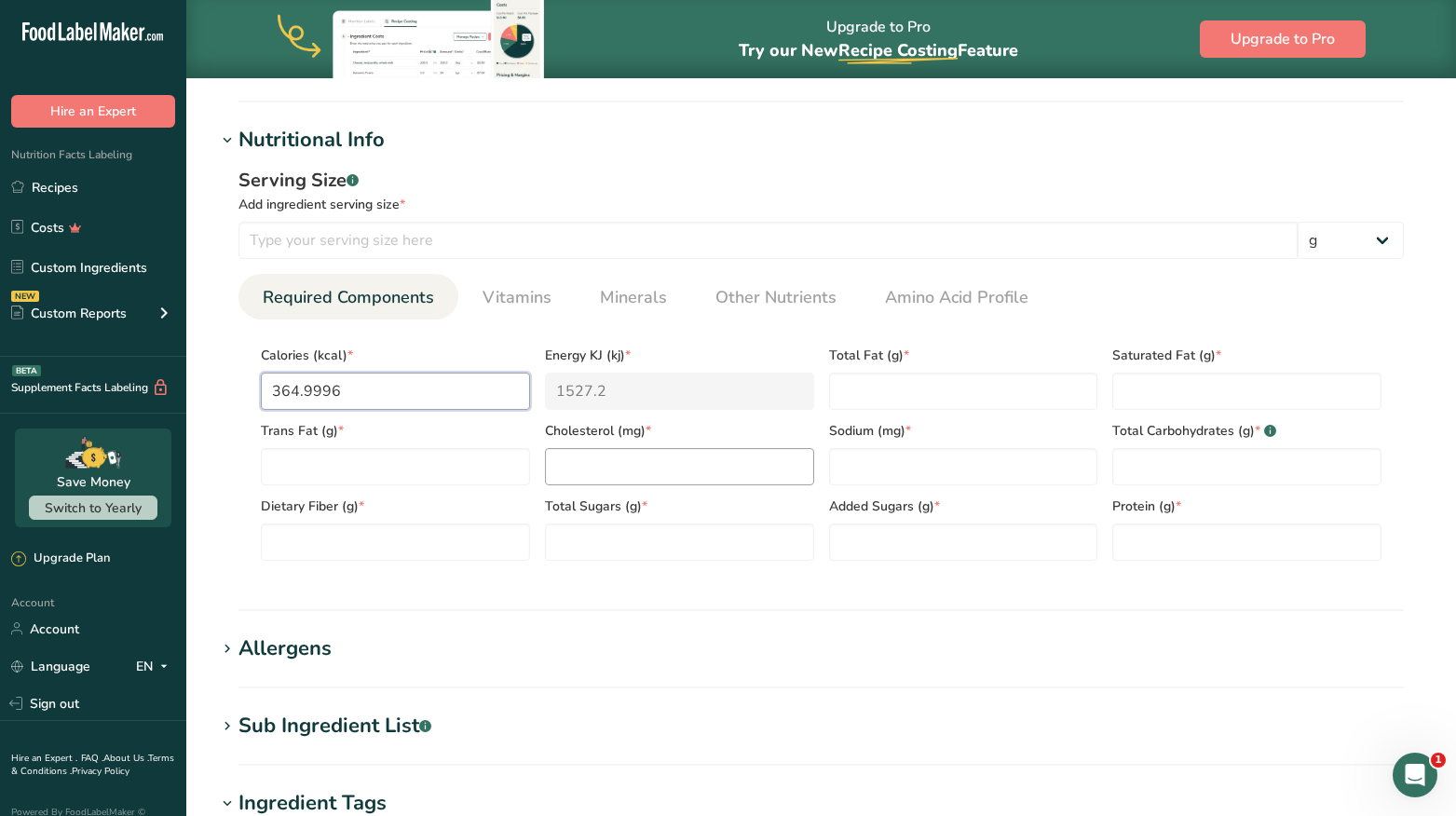
scroll to position [688, 0]
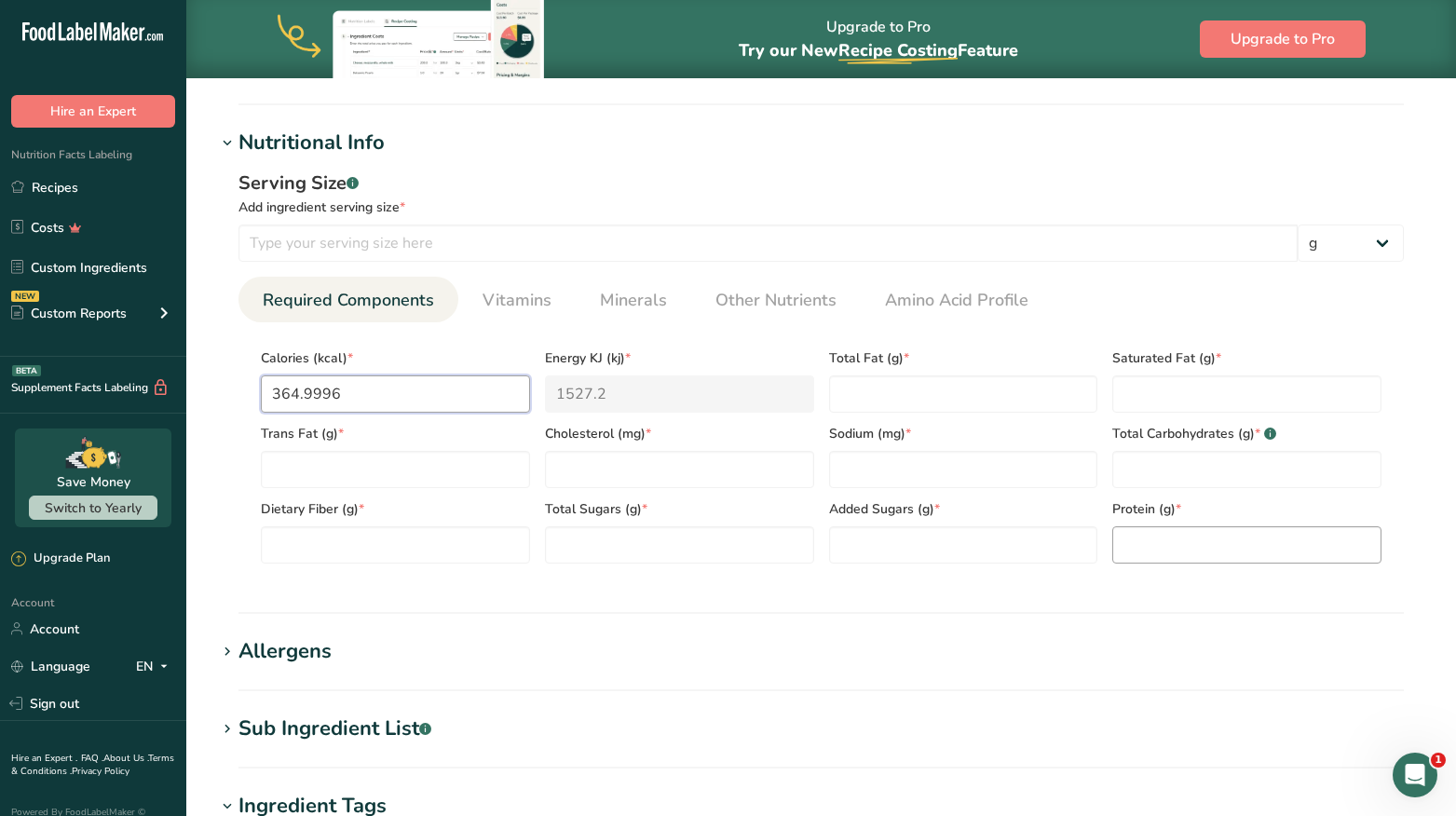
type input "364.9996"
click at [1227, 556] on input "number" at bounding box center [1247, 545] width 270 height 37
type input "30"
click at [586, 268] on div "Serving Size .a-a{fill:#347362;}.b-a{fill:#fff;} Add ingredient serving size * …" at bounding box center [821, 374] width 1210 height 431
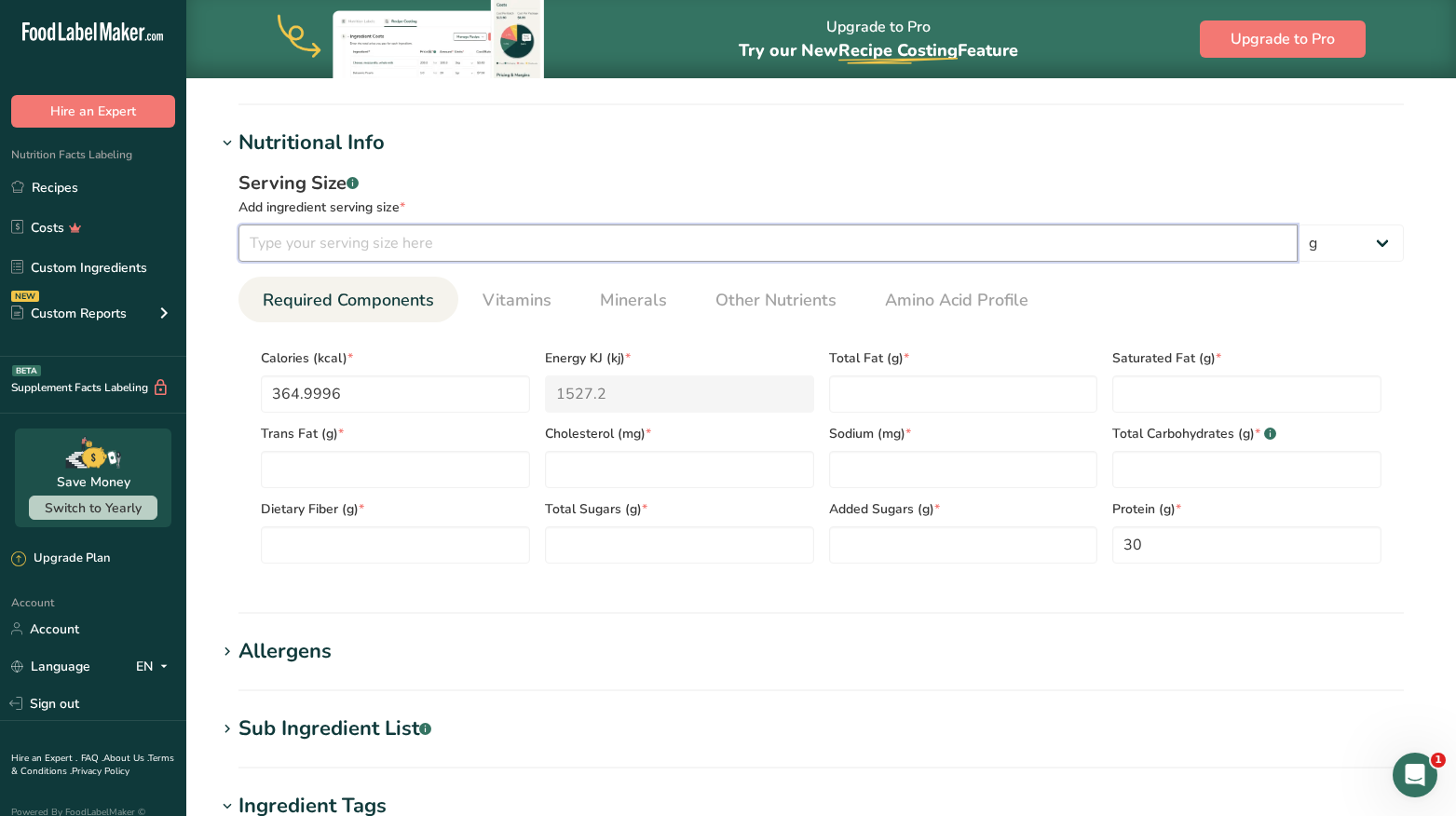
click at [564, 251] on input "number" at bounding box center [768, 243] width 1059 height 37
type input "80"
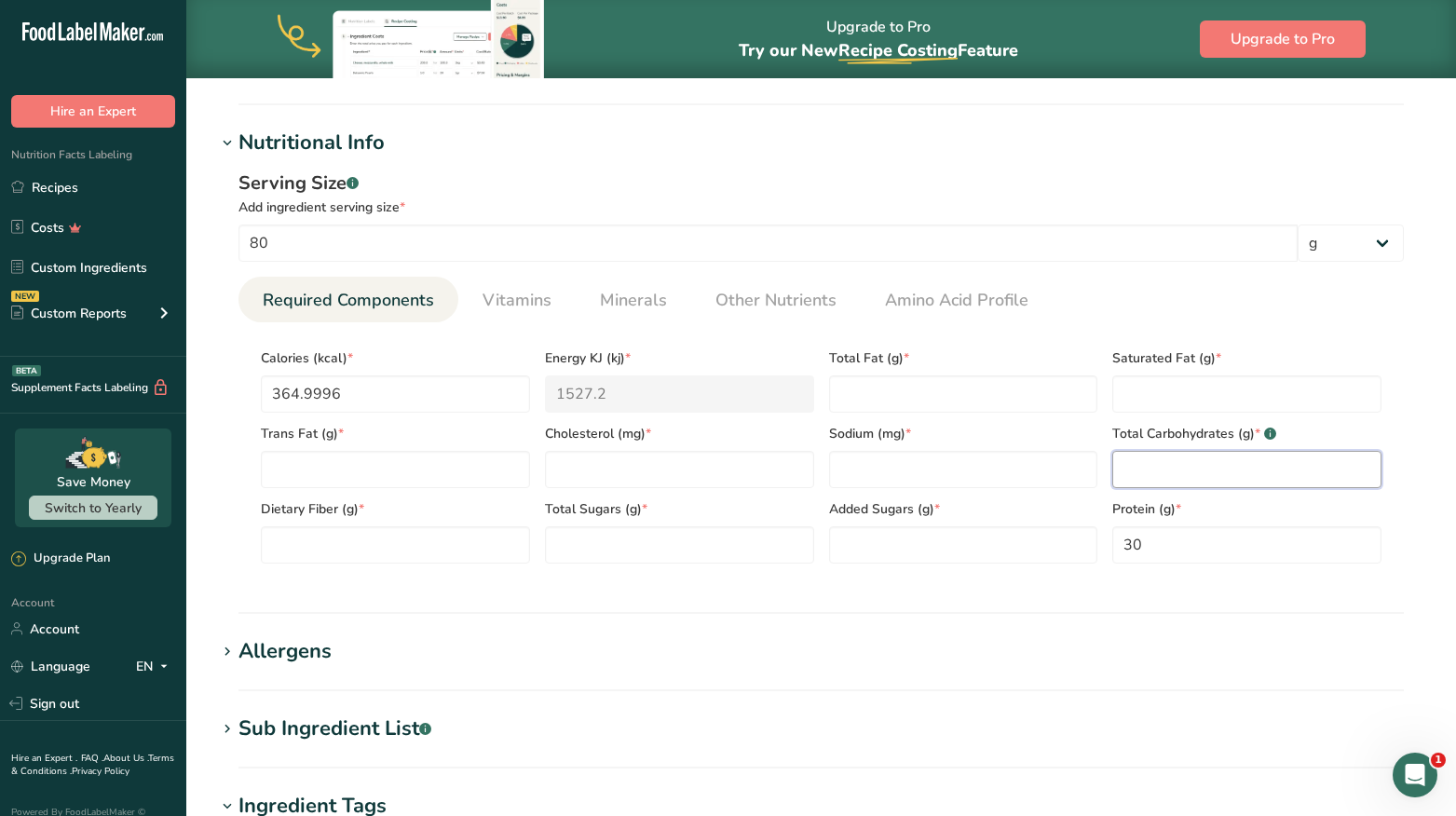
click at [1172, 467] on Carbohydrates "number" at bounding box center [1247, 469] width 270 height 37
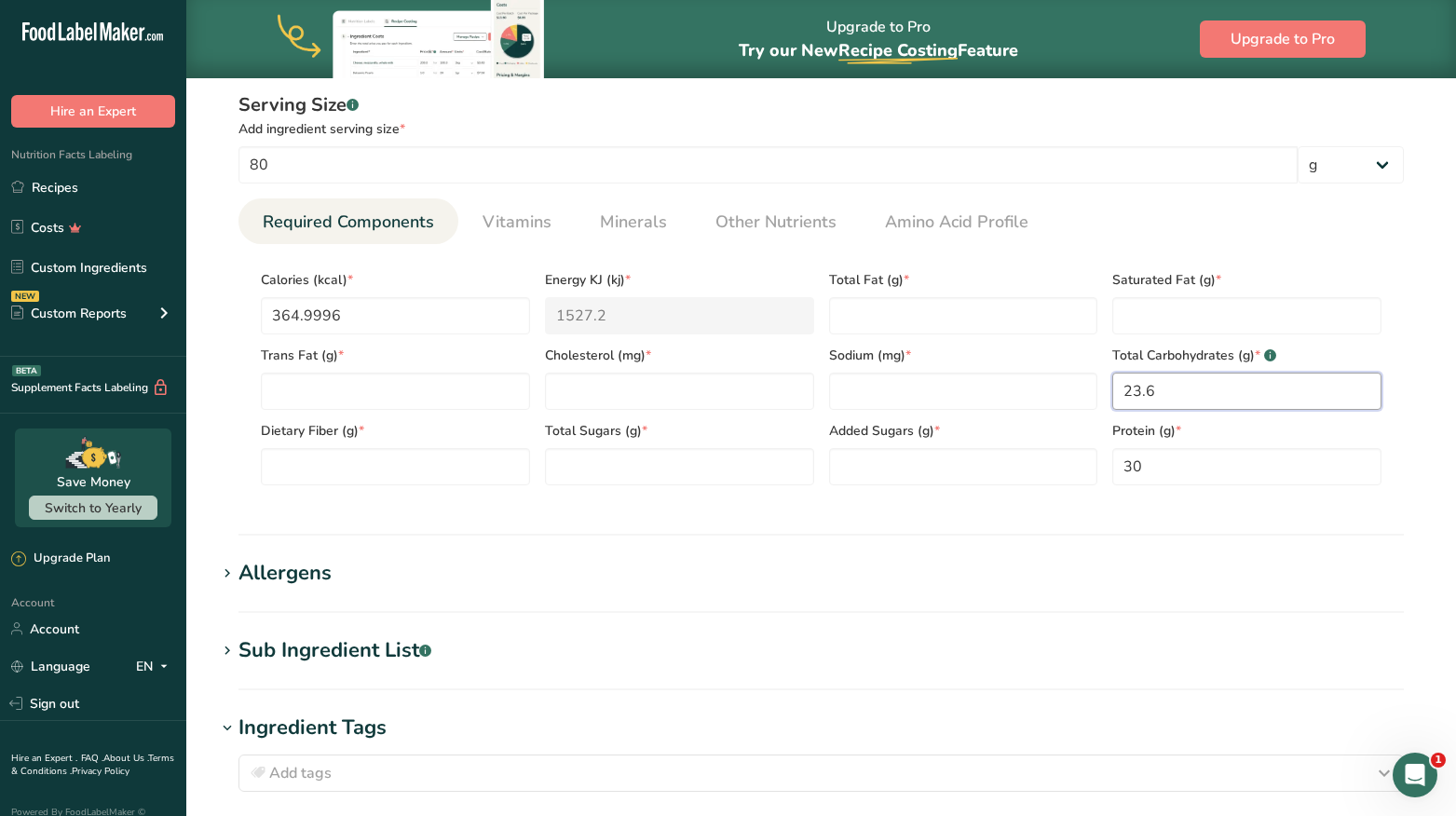
scroll to position [762, 0]
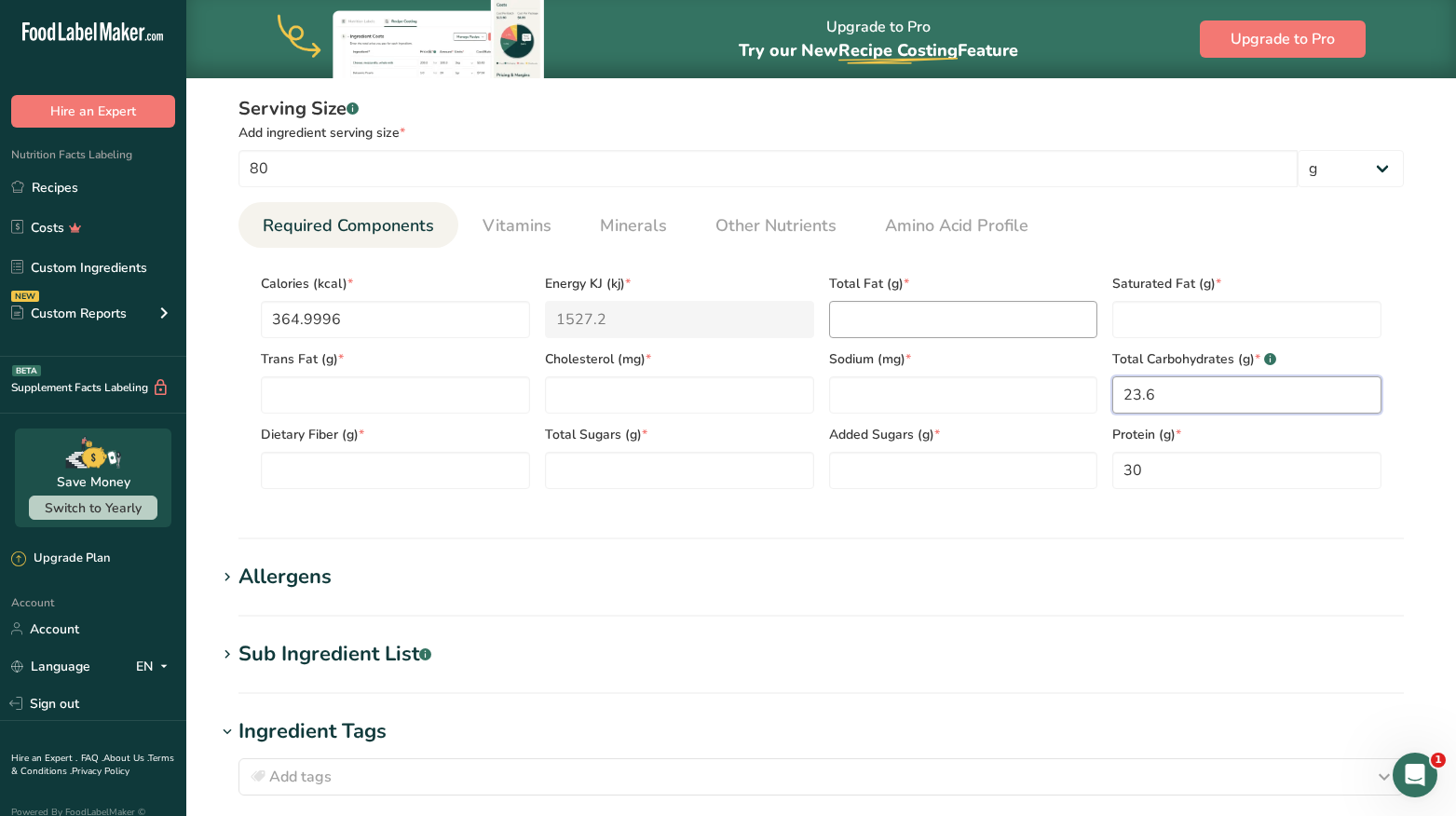
type Carbohydrates "23.6"
click at [1004, 321] on Fat "number" at bounding box center [963, 319] width 270 height 37
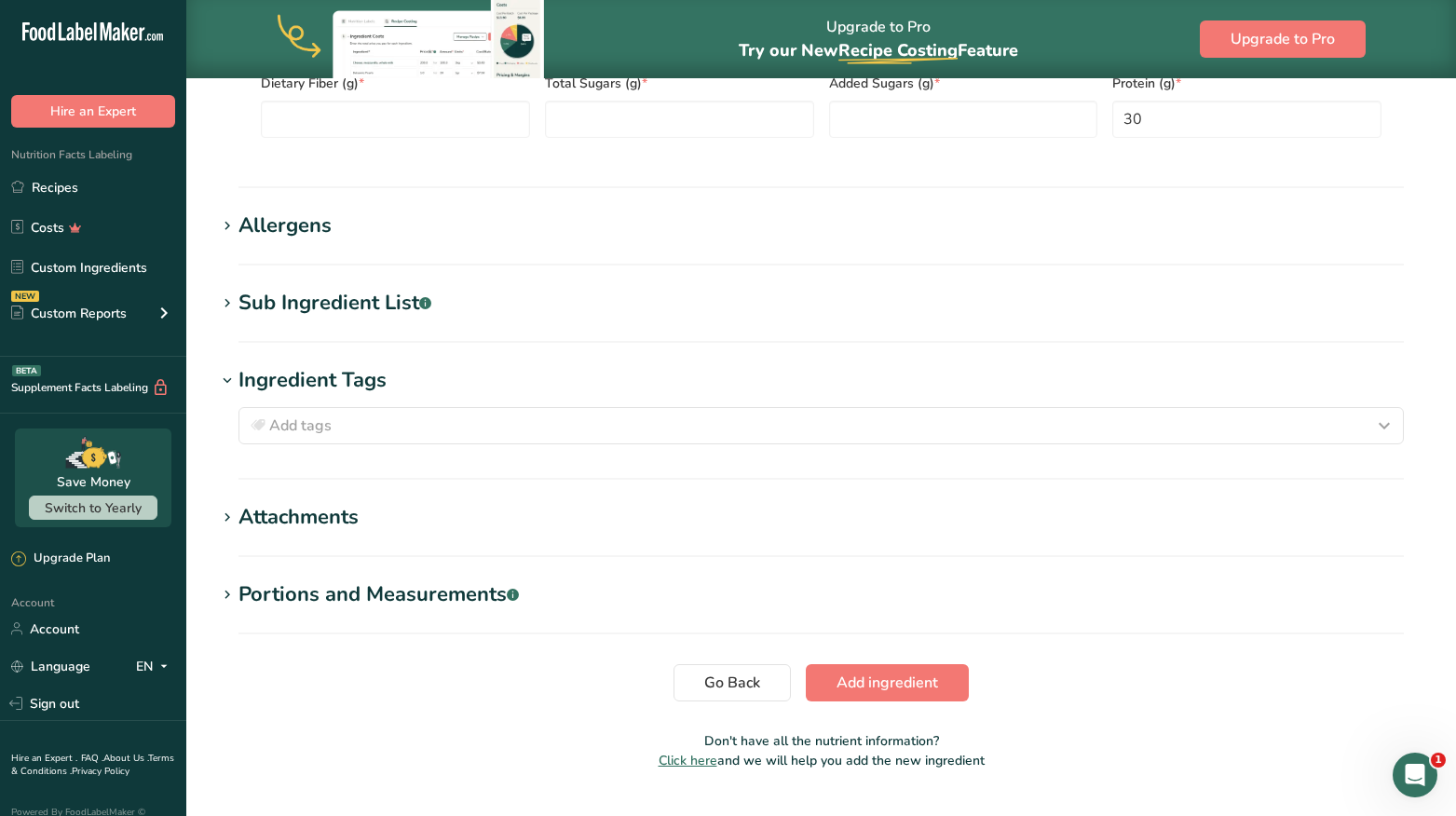
scroll to position [1157, 0]
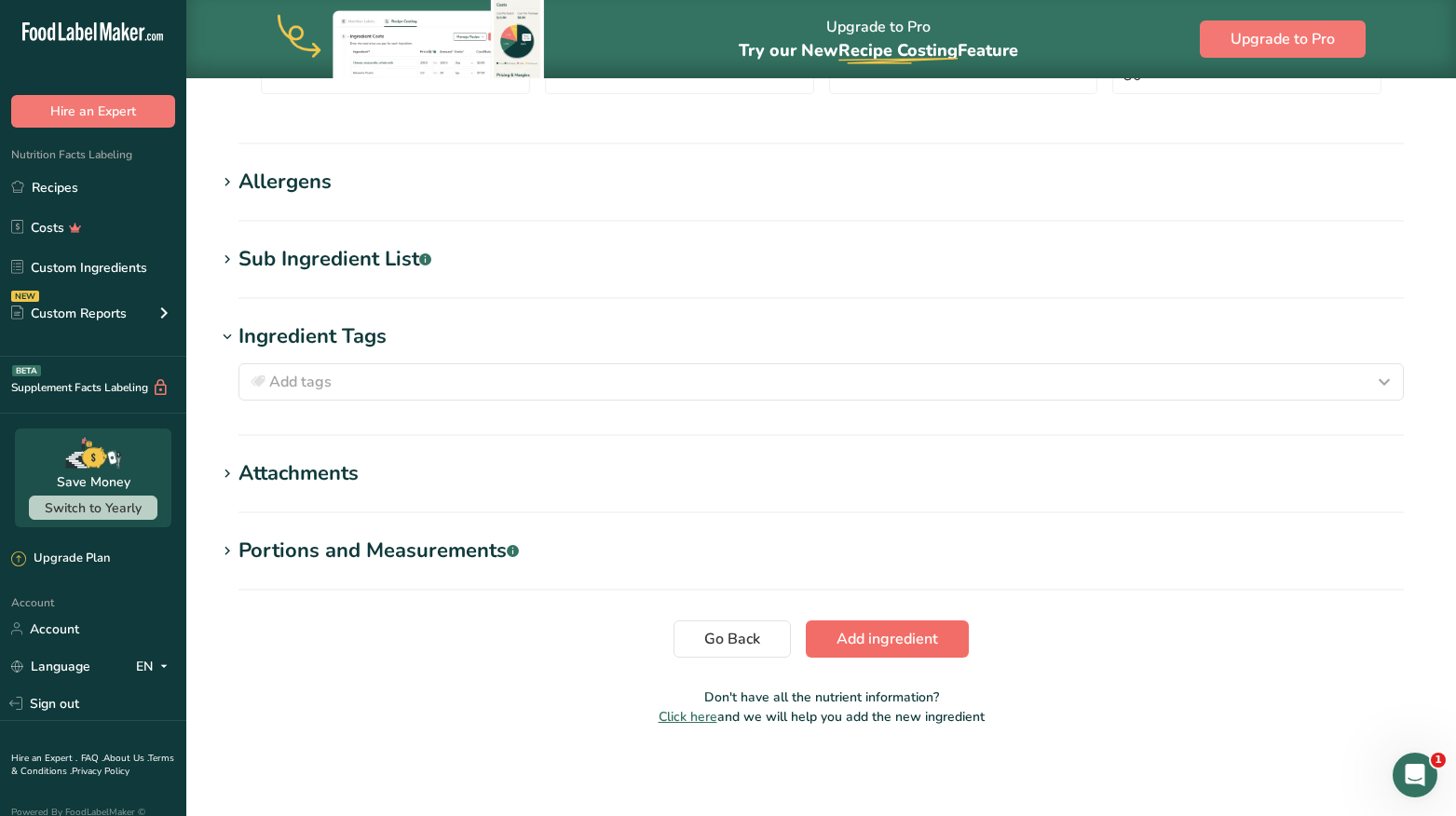
type Fat "20.0998"
click at [928, 632] on span "Add ingredient" at bounding box center [887, 639] width 102 height 22
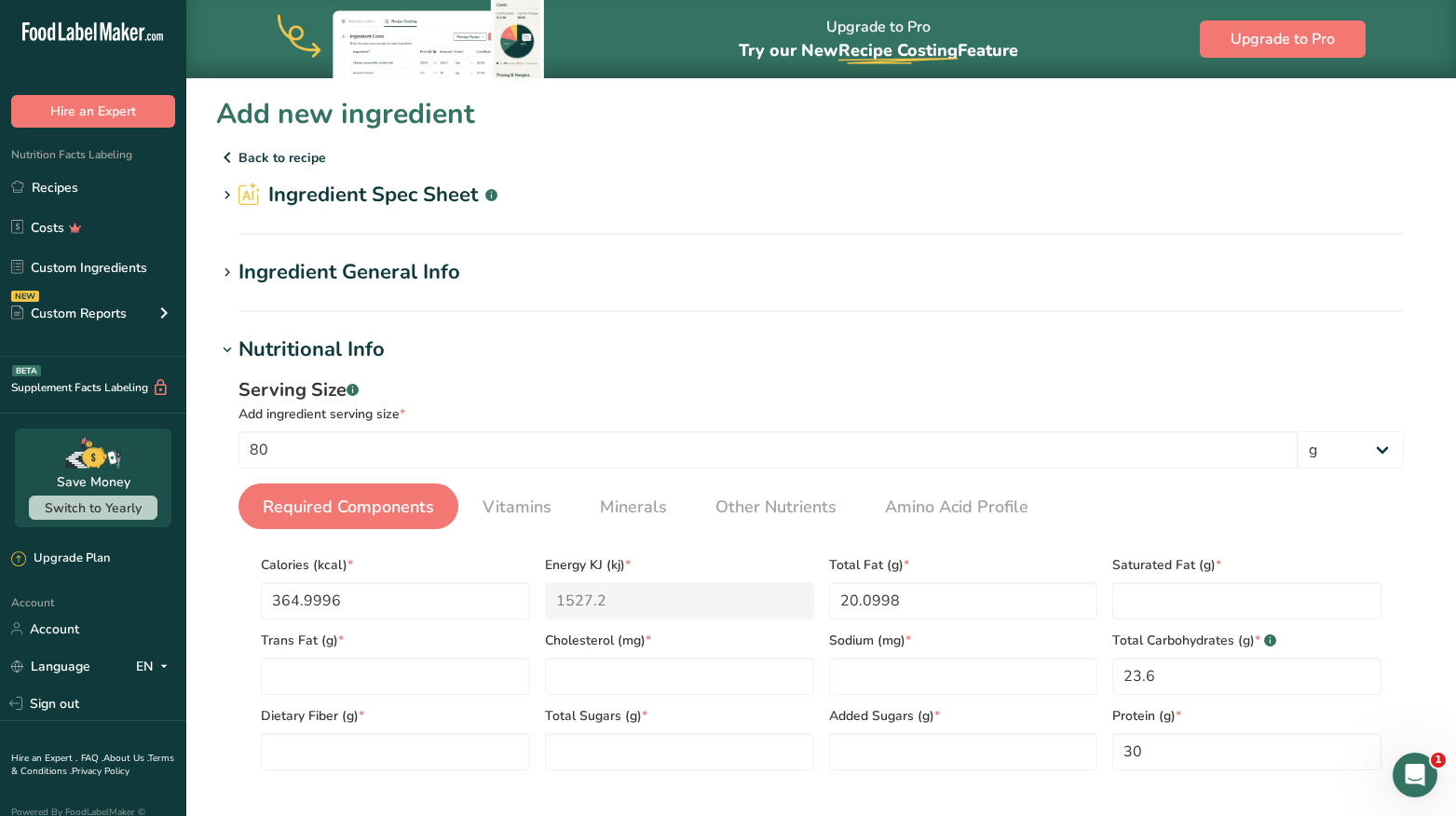
scroll to position [372, 0]
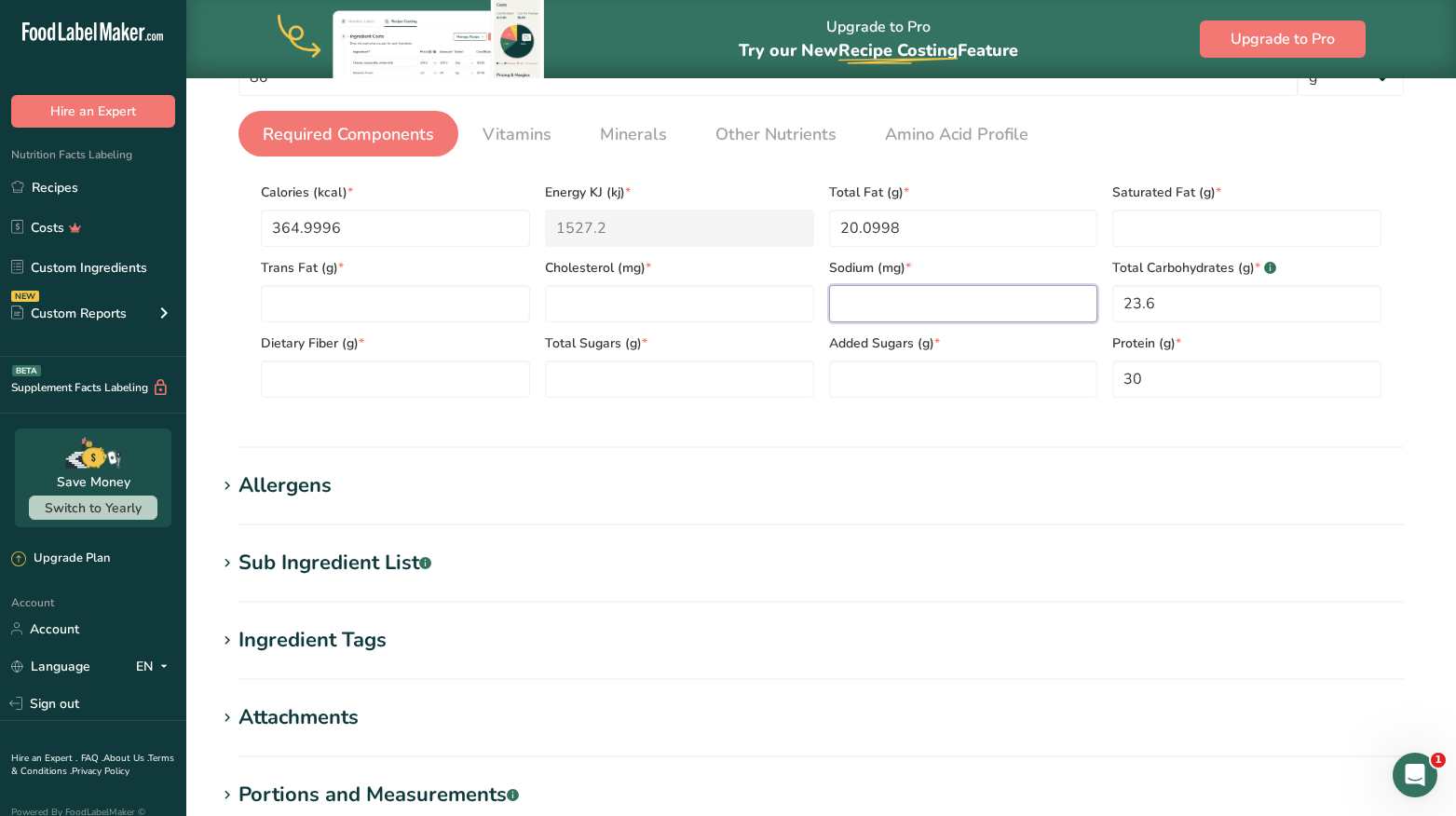
click at [927, 294] on input "number" at bounding box center [963, 303] width 270 height 37
type input "0"
click at [1125, 245] on Fat "number" at bounding box center [1247, 228] width 270 height 37
type Fat "0"
click at [437, 298] on Fat "number" at bounding box center [395, 303] width 270 height 37
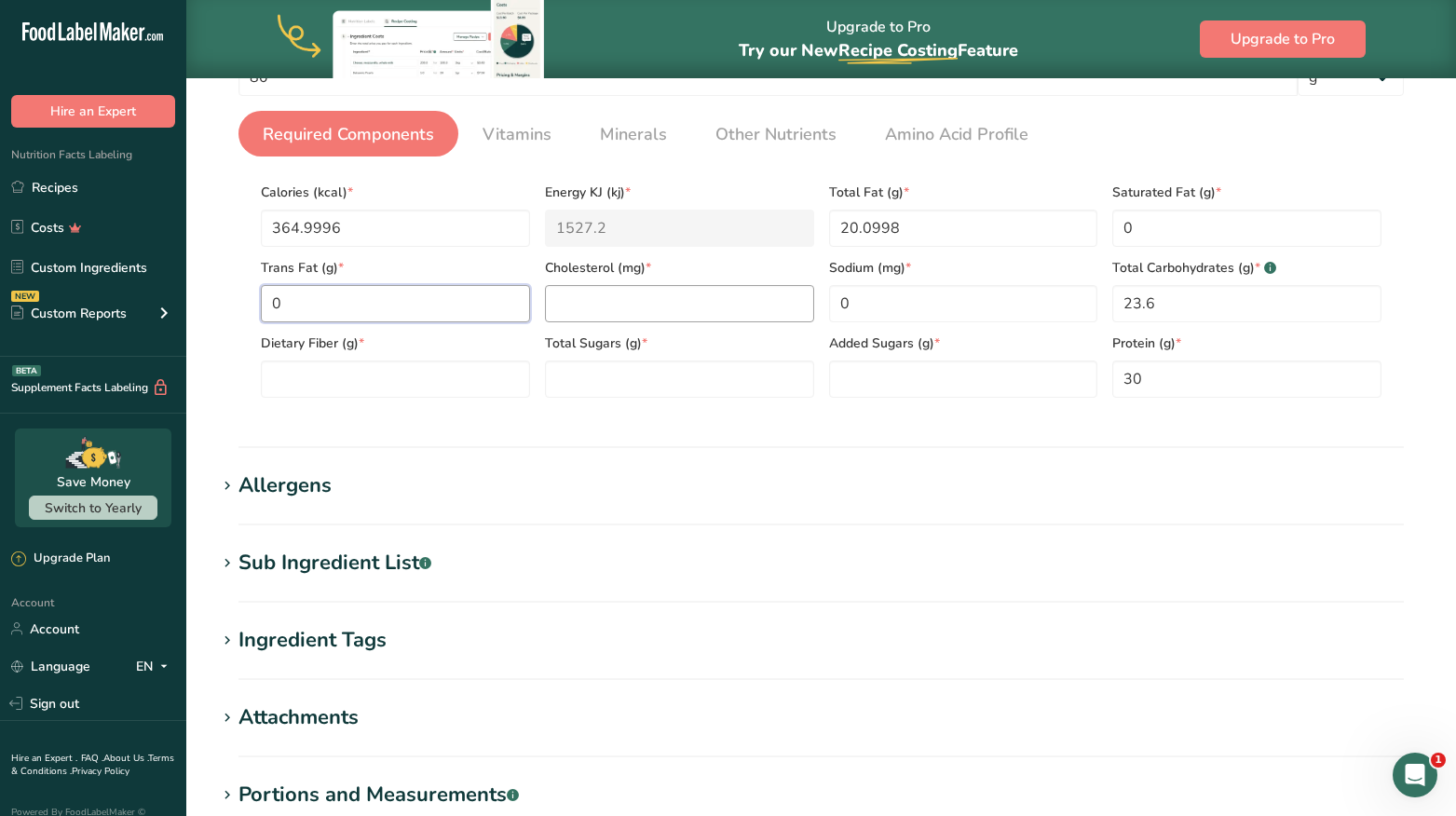
type Fat "0"
click at [563, 297] on input "0" at bounding box center [679, 303] width 270 height 37
type input "00"
click at [412, 385] on Fiber "0" at bounding box center [395, 379] width 270 height 37
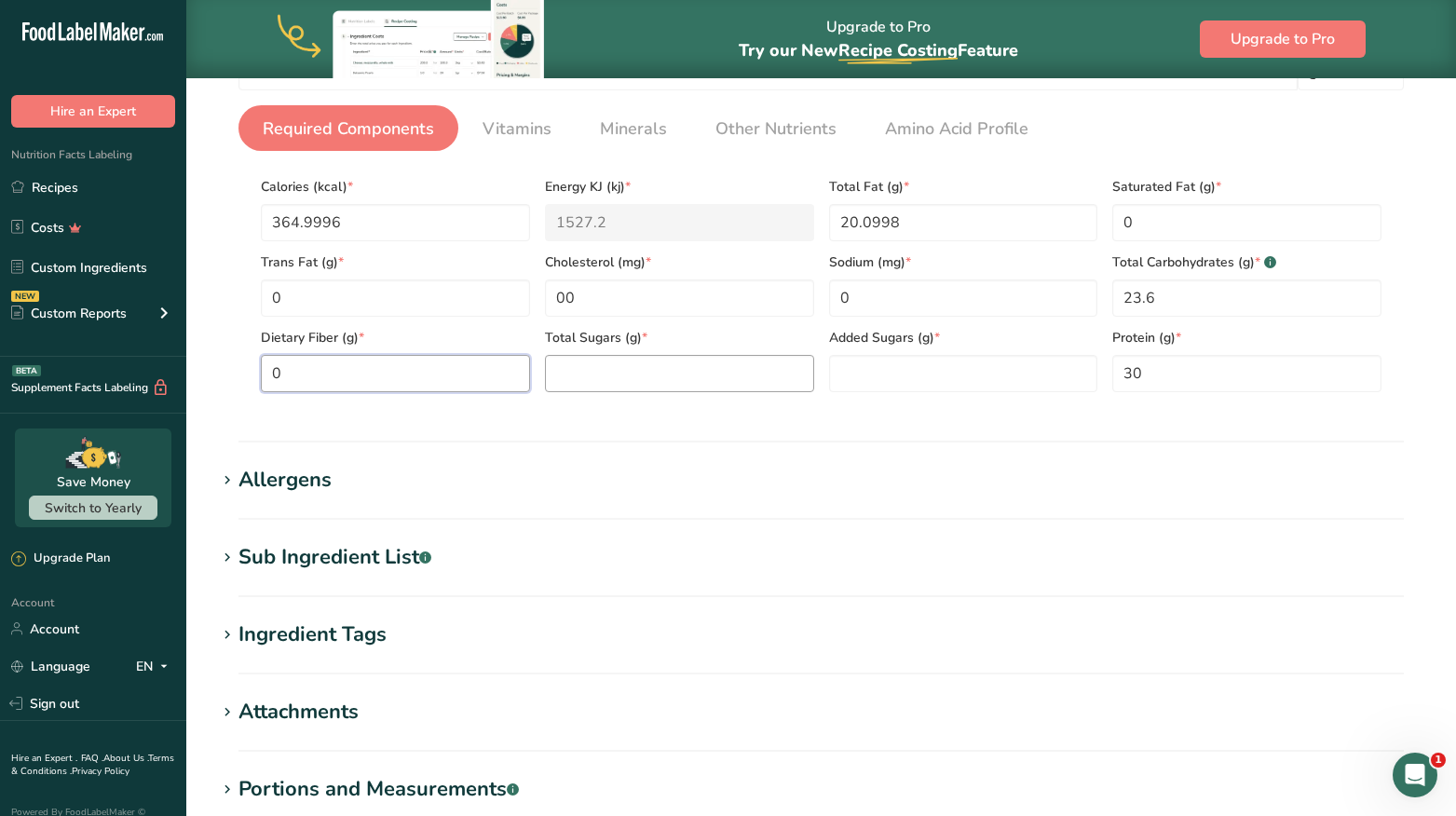
type Fiber "0"
click at [615, 380] on Sugars "number" at bounding box center [679, 373] width 270 height 37
type Sugars "0"
click at [901, 379] on Sugars "number" at bounding box center [963, 373] width 270 height 37
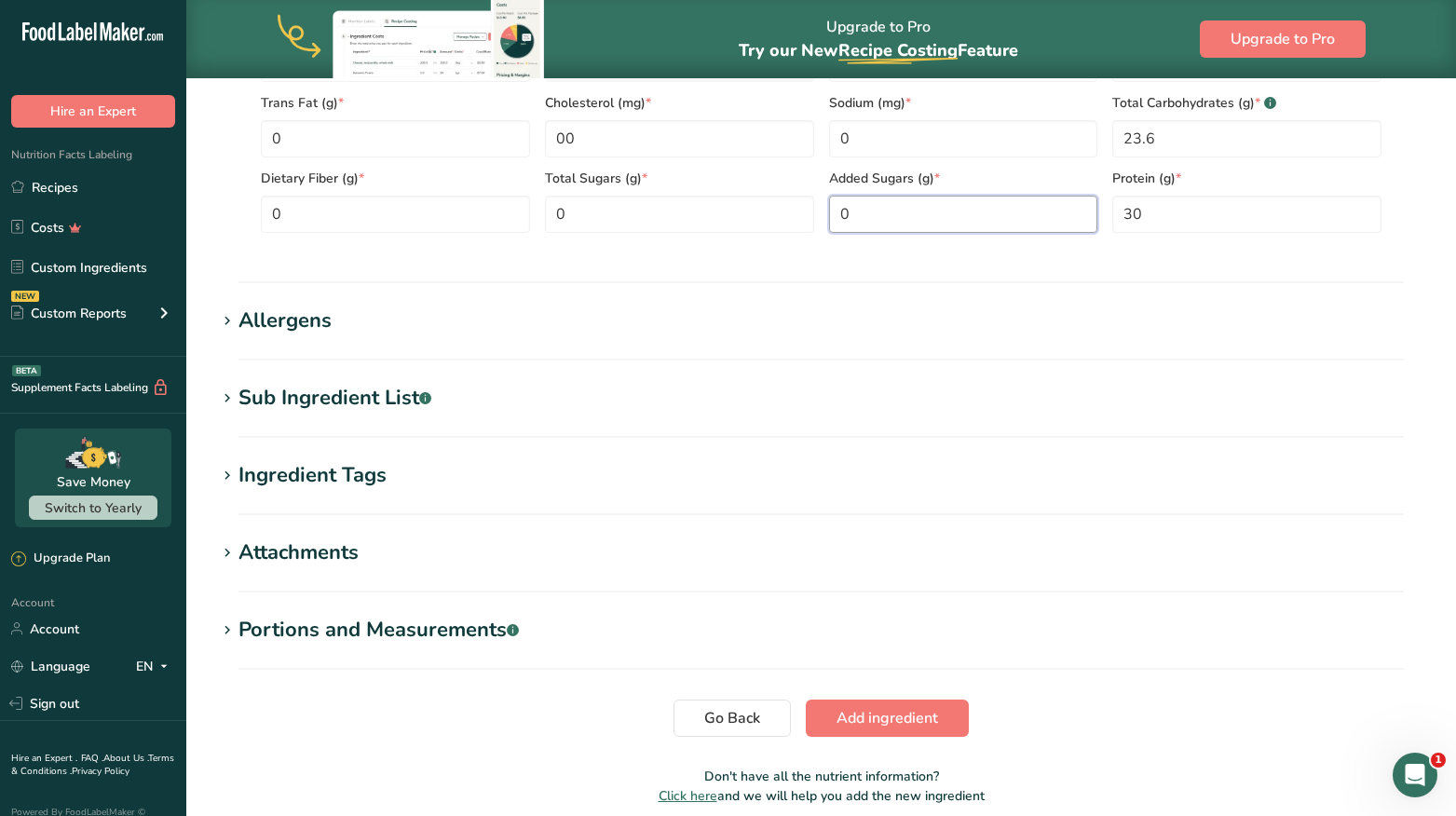
scroll to position [617, 0]
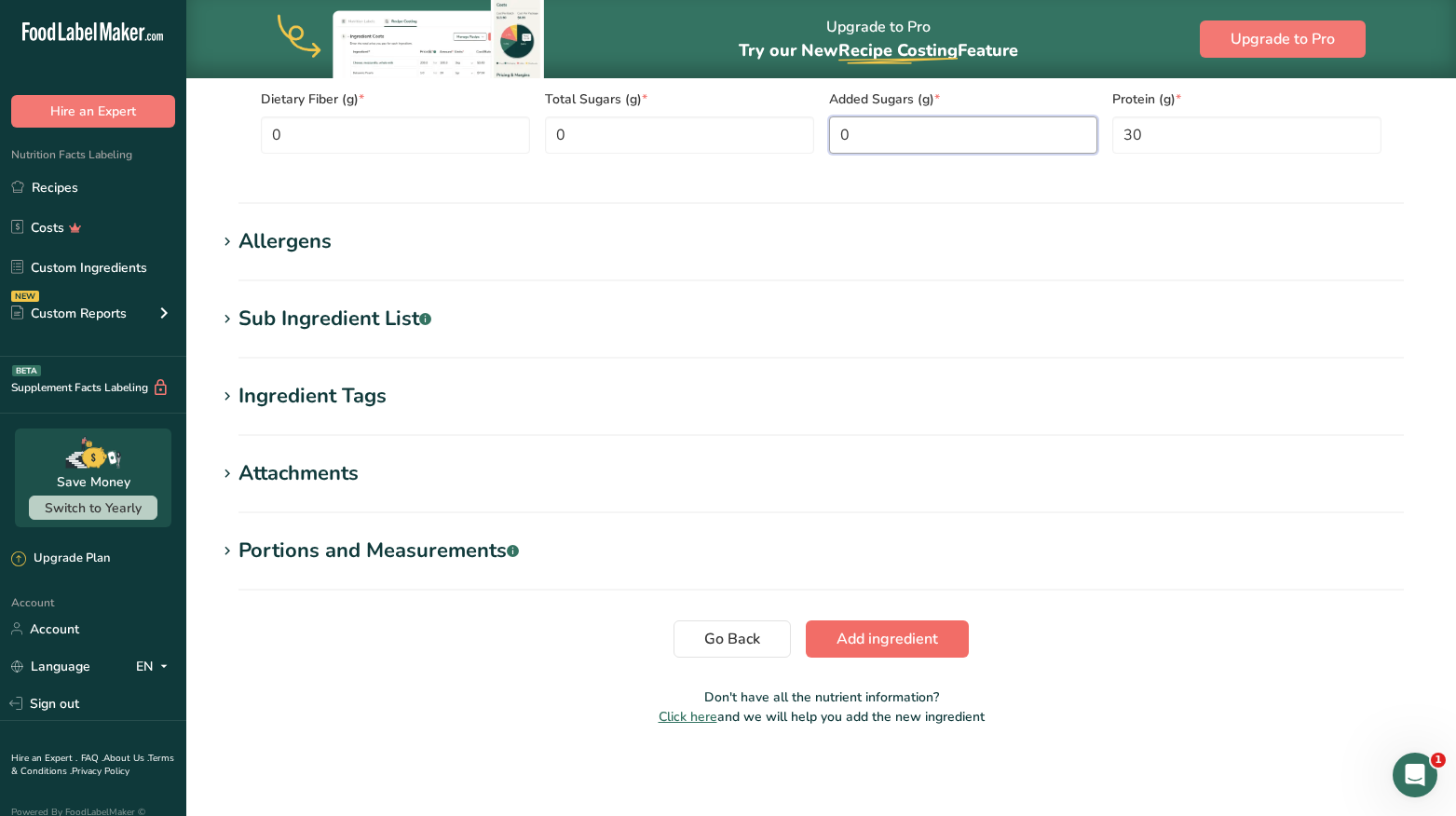
type Sugars "0"
click at [902, 644] on span "Add ingredient" at bounding box center [887, 639] width 102 height 22
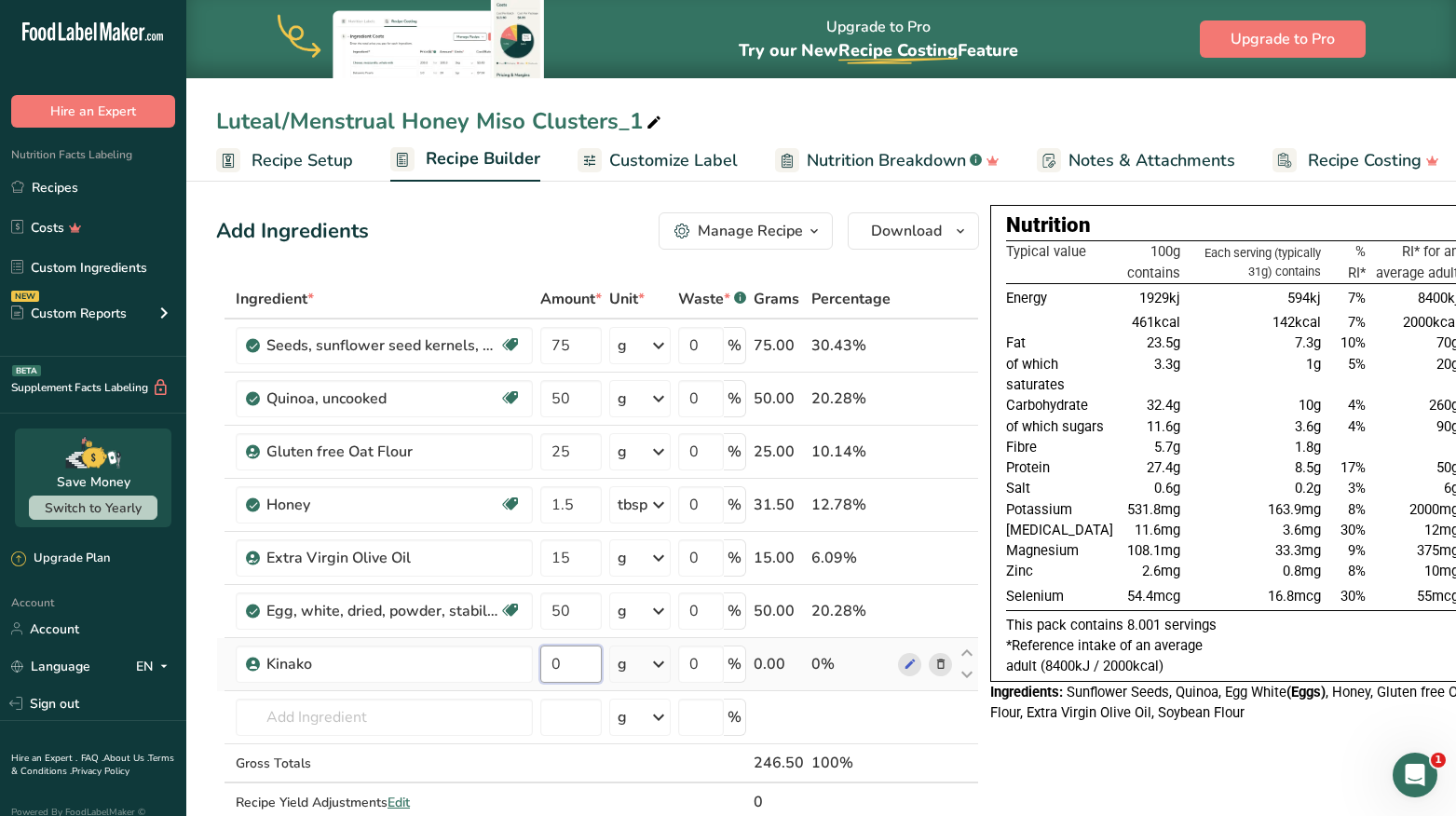
drag, startPoint x: 569, startPoint y: 666, endPoint x: 549, endPoint y: 665, distance: 20.0
click at [549, 665] on input "0" at bounding box center [571, 664] width 61 height 37
type input "25"
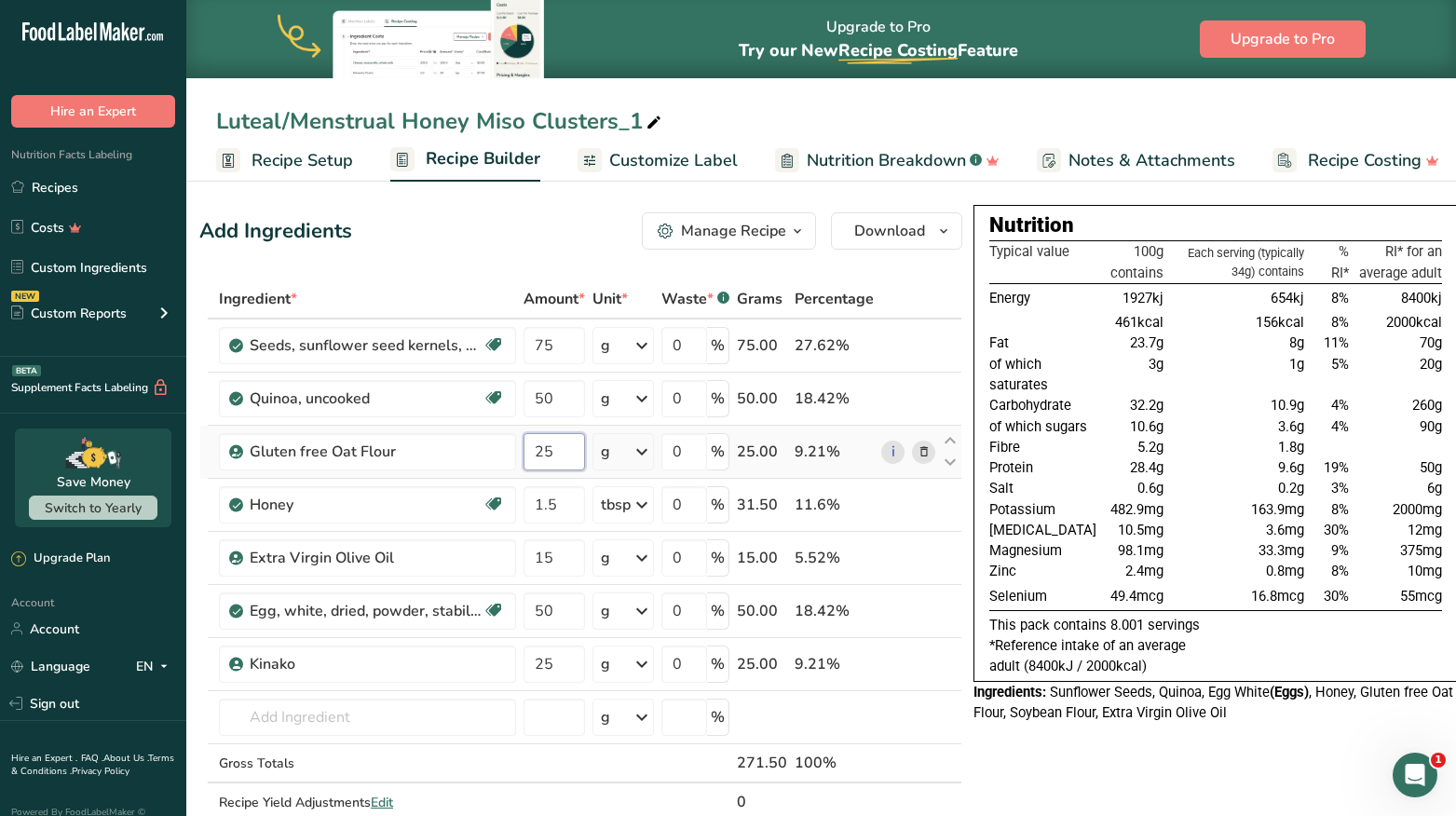
drag, startPoint x: 557, startPoint y: 454, endPoint x: 531, endPoint y: 453, distance: 26.0
click at [531, 453] on input "25" at bounding box center [554, 452] width 61 height 37
type input "10"
click at [417, 129] on div "Luteal/Menstrual Honey Miso Clusters_1" at bounding box center [440, 121] width 449 height 34
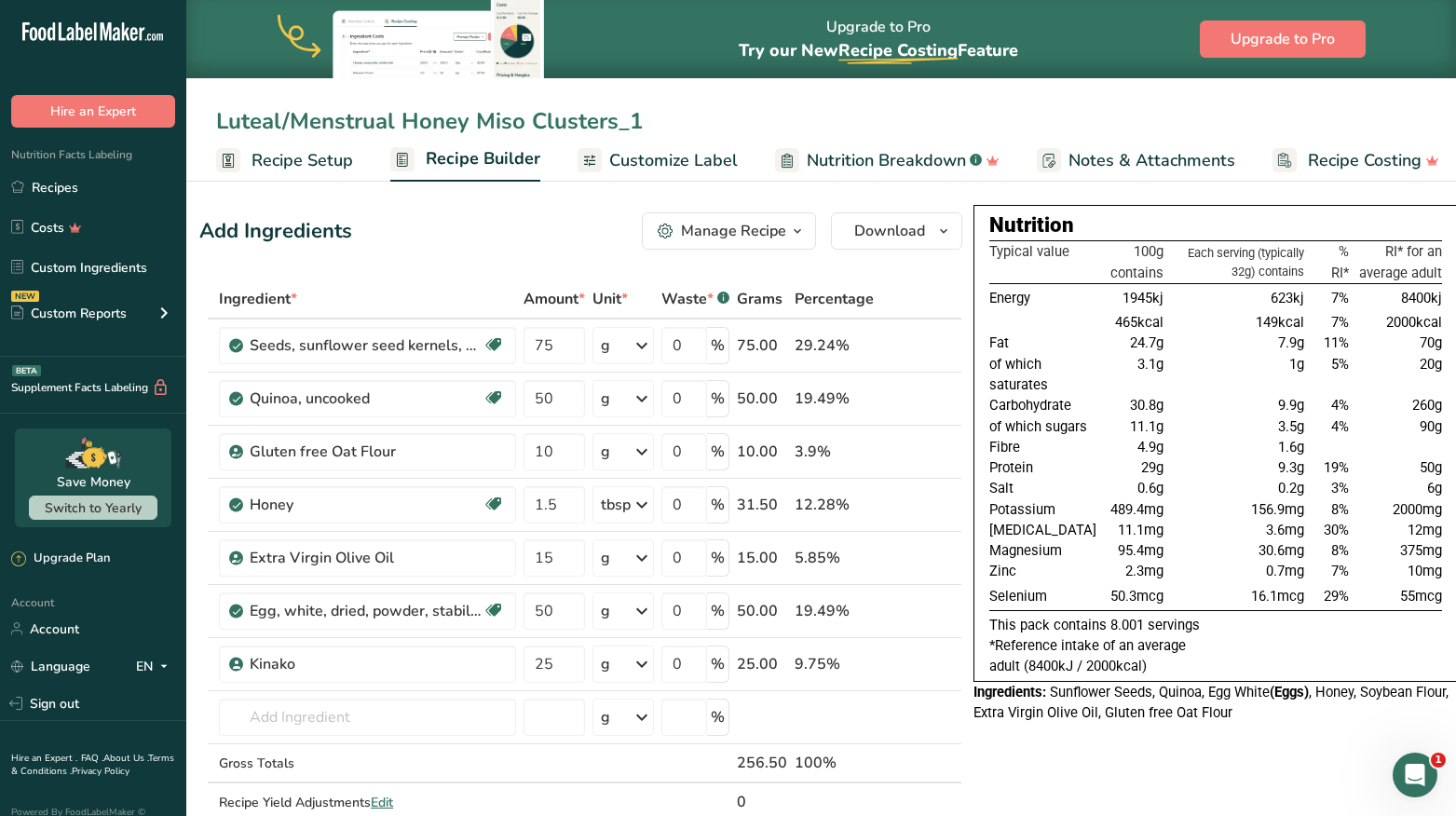
drag, startPoint x: 405, startPoint y: 121, endPoint x: 526, endPoint y: 126, distance: 121.1
click at [526, 126] on input "Luteal/Menstrual Honey Miso Clusters_1" at bounding box center [821, 121] width 1210 height 34
type input "Luteal/Menstrual Kinako Clusters"
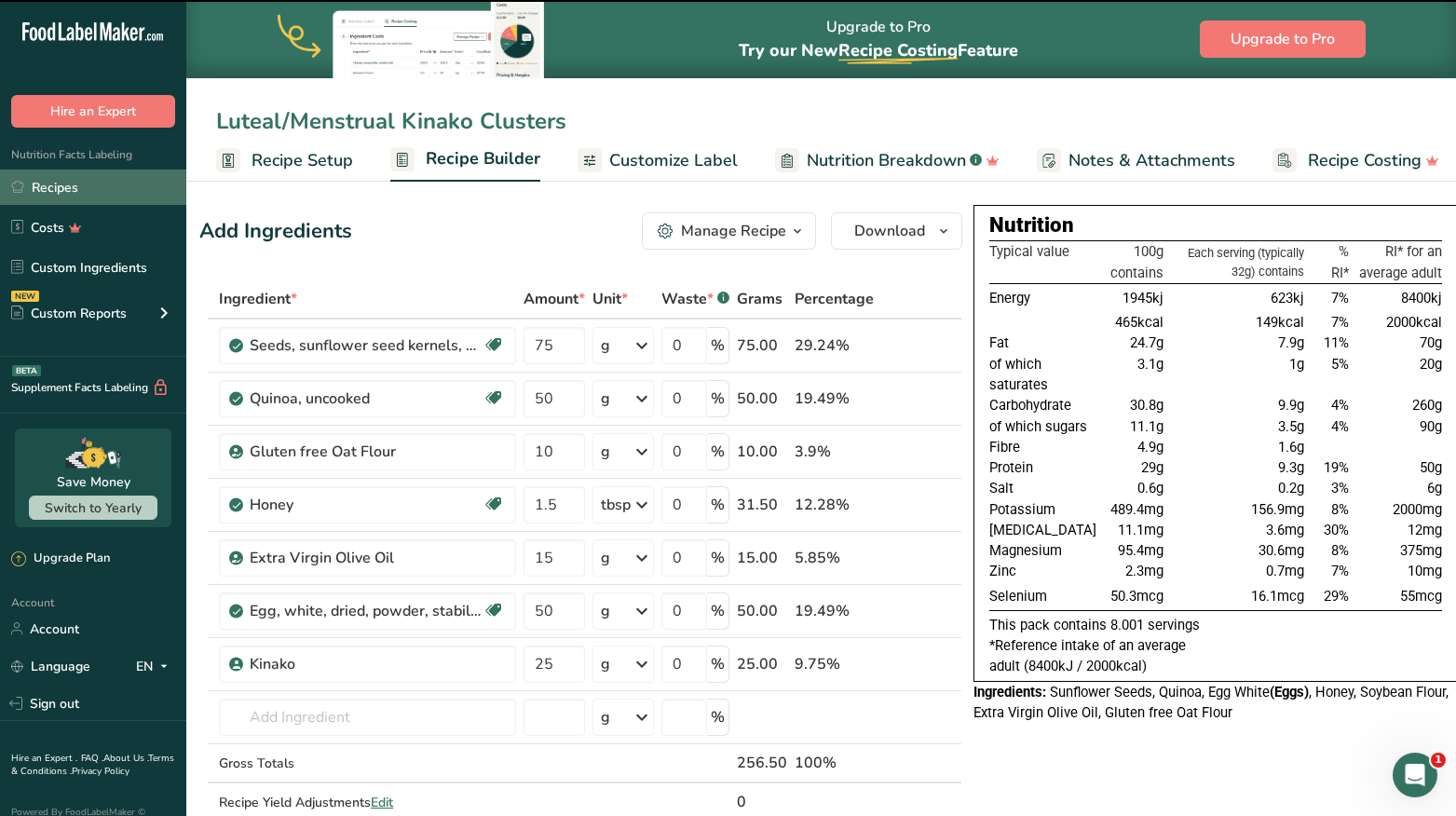
click at [101, 184] on link "Recipes" at bounding box center [93, 187] width 186 height 35
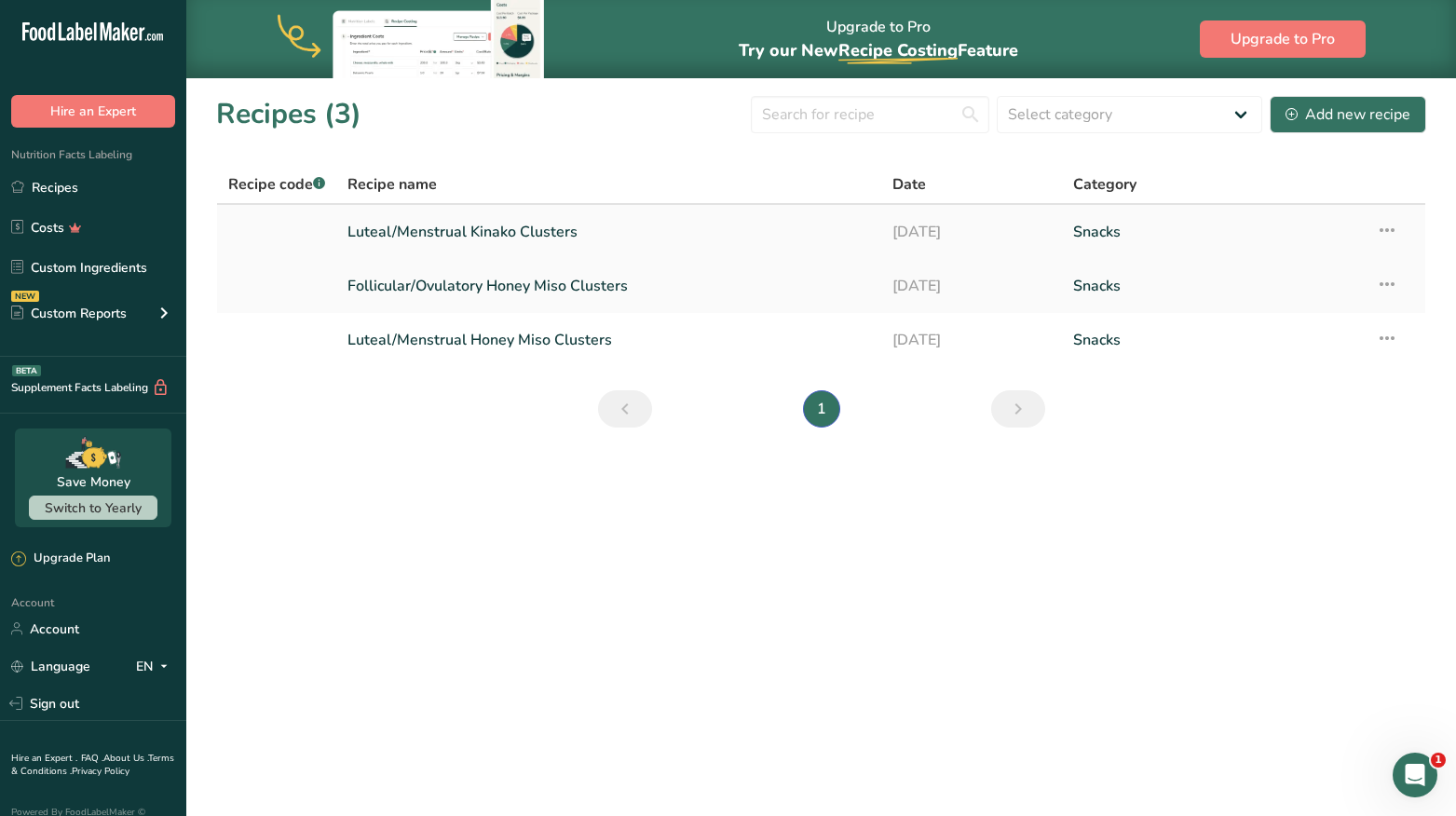
click at [1395, 230] on icon at bounding box center [1387, 229] width 22 height 34
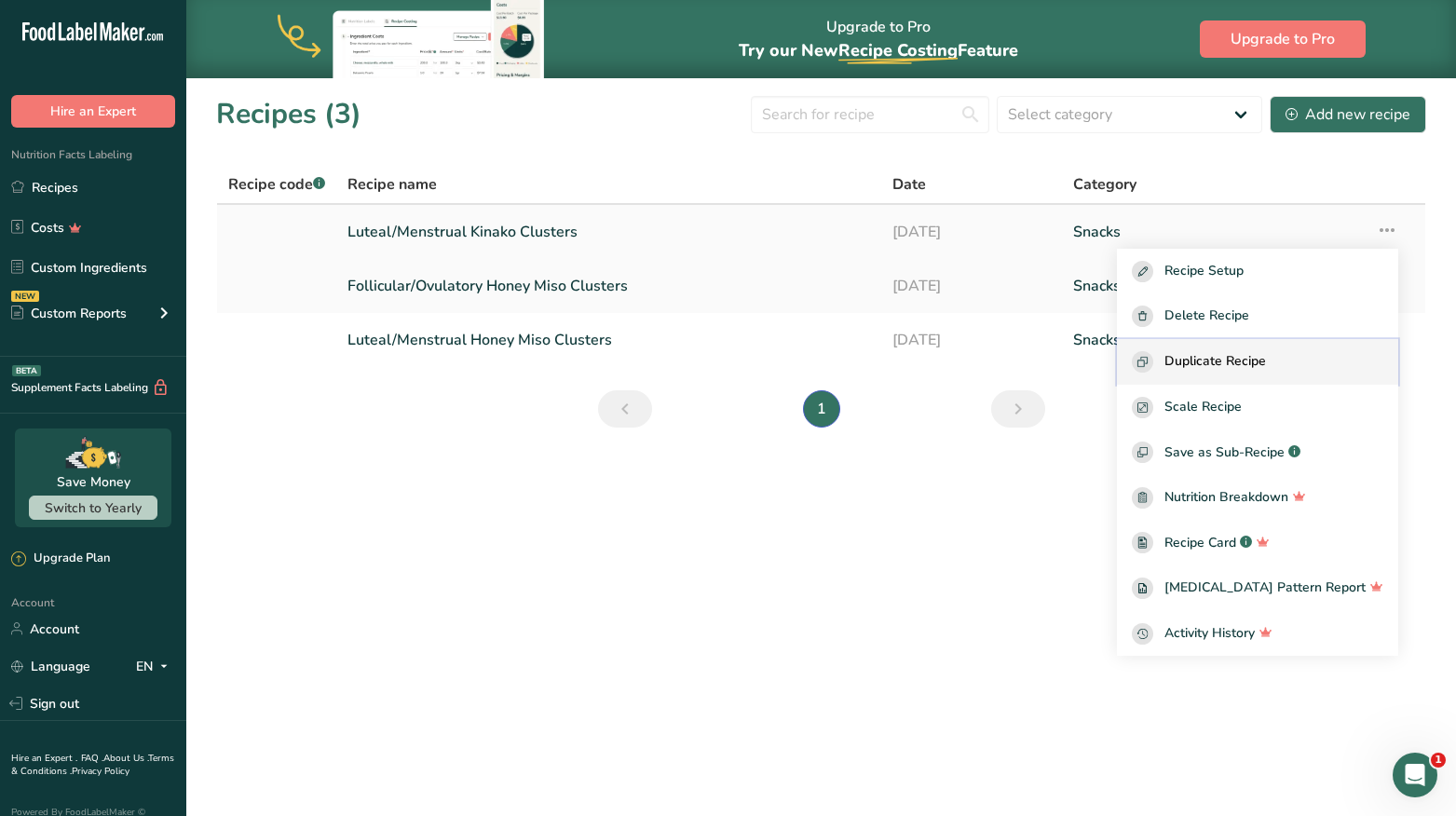
click at [1327, 366] on div "Duplicate Recipe" at bounding box center [1257, 361] width 251 height 21
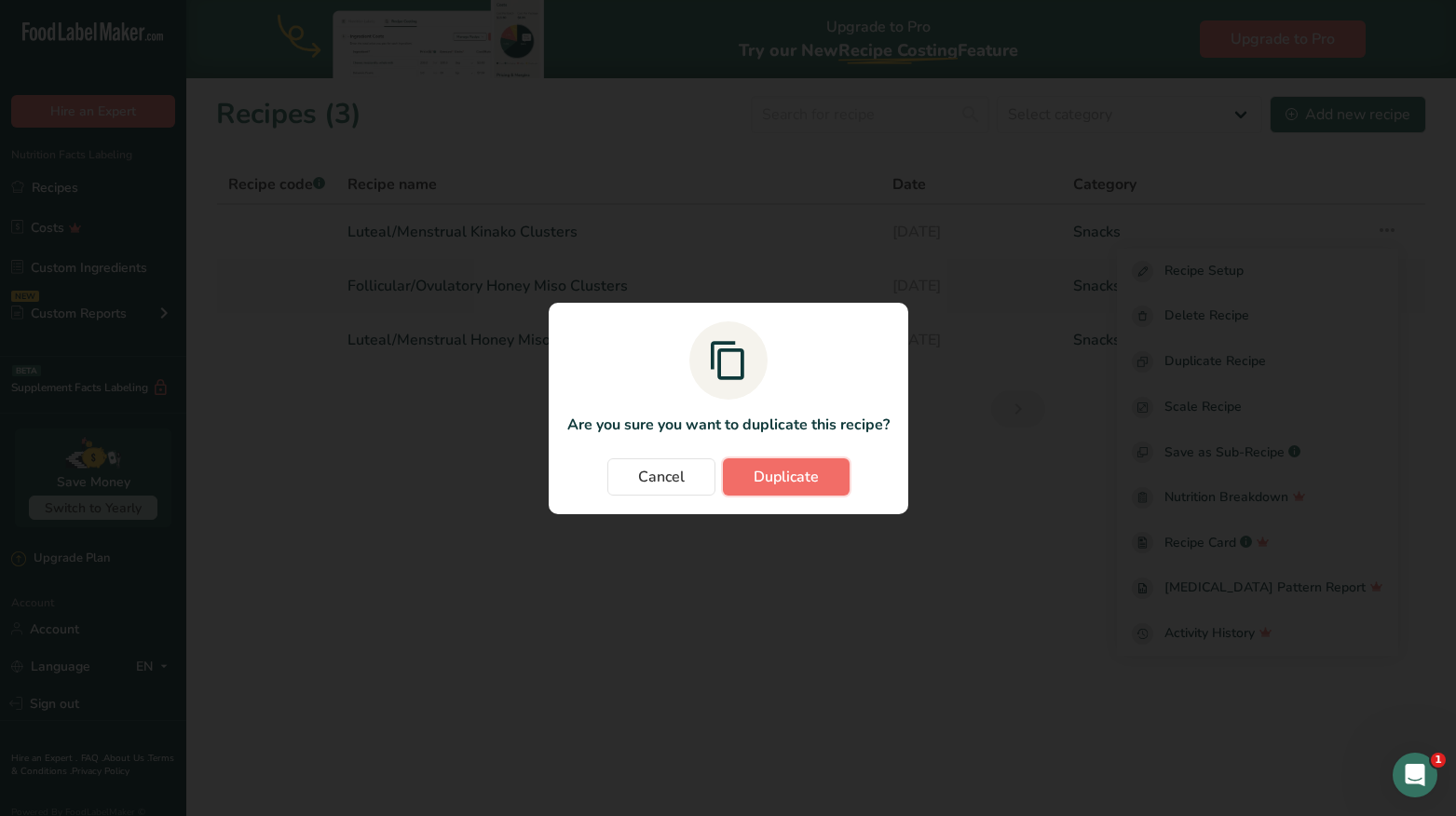
click at [804, 484] on span "Duplicate" at bounding box center [787, 477] width 65 height 22
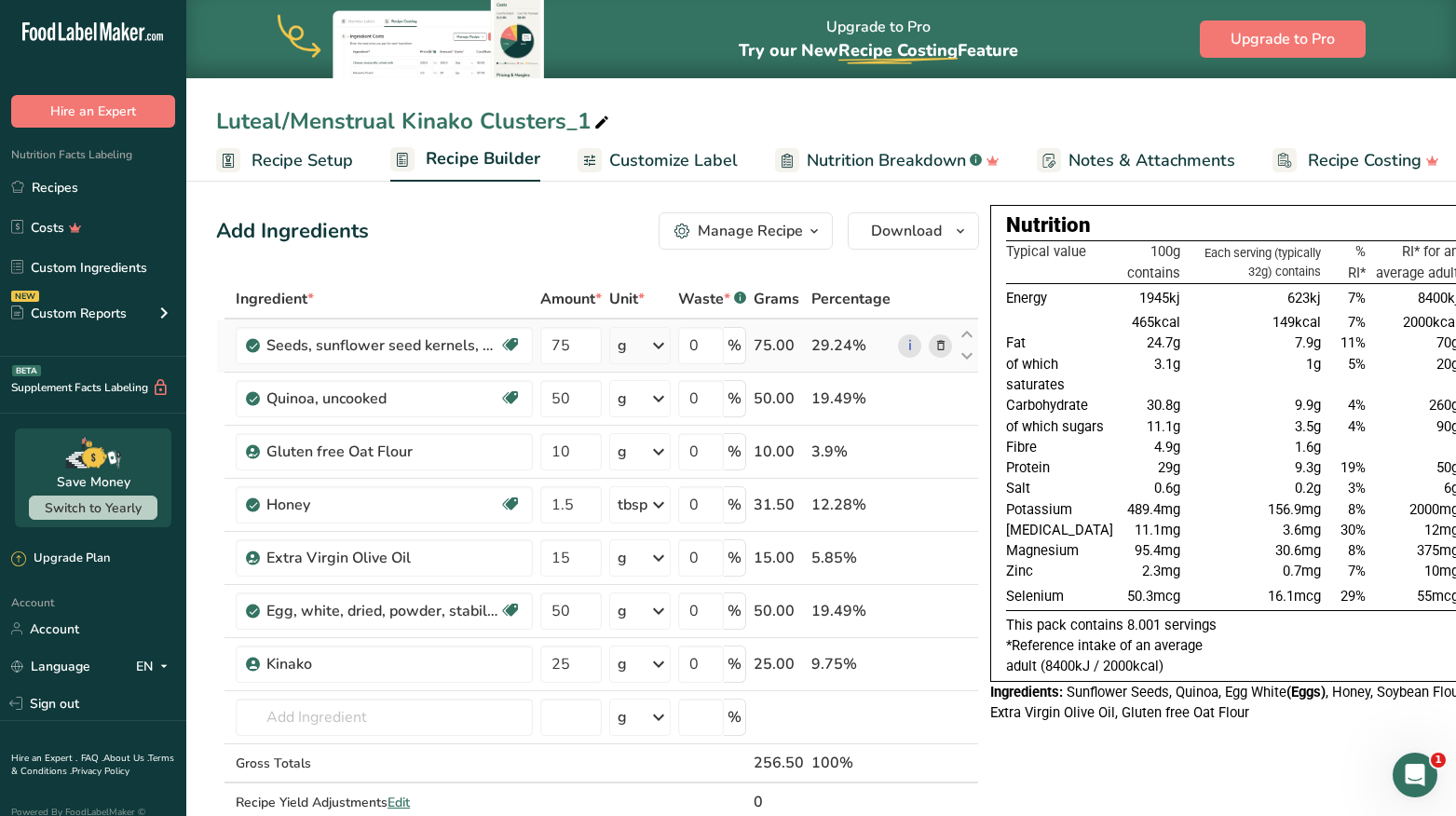
click at [939, 347] on icon at bounding box center [941, 346] width 13 height 19
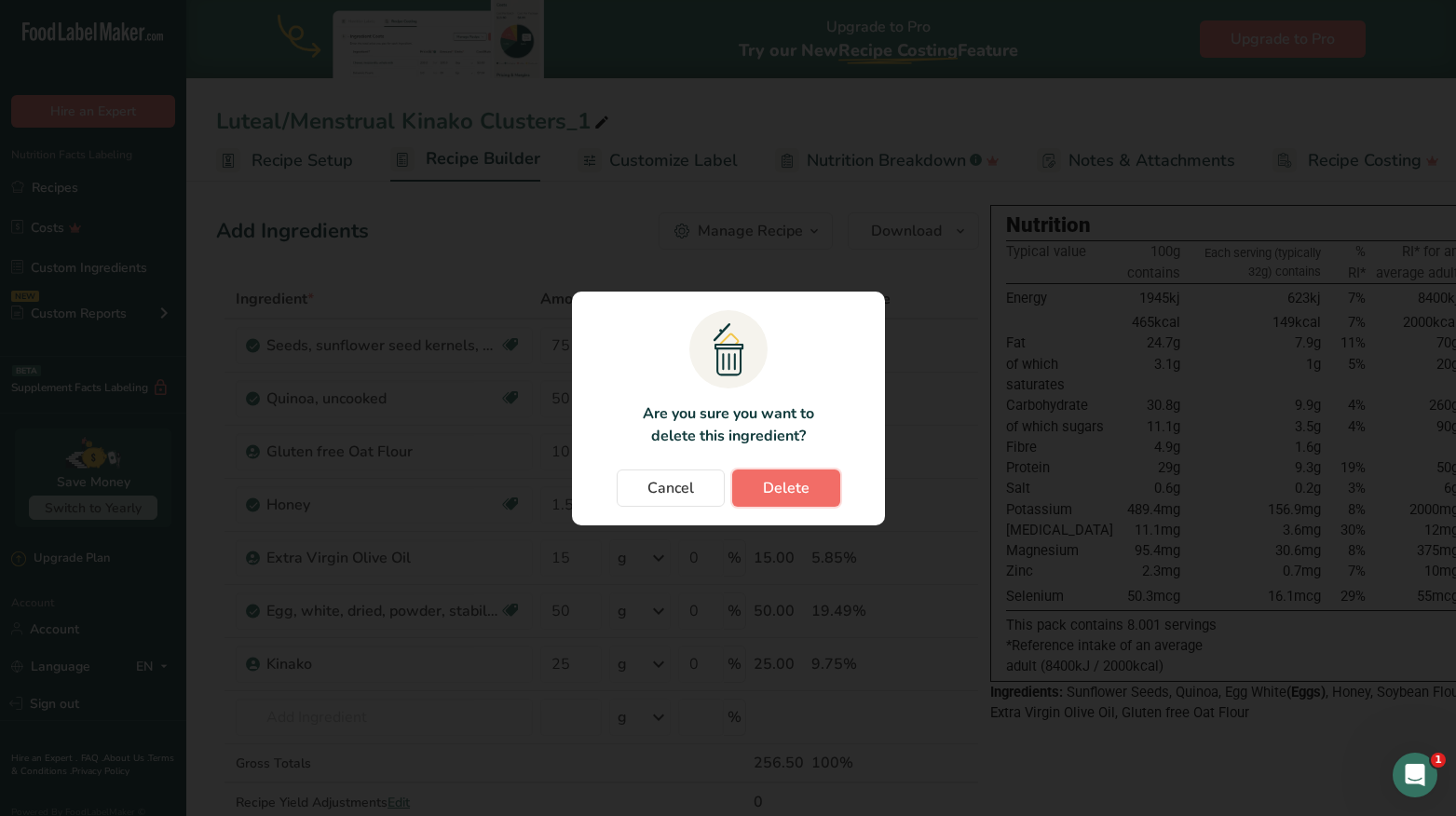
click at [772, 497] on span "Delete" at bounding box center [786, 487] width 47 height 22
type input "50"
type input "10"
type input "1.5"
type input "15"
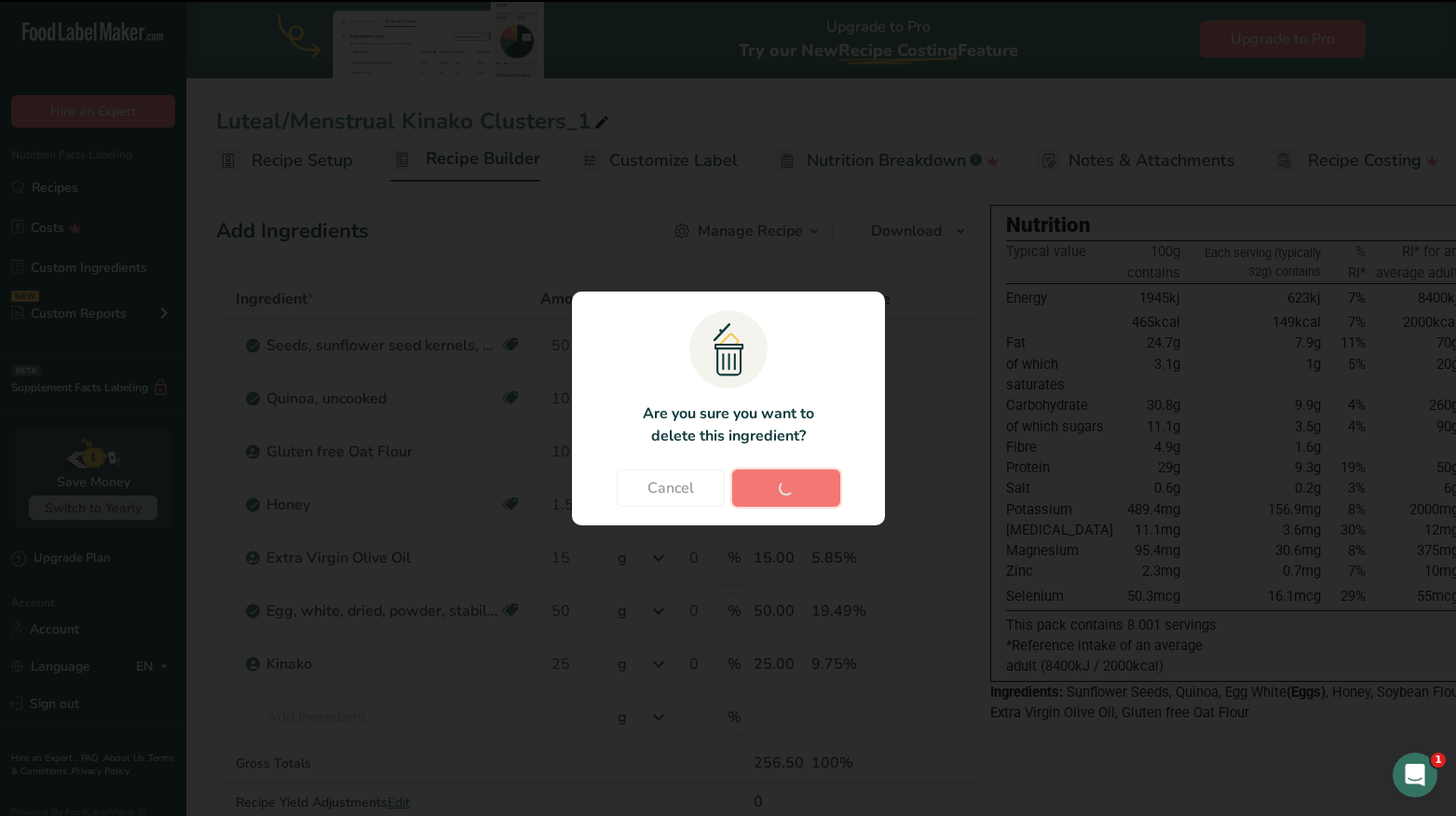
type input "50"
type input "25"
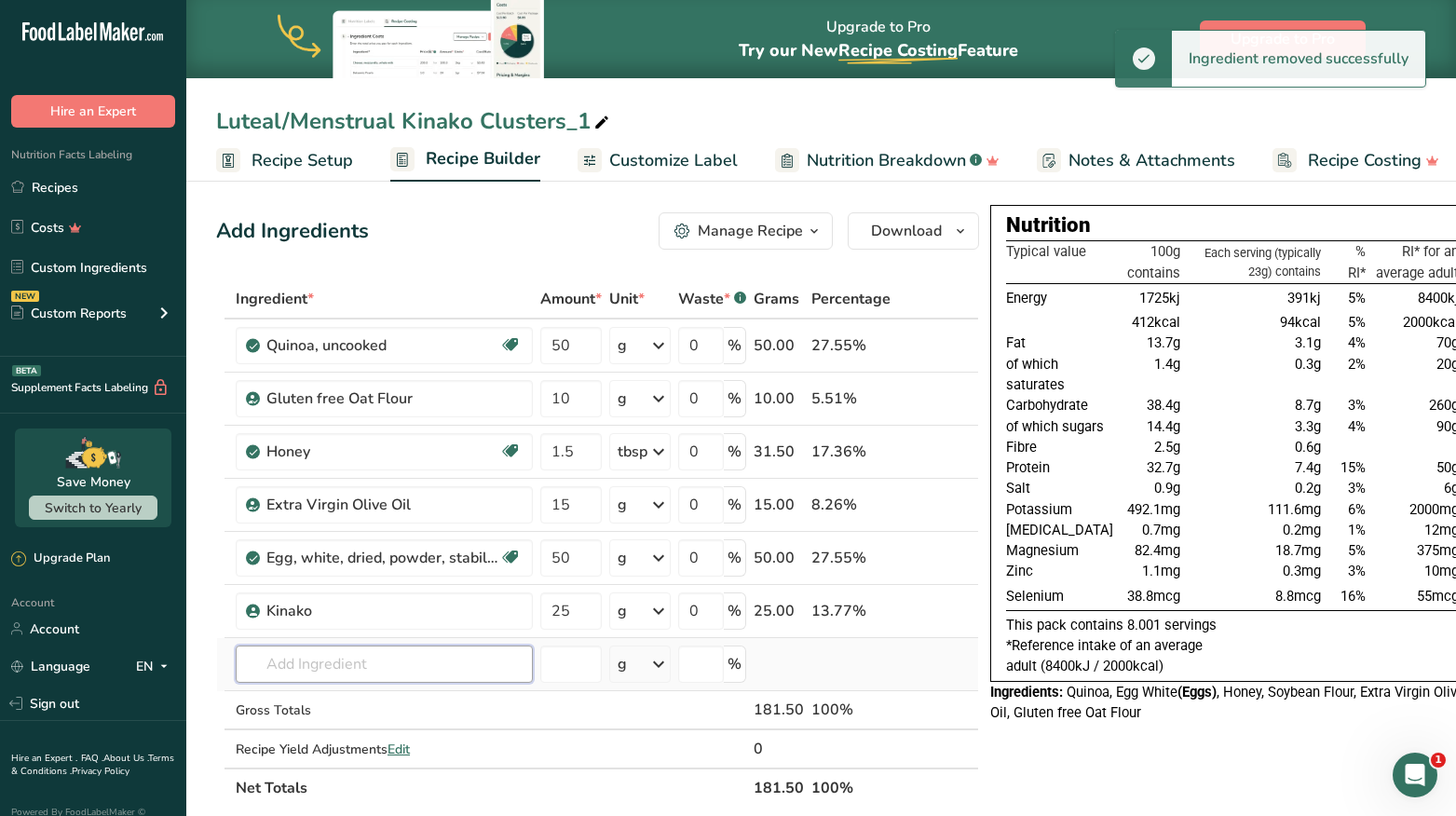
click at [365, 670] on input "text" at bounding box center [385, 664] width 297 height 37
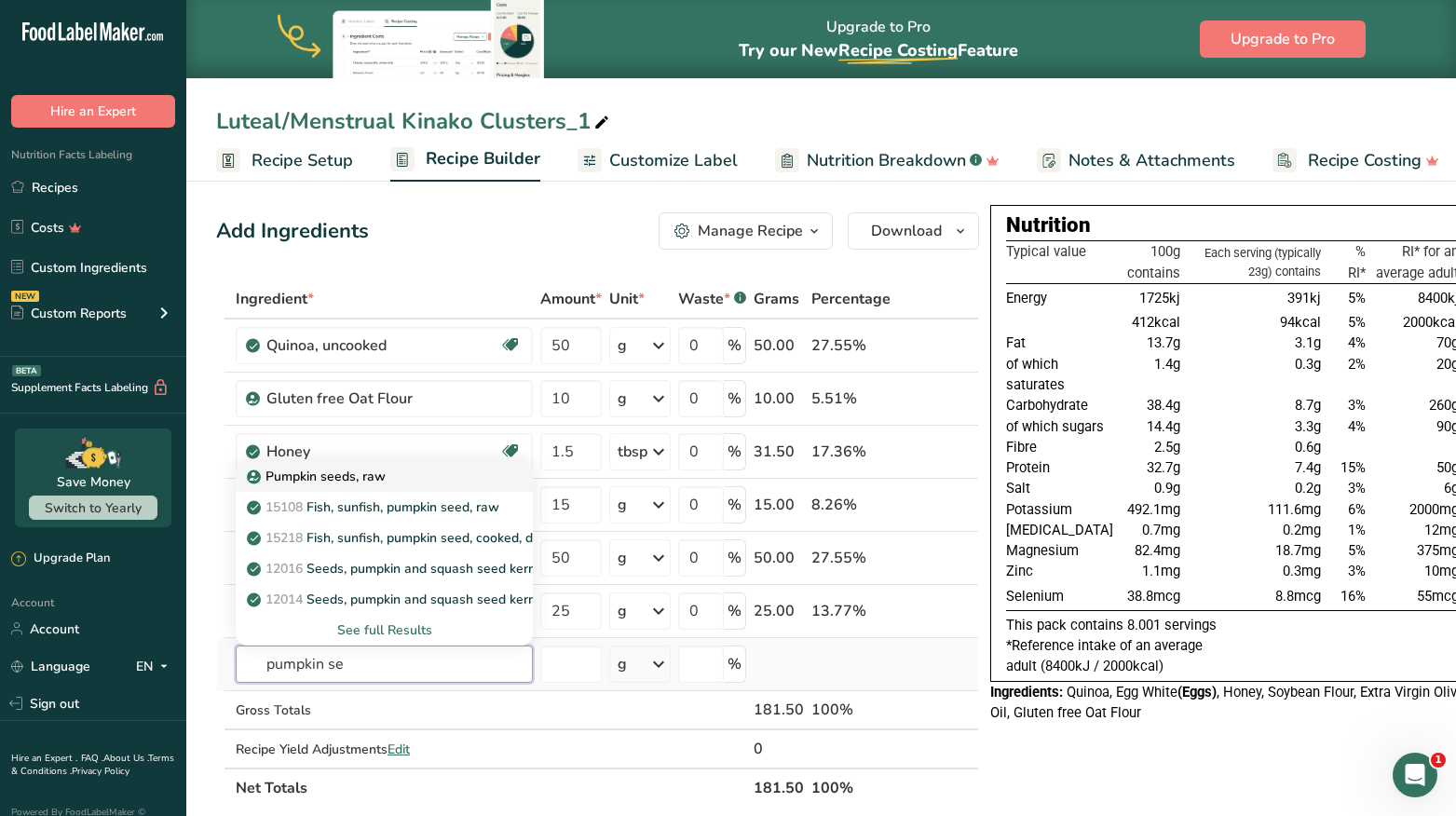
type input "pumpkin se"
click at [395, 478] on div "Pumpkin seeds, raw" at bounding box center [369, 477] width 238 height 19
type input "Pumpkin seeds, raw"
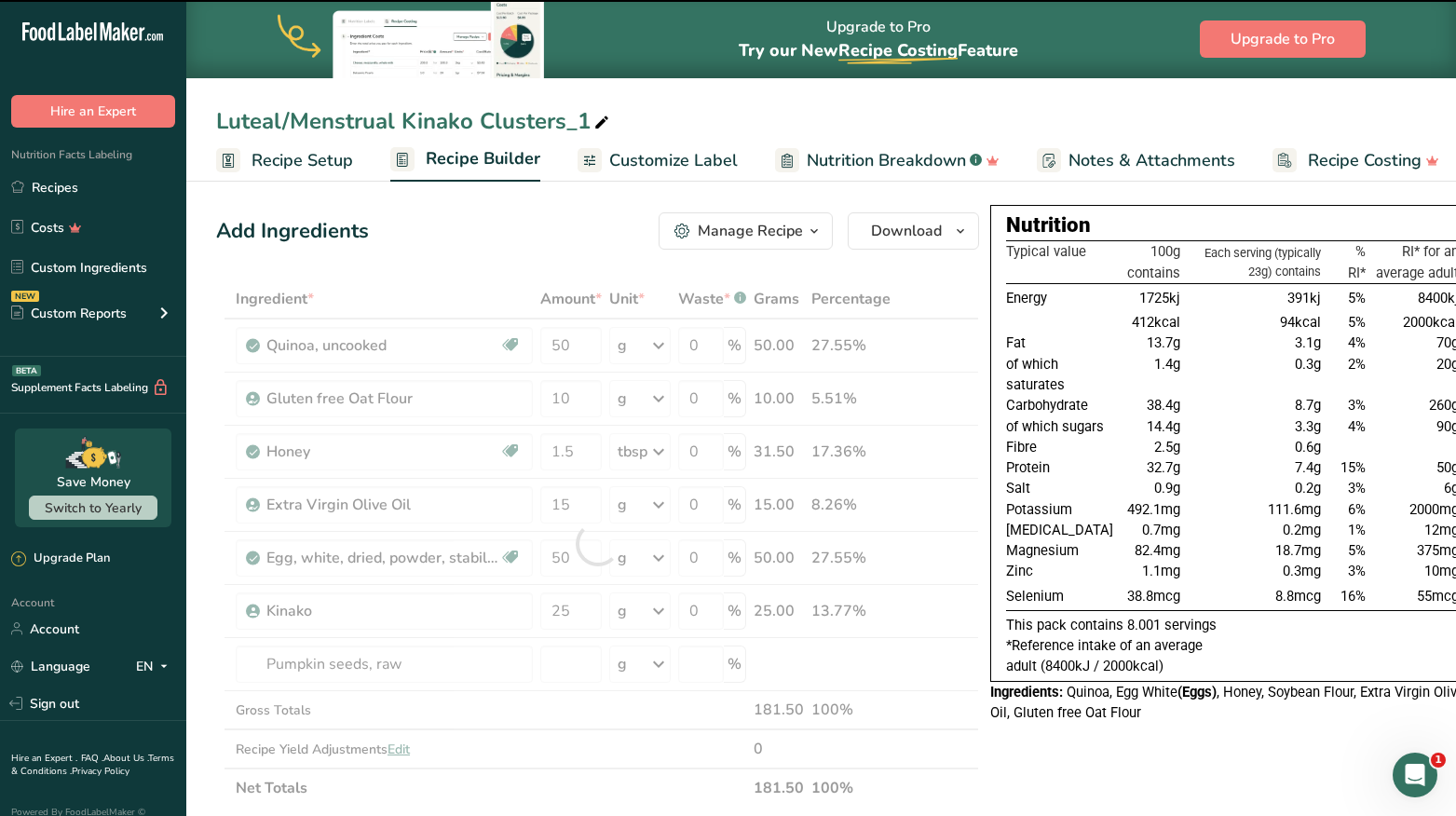
type input "0"
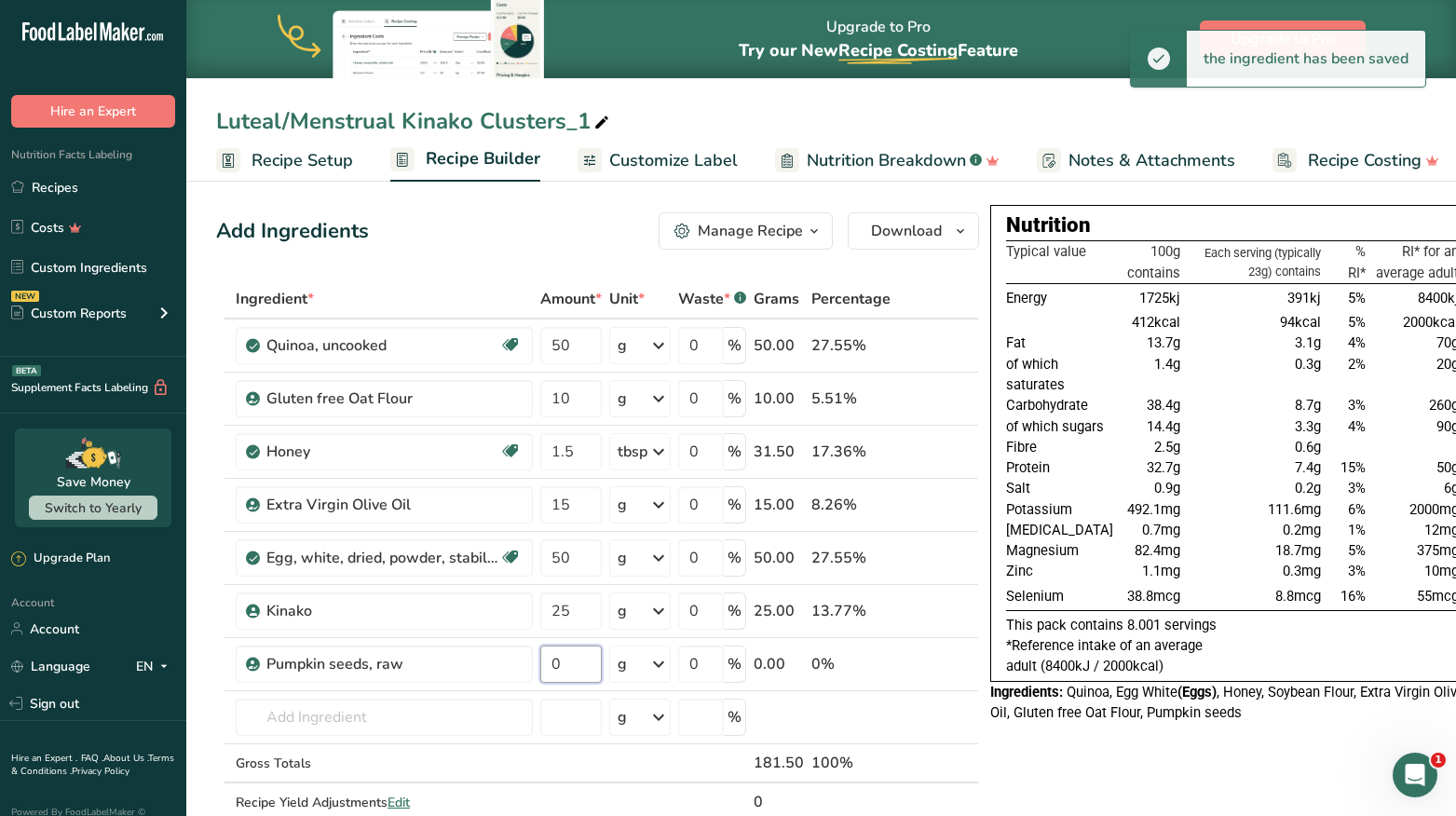
click at [575, 665] on input "0" at bounding box center [571, 664] width 61 height 37
type input "75"
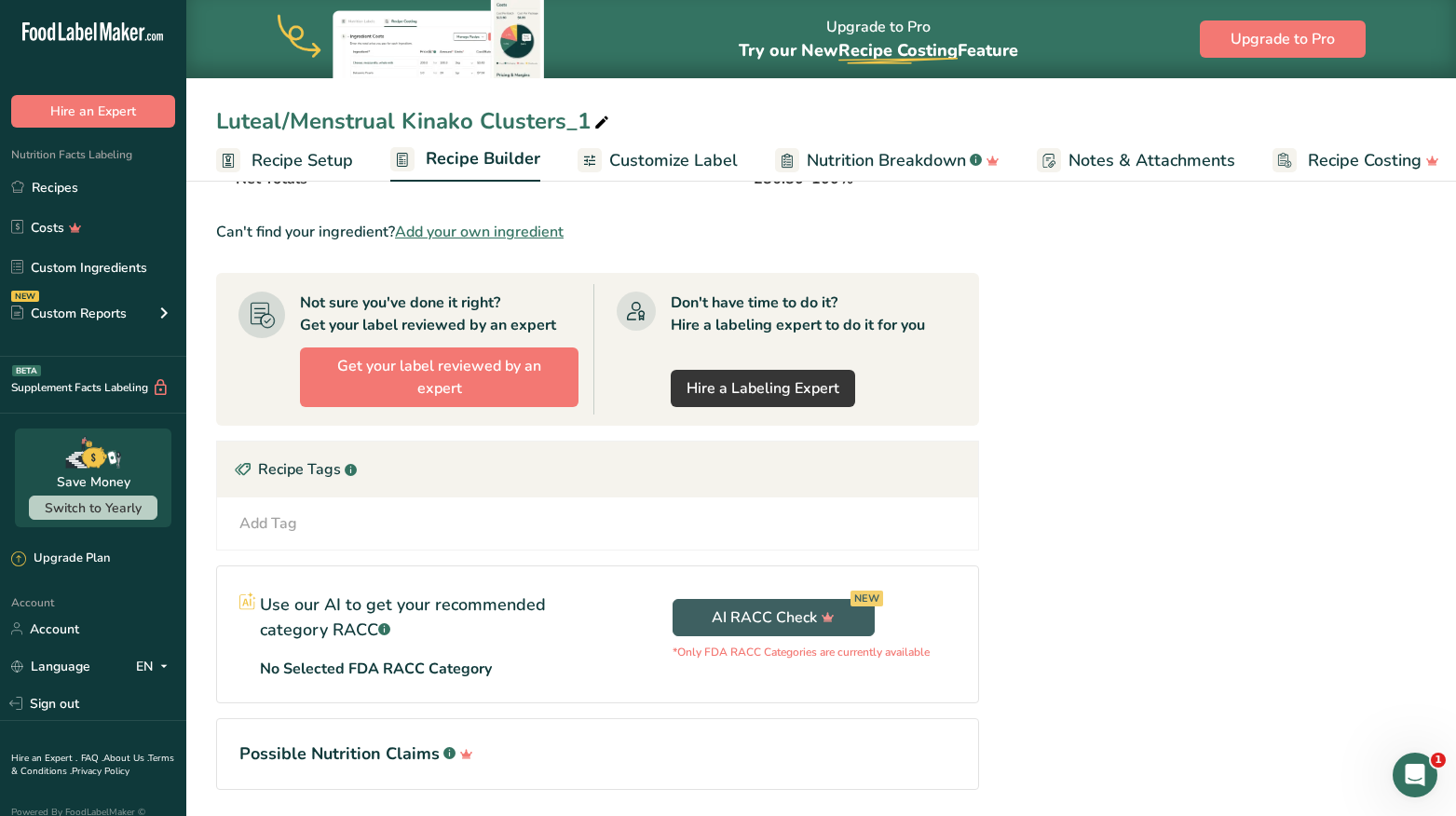
scroll to position [726, 0]
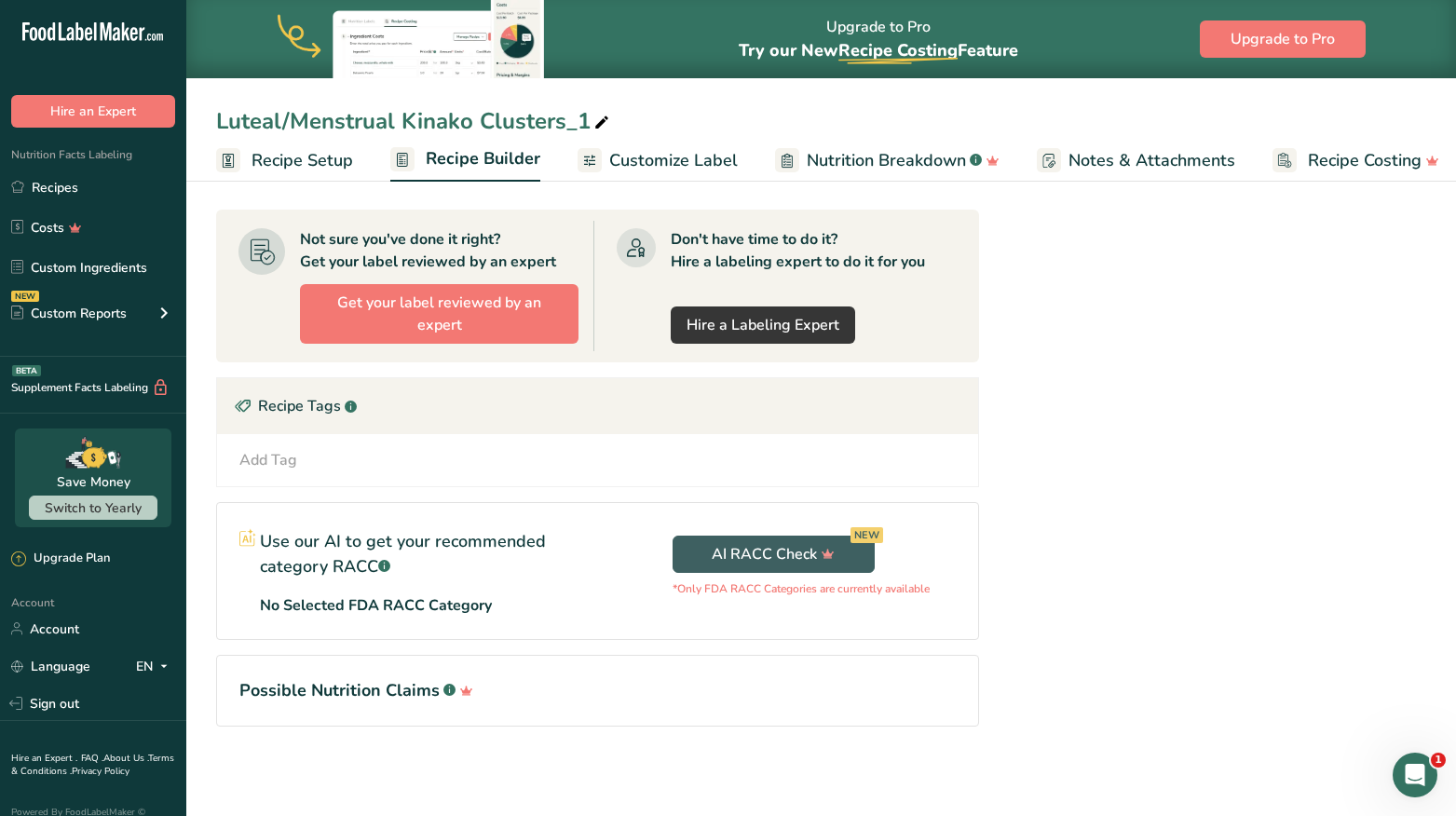
click at [357, 702] on h1 "Possible Nutrition Claims .a-a{fill:#347362;}.b-a{fill:#fff;}" at bounding box center [598, 690] width 716 height 25
click at [360, 690] on h1 "Possible Nutrition Claims .a-a{fill:#347362;}.b-a{fill:#fff;}" at bounding box center [598, 690] width 716 height 25
